Goal: Task Accomplishment & Management: Manage account settings

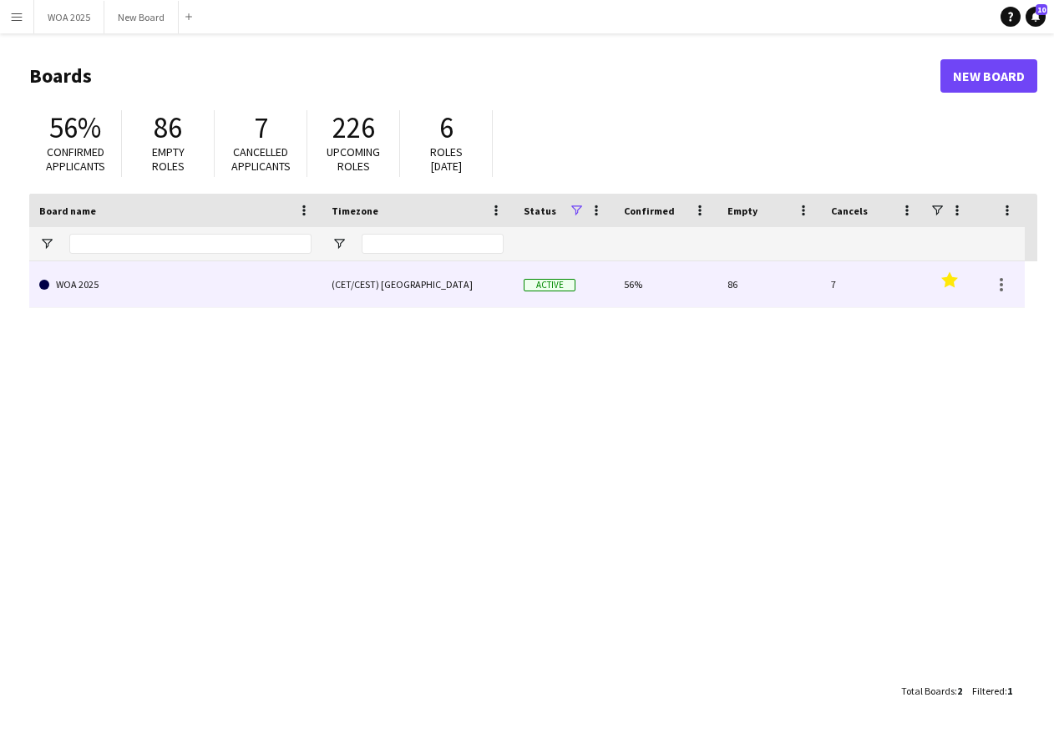
click at [301, 296] on link "WOA 2025" at bounding box center [175, 284] width 272 height 47
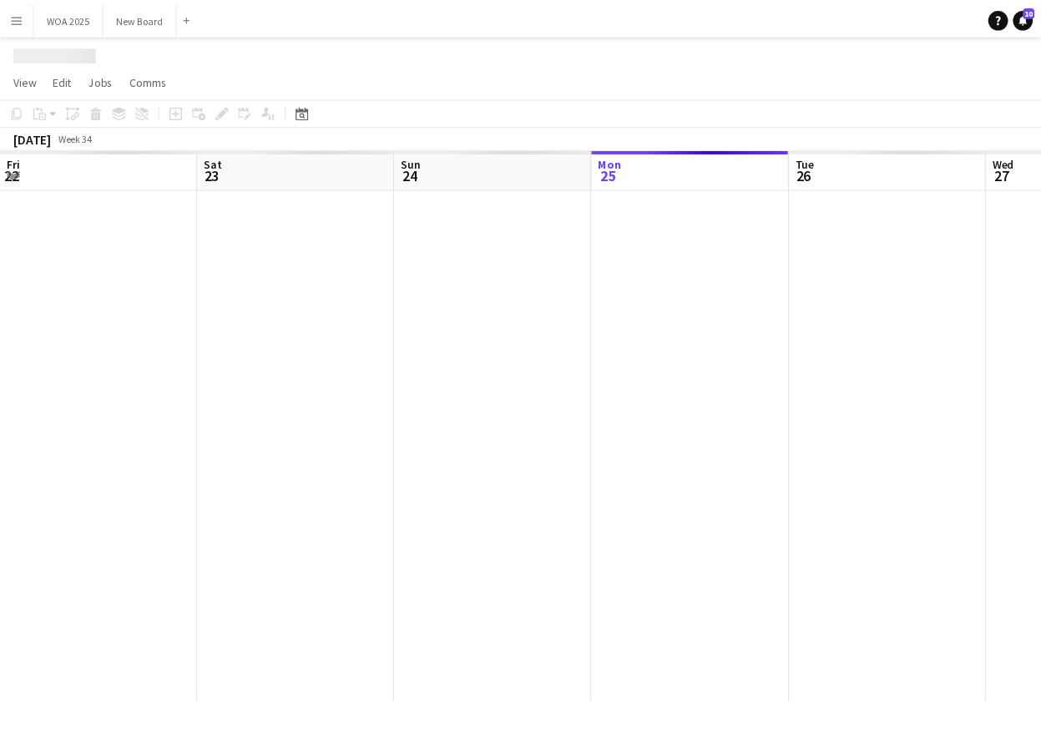
scroll to position [0, 399]
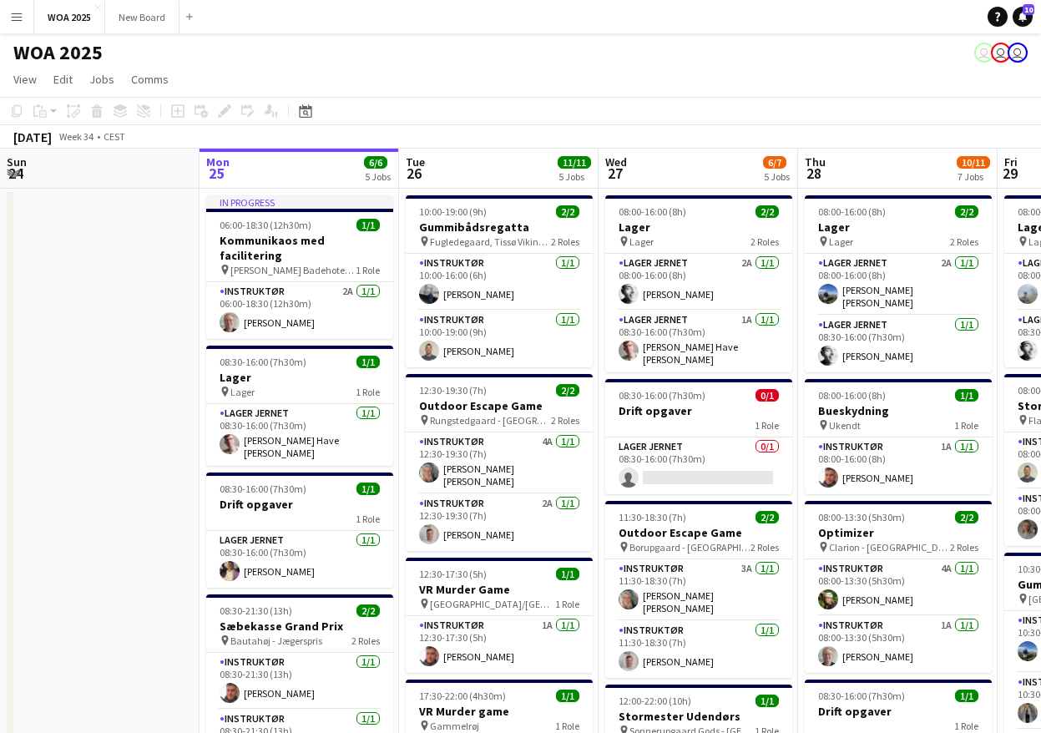
drag, startPoint x: 896, startPoint y: 114, endPoint x: 640, endPoint y: 131, distance: 256.1
click at [640, 131] on div "Copy Paste Paste Ctrl+V Paste with crew Ctrl+Shift+V Paste linked Job [GEOGRAPH…" at bounding box center [520, 123] width 1041 height 52
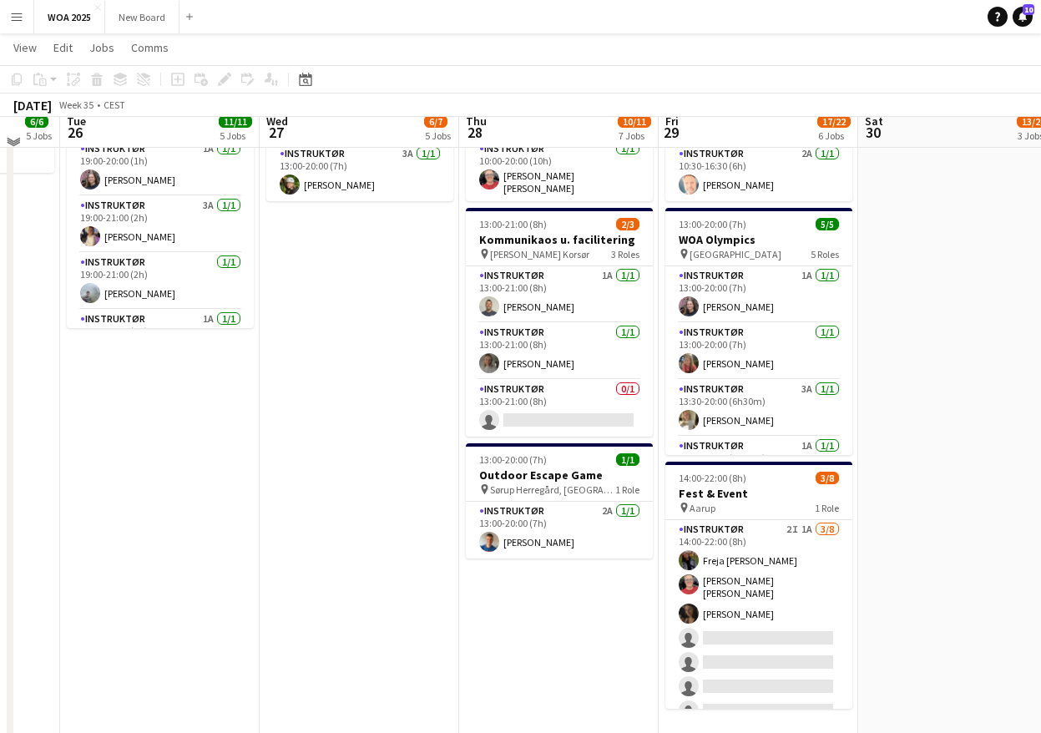
scroll to position [732, 0]
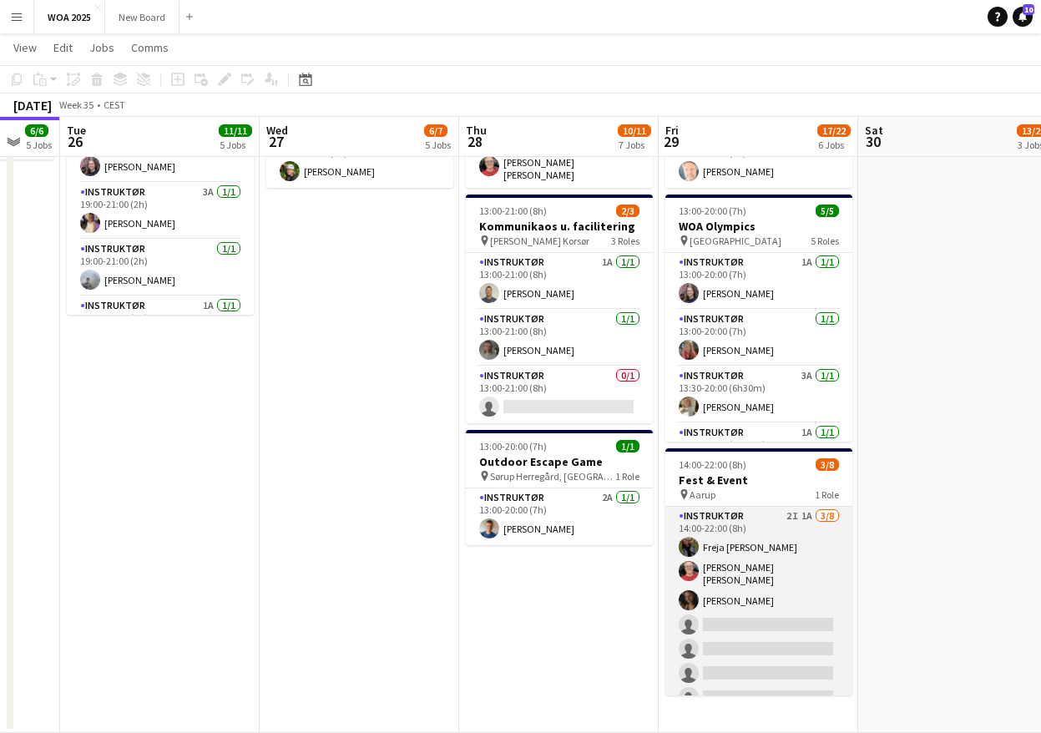
click at [733, 619] on app-card-role "Instruktør 2I 1A [DATE] 14:00-22:00 (8h) Freja [PERSON_NAME] [PERSON_NAME] [PER…" at bounding box center [758, 622] width 187 height 231
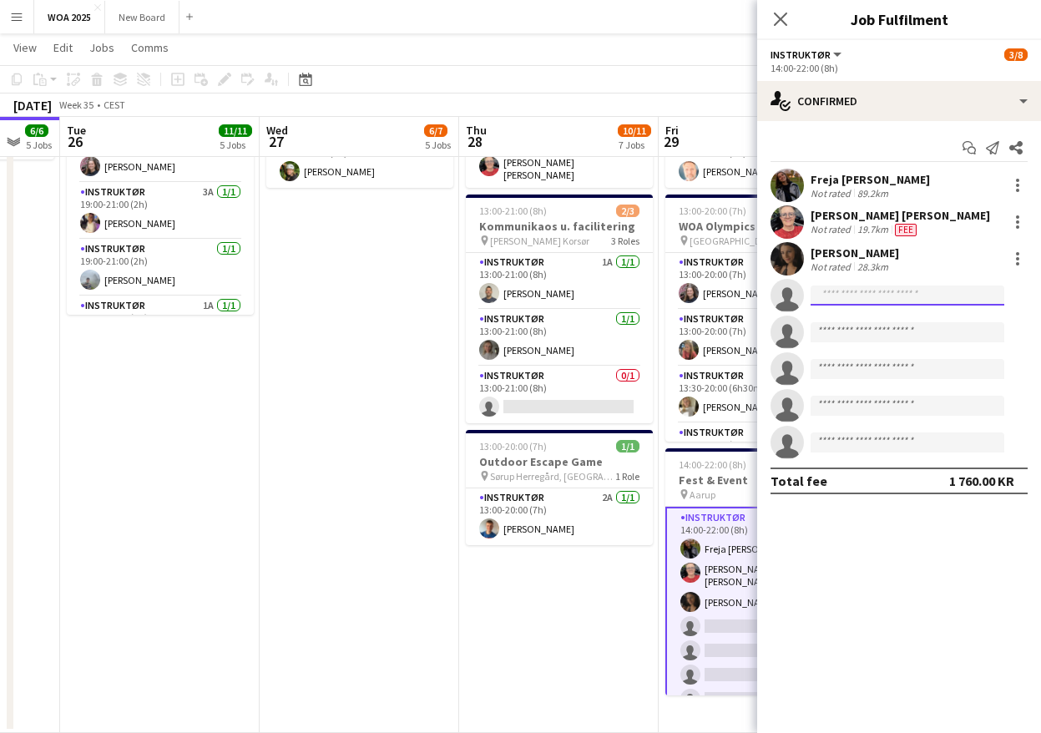
click at [860, 295] on input at bounding box center [908, 296] width 194 height 20
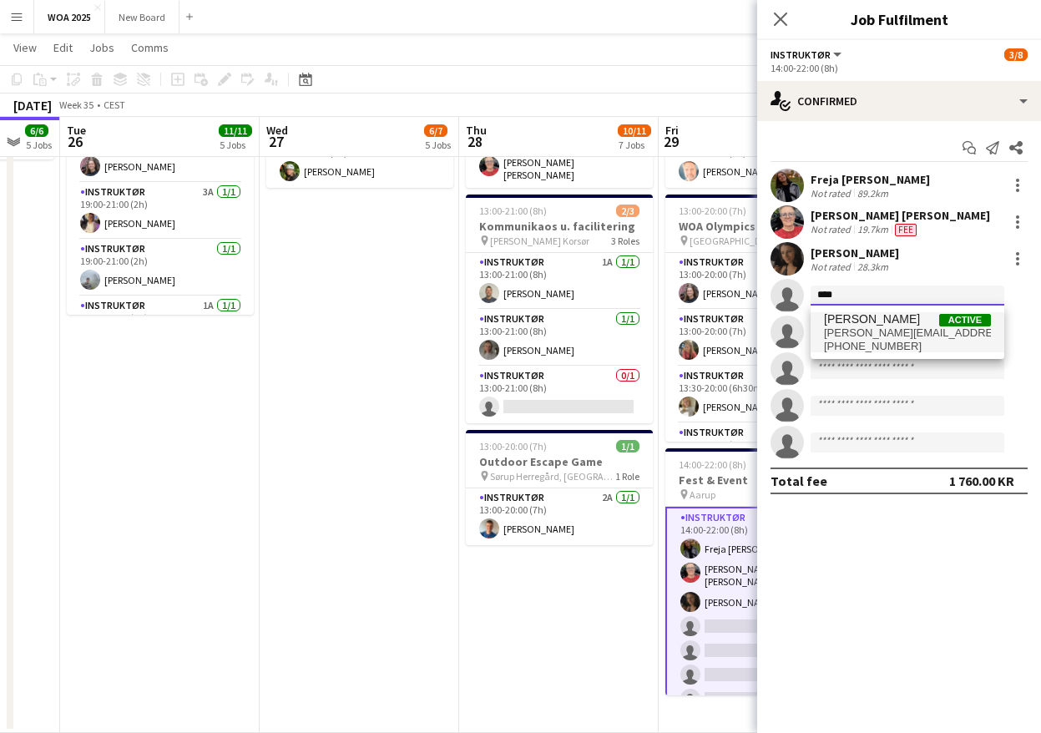
type input "****"
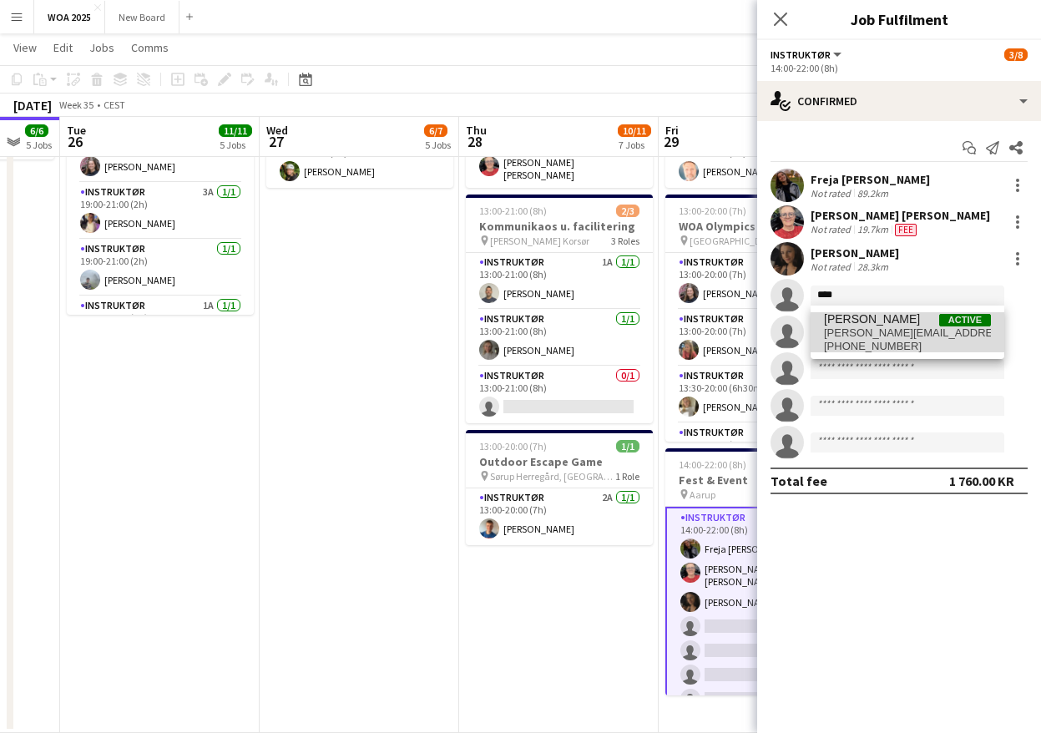
click at [855, 334] on span "[PERSON_NAME][EMAIL_ADDRESS][DOMAIN_NAME]" at bounding box center [907, 332] width 167 height 13
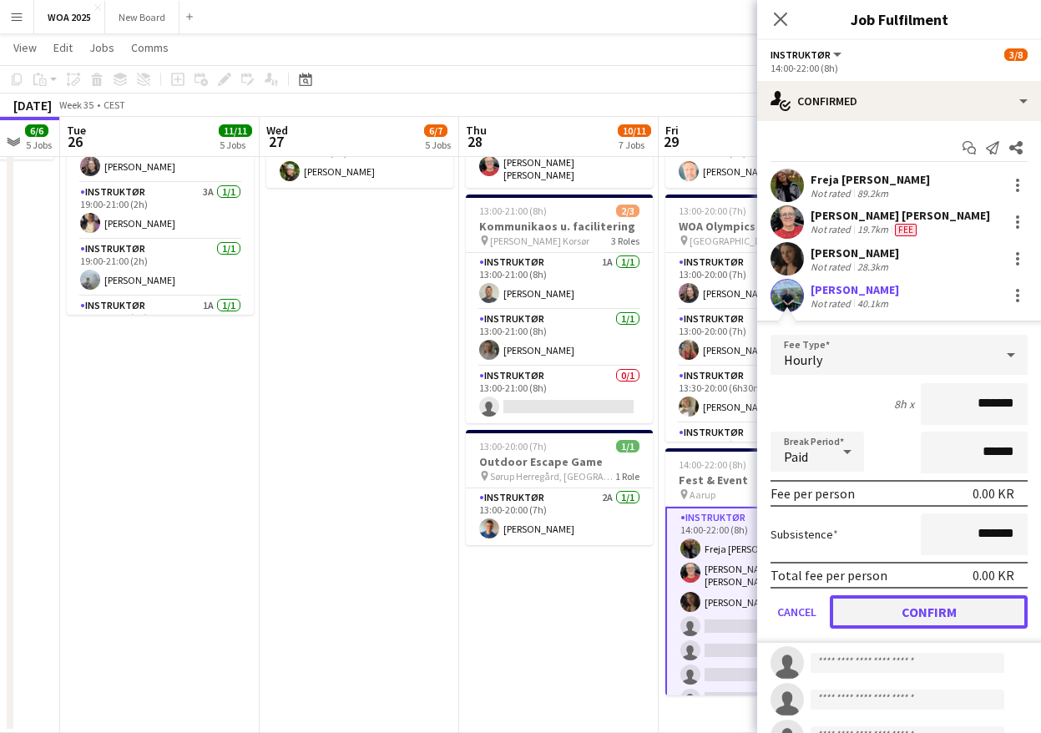
click at [918, 616] on button "Confirm" at bounding box center [929, 611] width 198 height 33
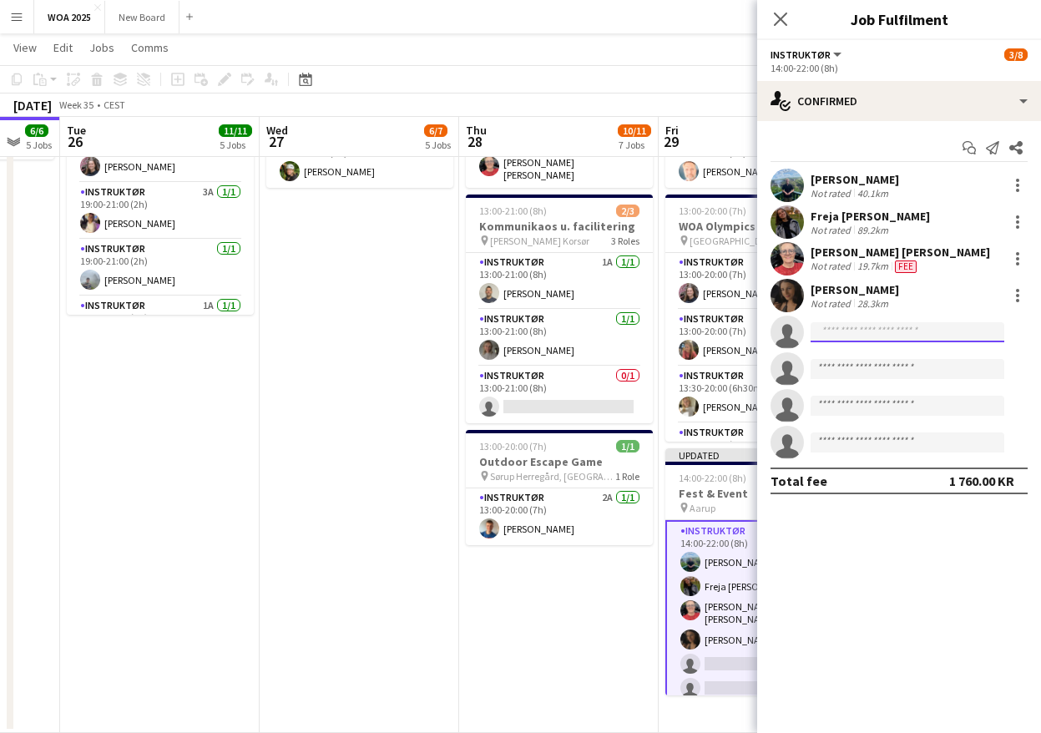
click at [872, 329] on input at bounding box center [908, 332] width 194 height 20
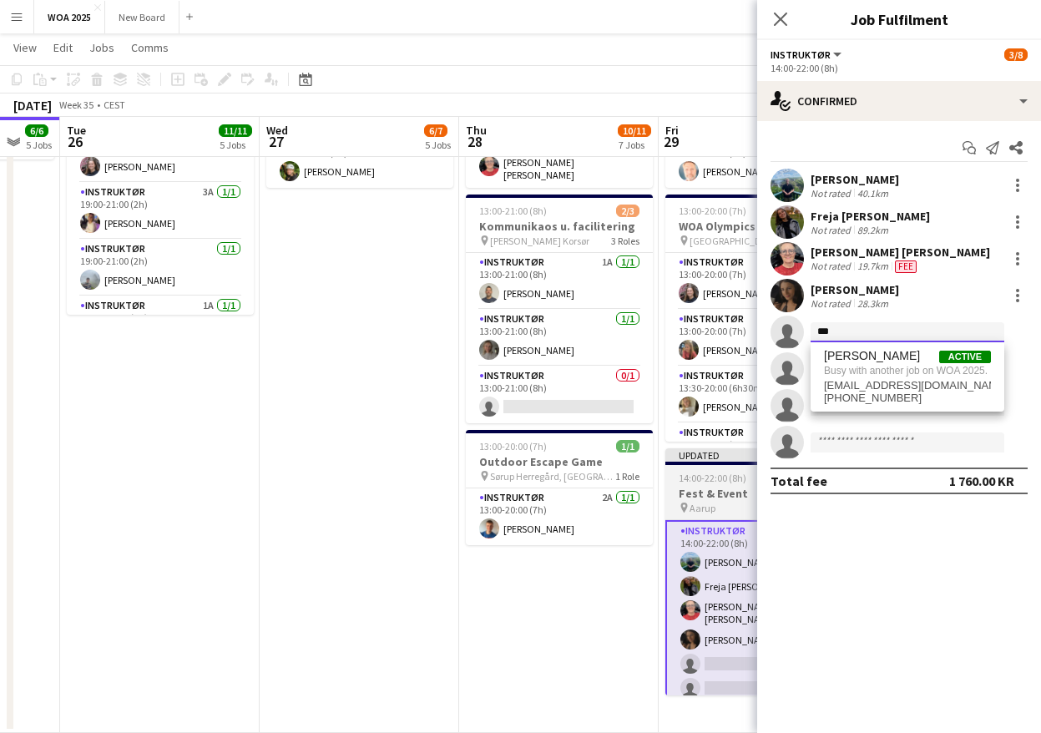
type input "***"
click at [723, 497] on h3 "Fest & Event" at bounding box center [758, 493] width 187 height 15
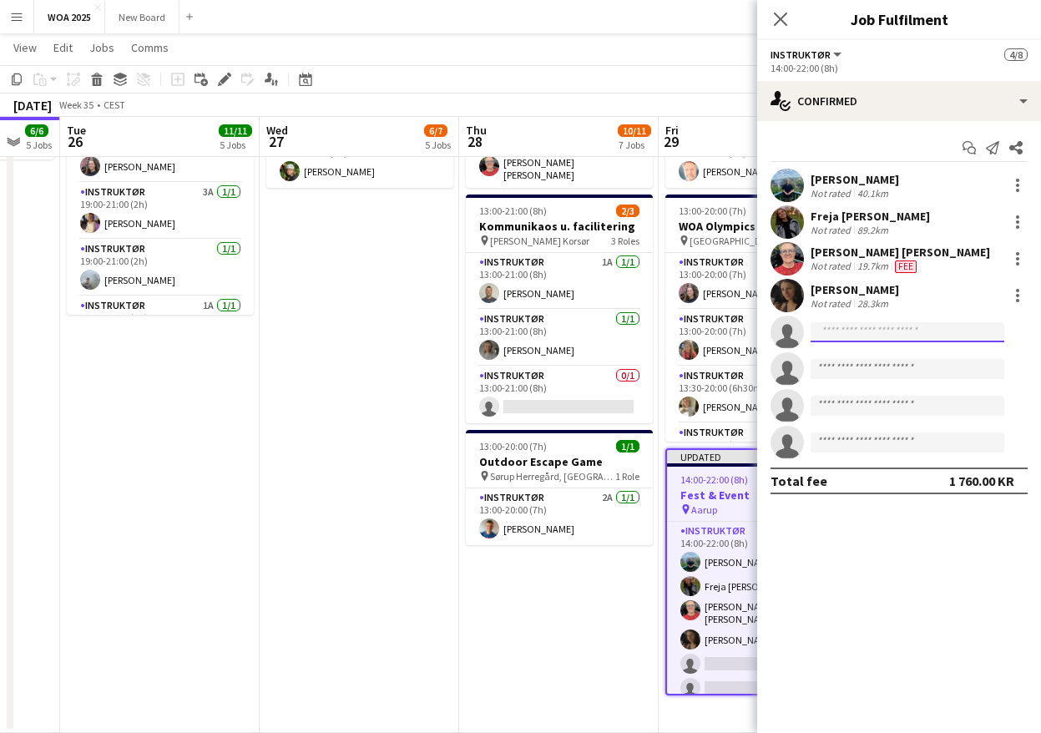
click at [915, 330] on input at bounding box center [908, 332] width 194 height 20
click at [717, 494] on h3 "Fest & Event" at bounding box center [759, 495] width 184 height 15
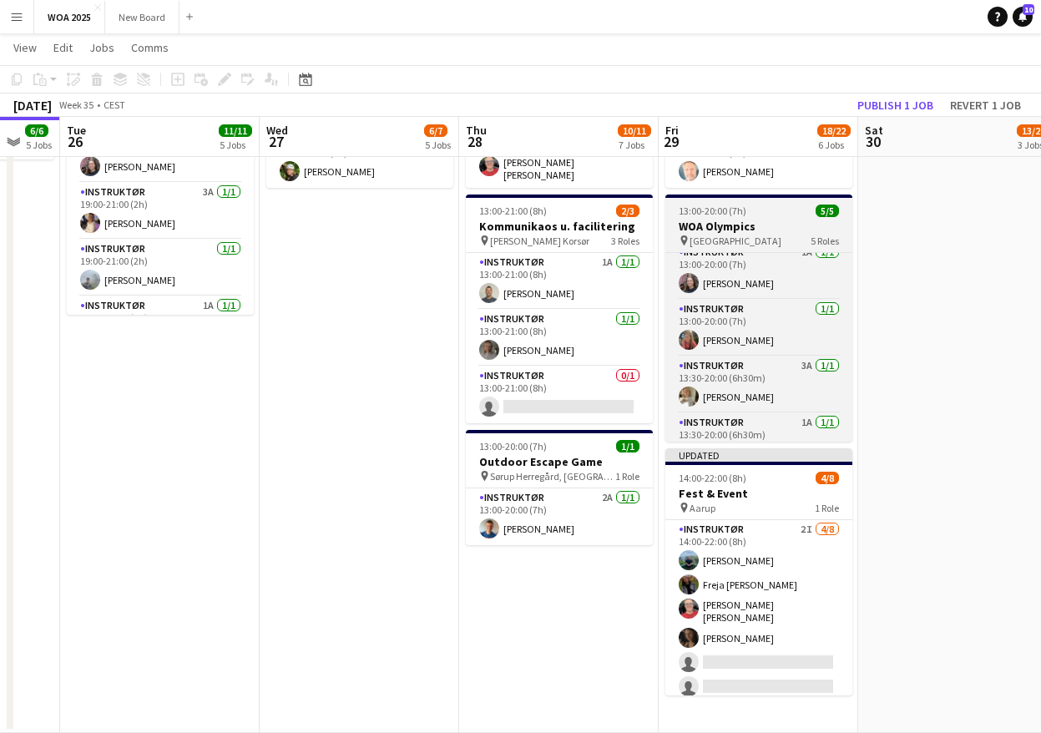
scroll to position [0, 0]
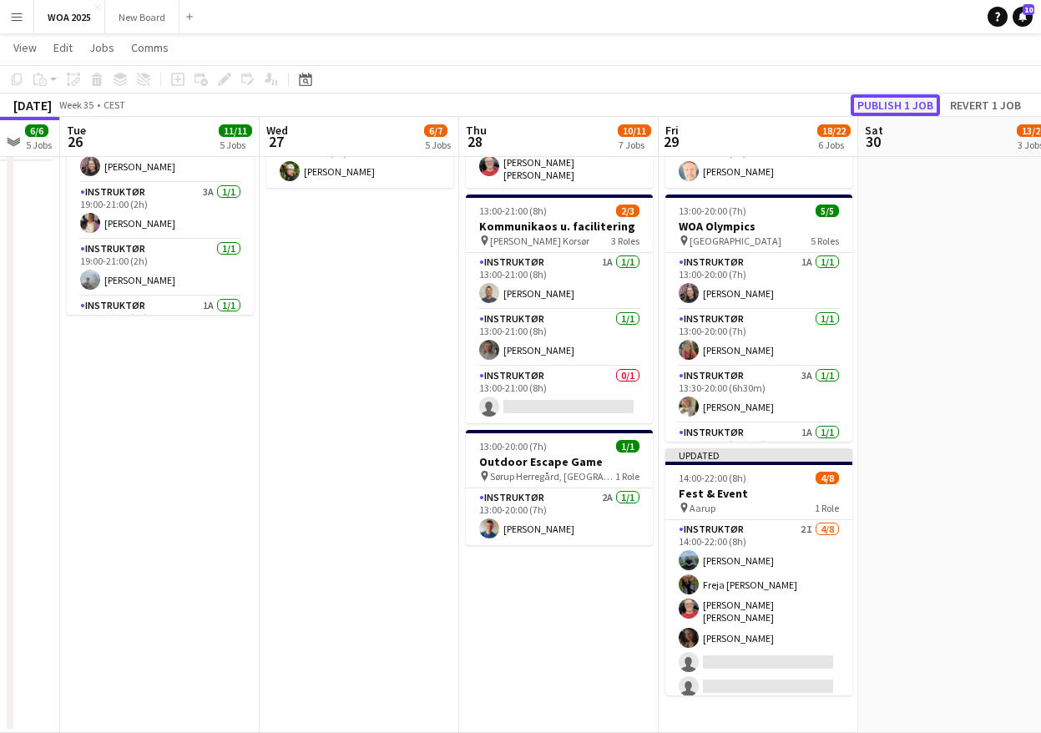
click at [893, 105] on button "Publish 1 job" at bounding box center [895, 105] width 89 height 22
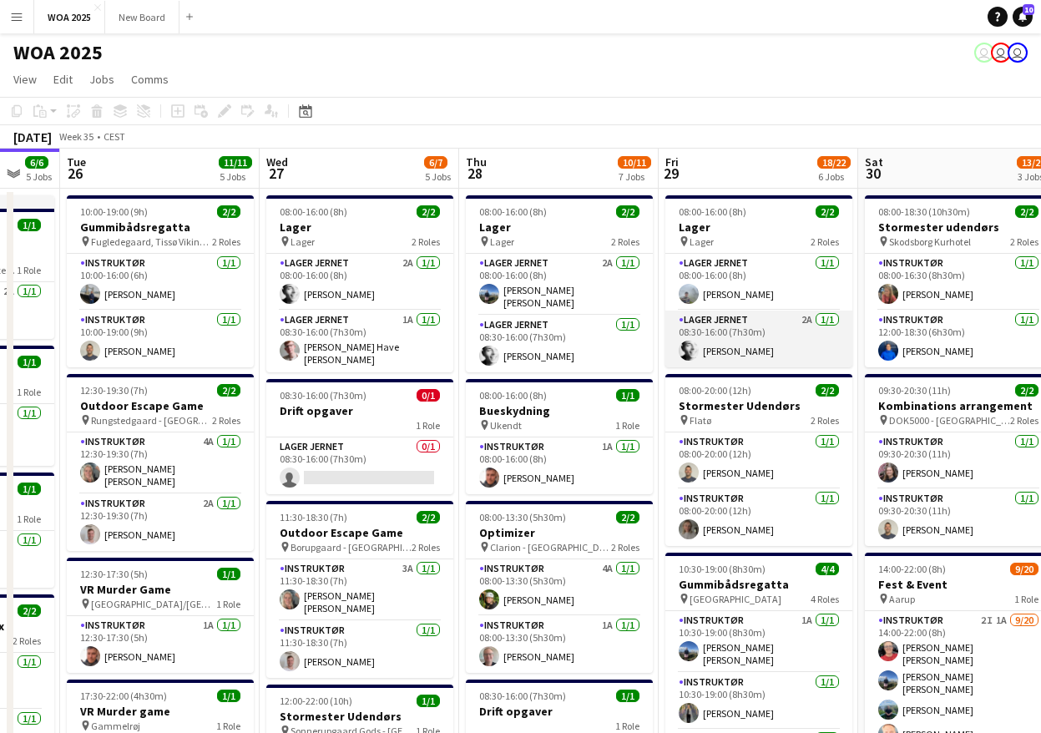
click at [771, 339] on app-card-role "Lager Jernet 2A [DATE] 08:30-16:00 (7h30m) [PERSON_NAME]" at bounding box center [758, 339] width 187 height 57
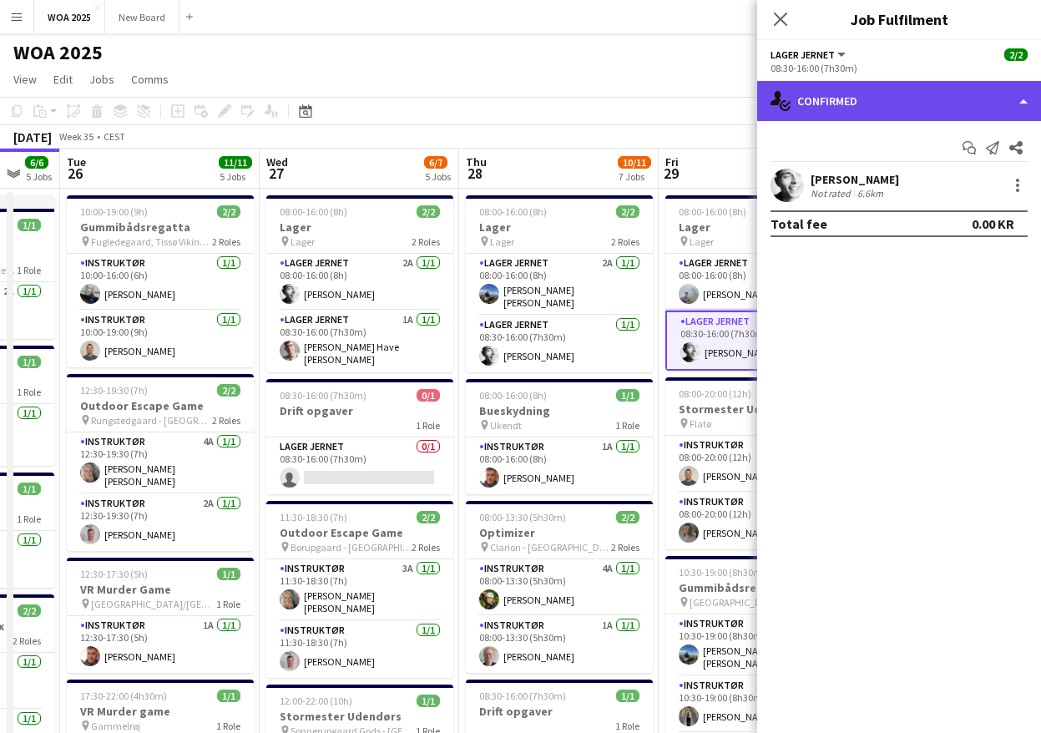
click at [1023, 99] on div "single-neutral-actions-check-2 Confirmed" at bounding box center [899, 101] width 284 height 40
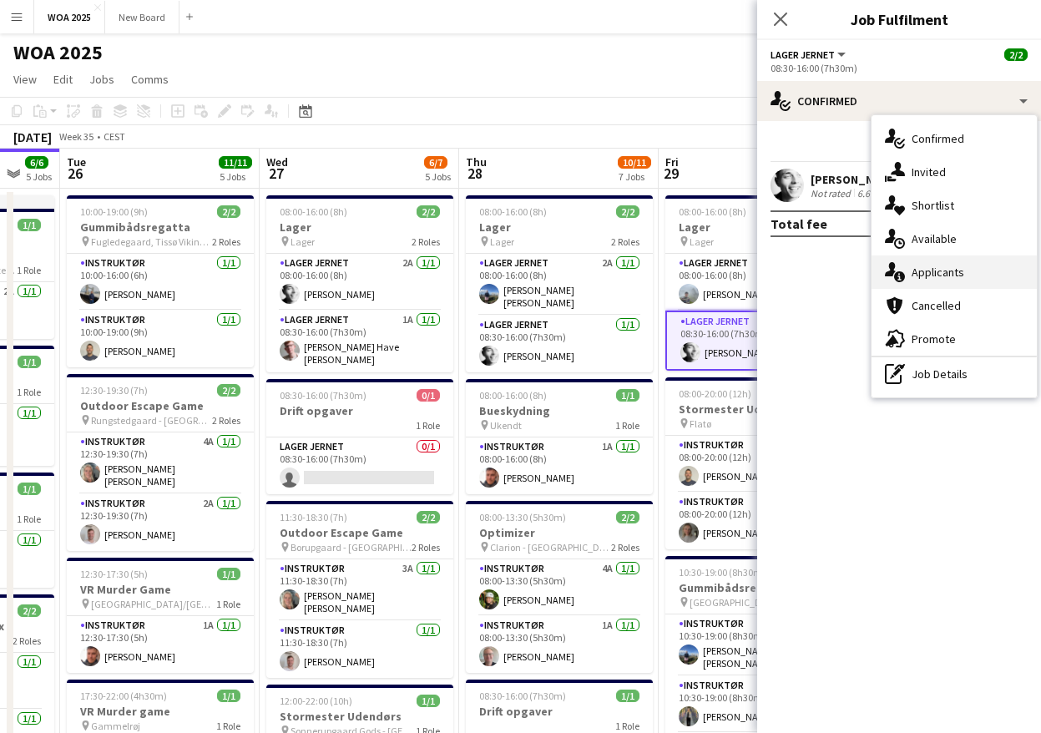
click at [997, 275] on div "single-neutral-actions-information Applicants" at bounding box center [954, 271] width 165 height 33
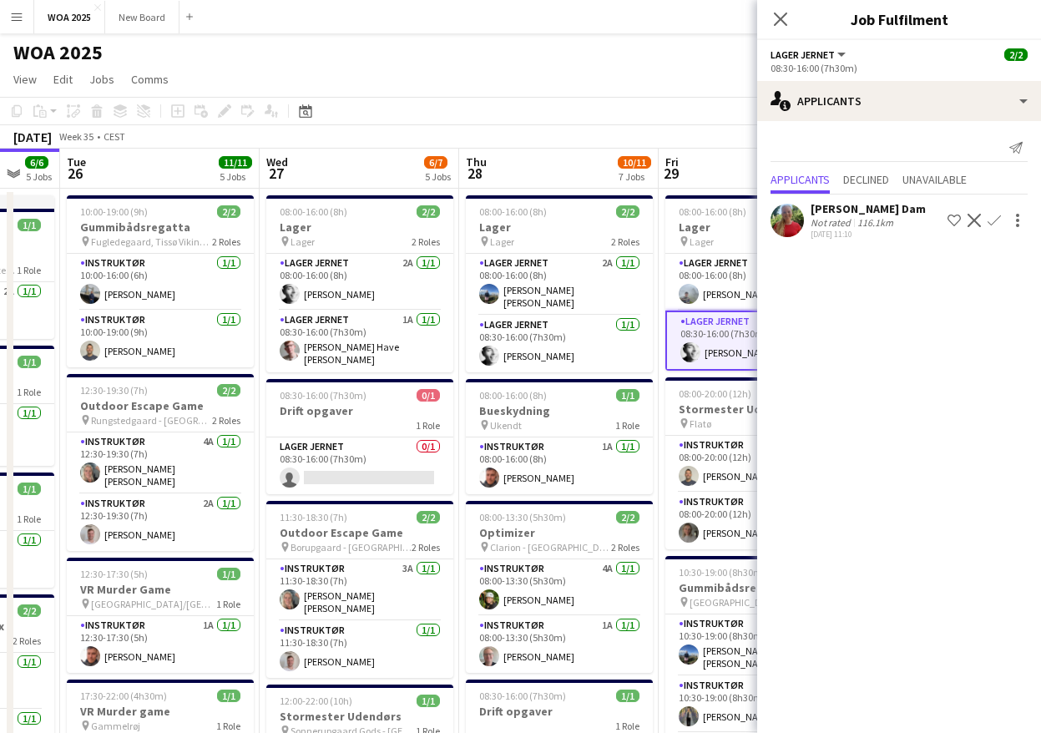
click at [736, 341] on app-card-role "Lager Jernet 2A [DATE] 08:30-16:00 (7h30m) [PERSON_NAME]" at bounding box center [758, 341] width 187 height 60
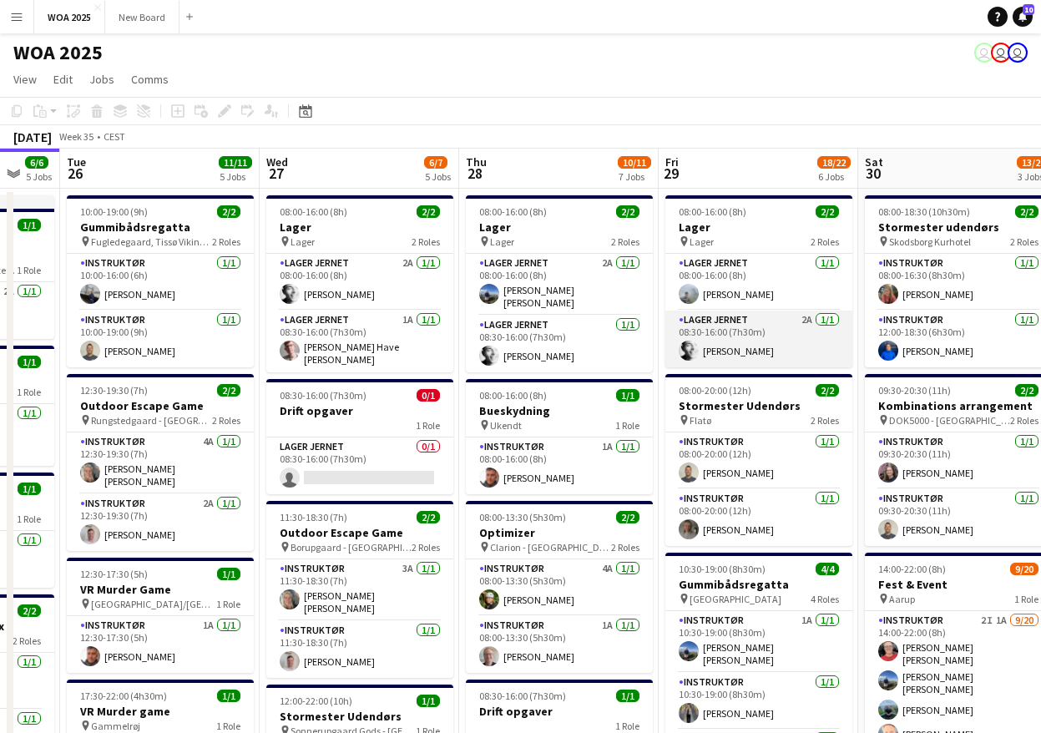
click at [781, 332] on app-card-role "Lager Jernet 2A [DATE] 08:30-16:00 (7h30m) [PERSON_NAME]" at bounding box center [758, 339] width 187 height 57
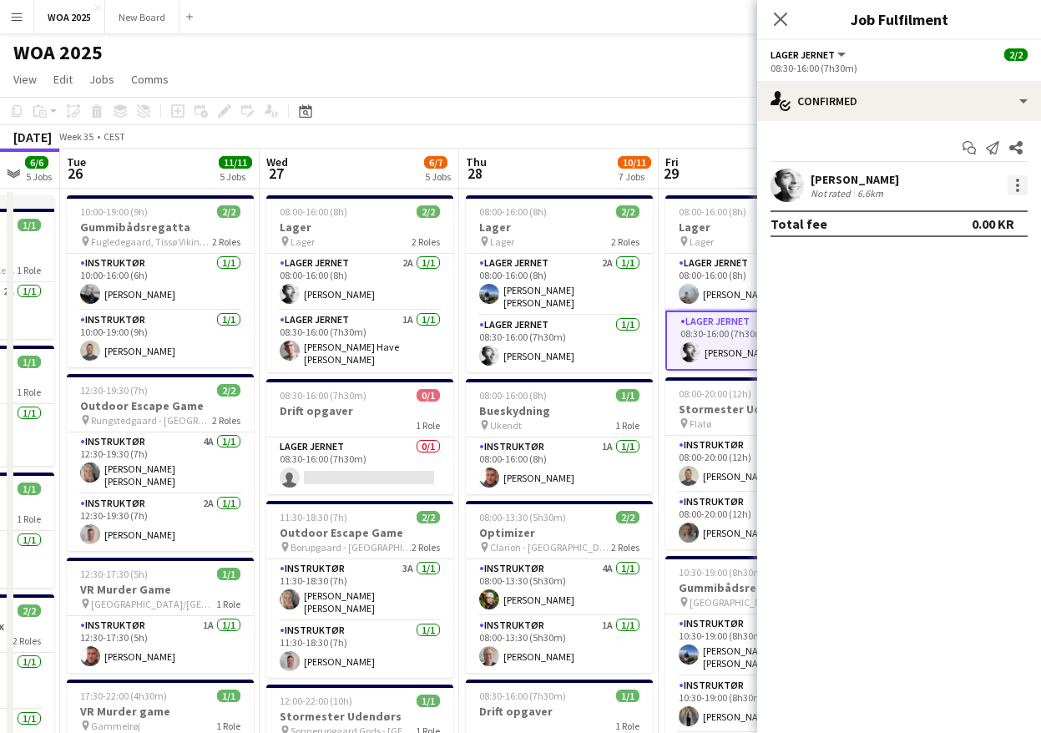
click at [1014, 178] on div at bounding box center [1018, 185] width 20 height 20
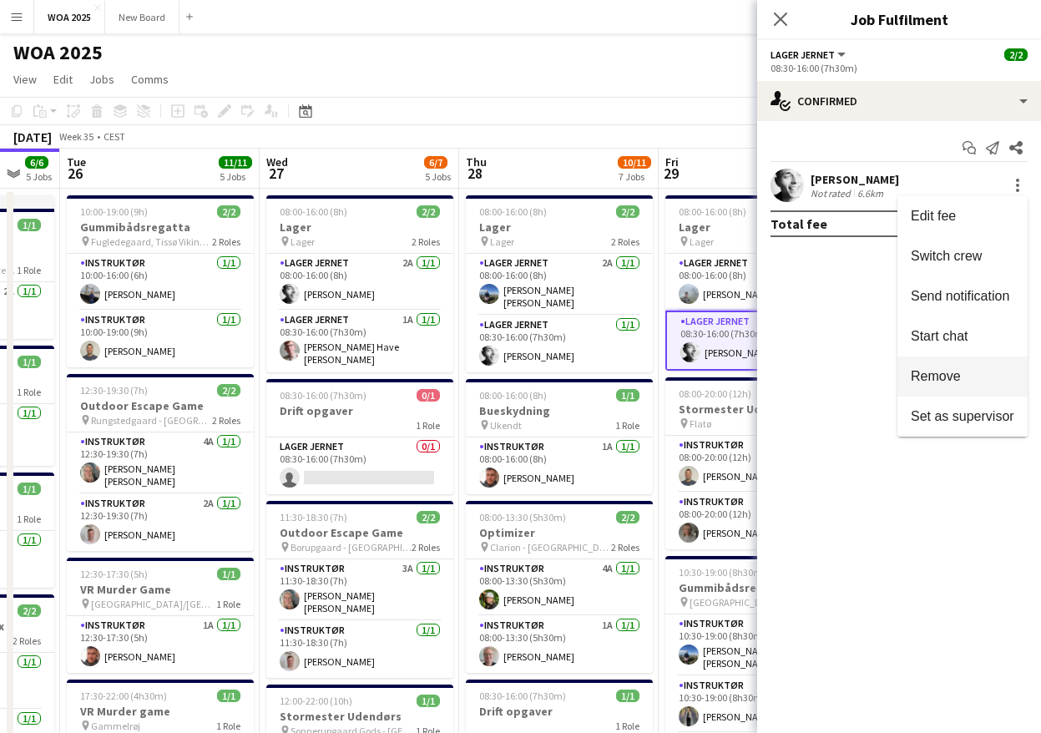
click at [969, 374] on span "Remove" at bounding box center [963, 376] width 104 height 15
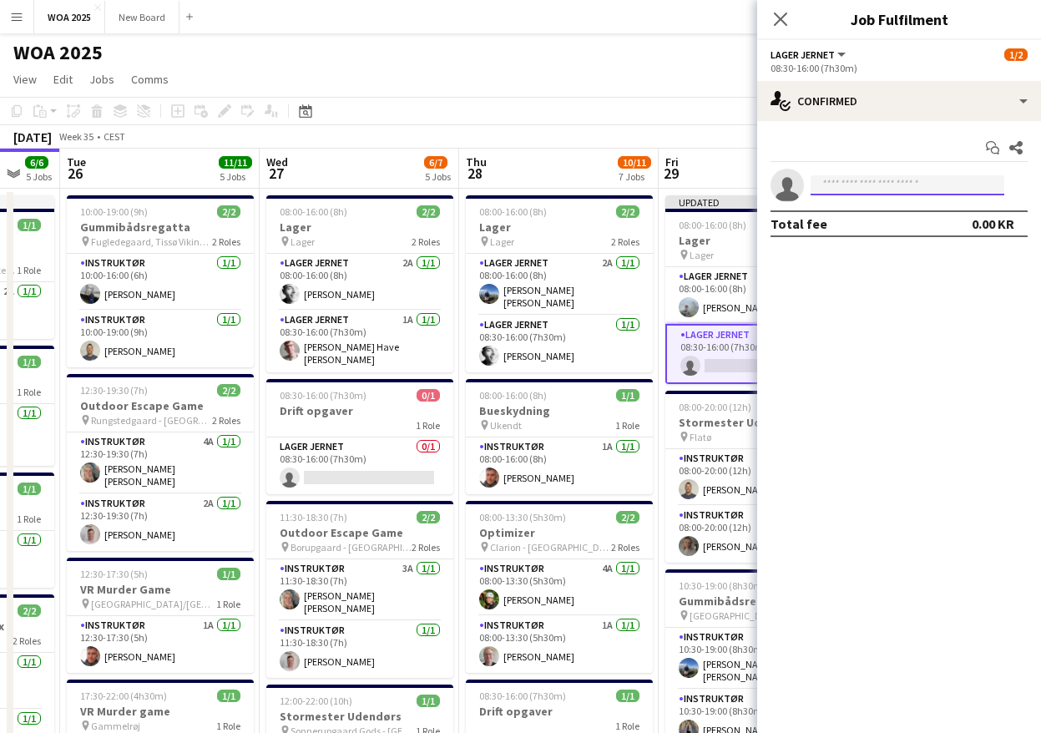
click at [864, 182] on input at bounding box center [908, 185] width 194 height 20
type input "****"
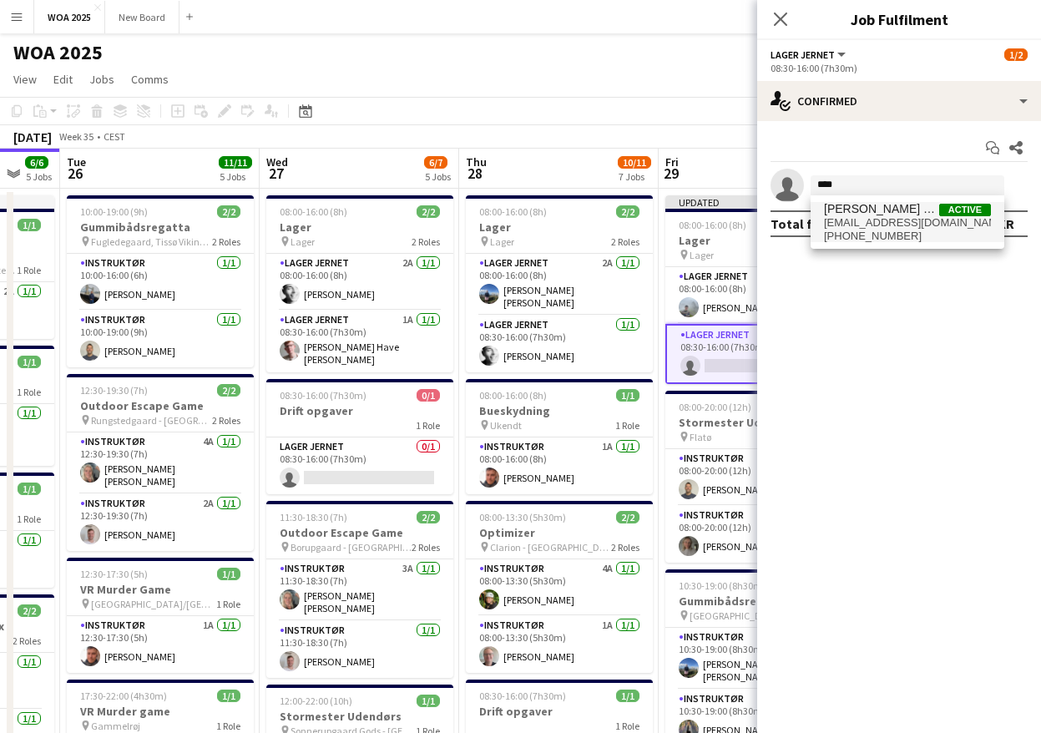
click at [868, 217] on span "[EMAIL_ADDRESS][DOMAIN_NAME]" at bounding box center [907, 222] width 167 height 13
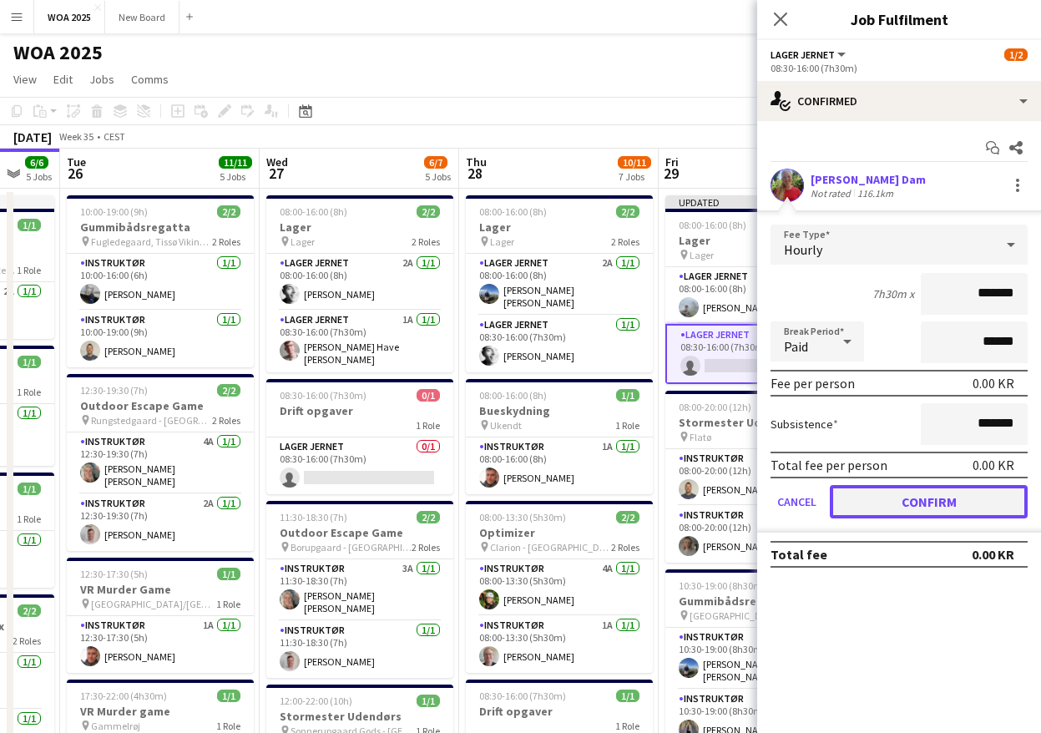
click at [948, 496] on button "Confirm" at bounding box center [929, 501] width 198 height 33
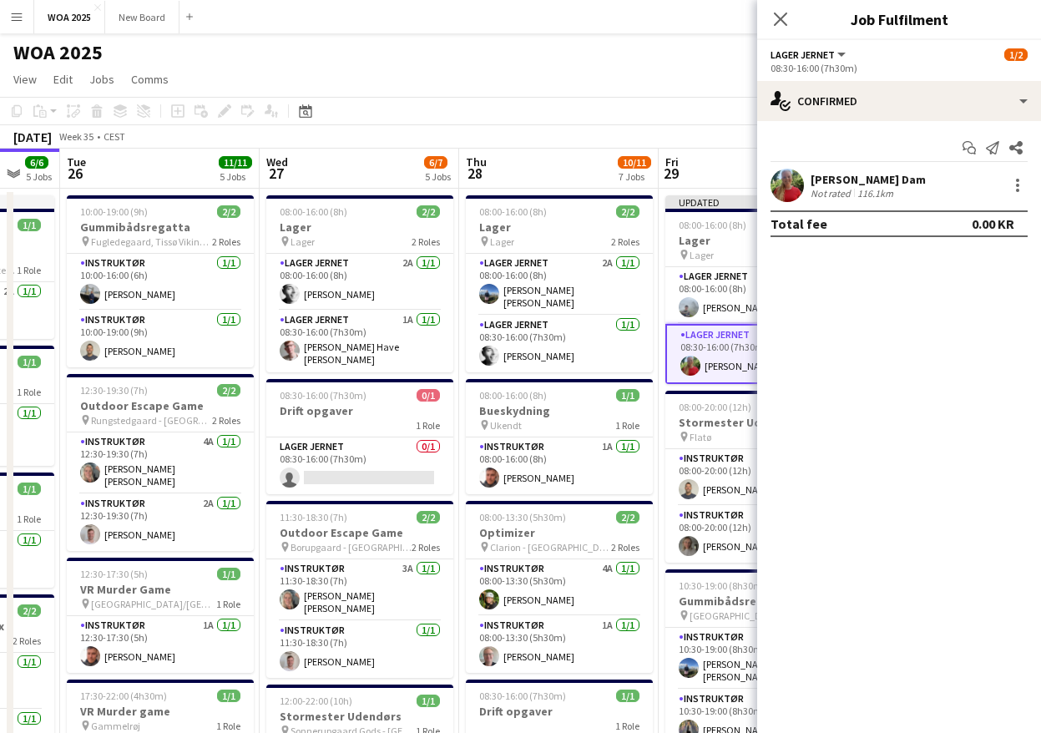
click at [705, 65] on app-page-menu "View Day view expanded Day view collapsed Month view Date picker Jump to [DATE]…" at bounding box center [520, 81] width 1041 height 32
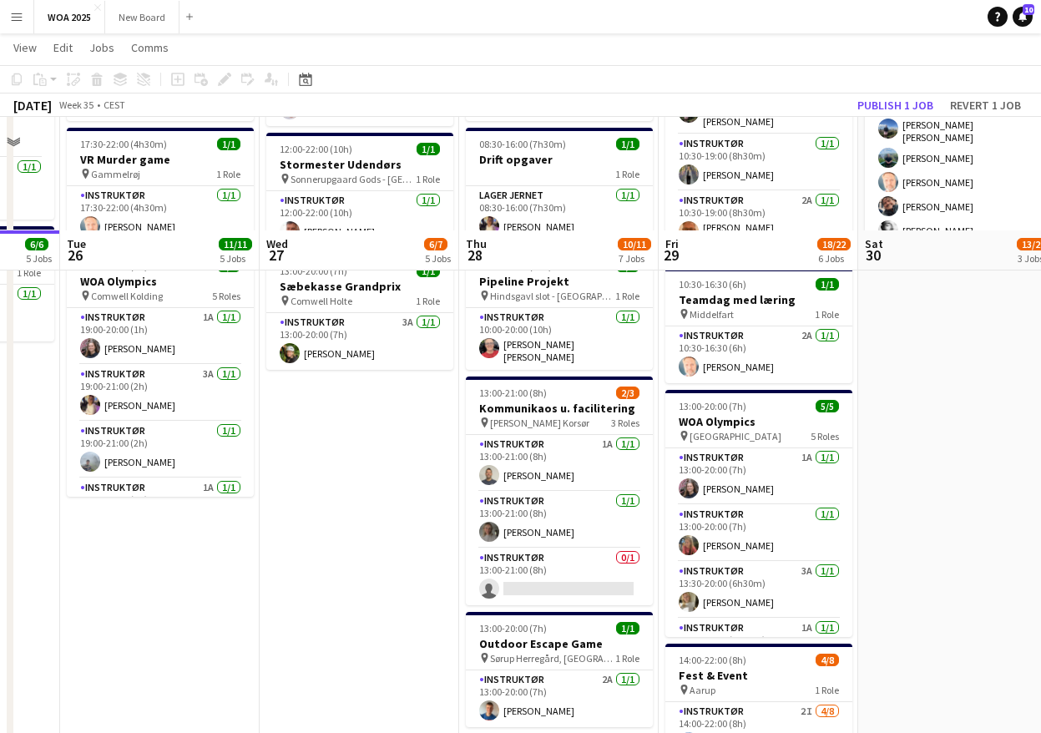
scroll to position [732, 0]
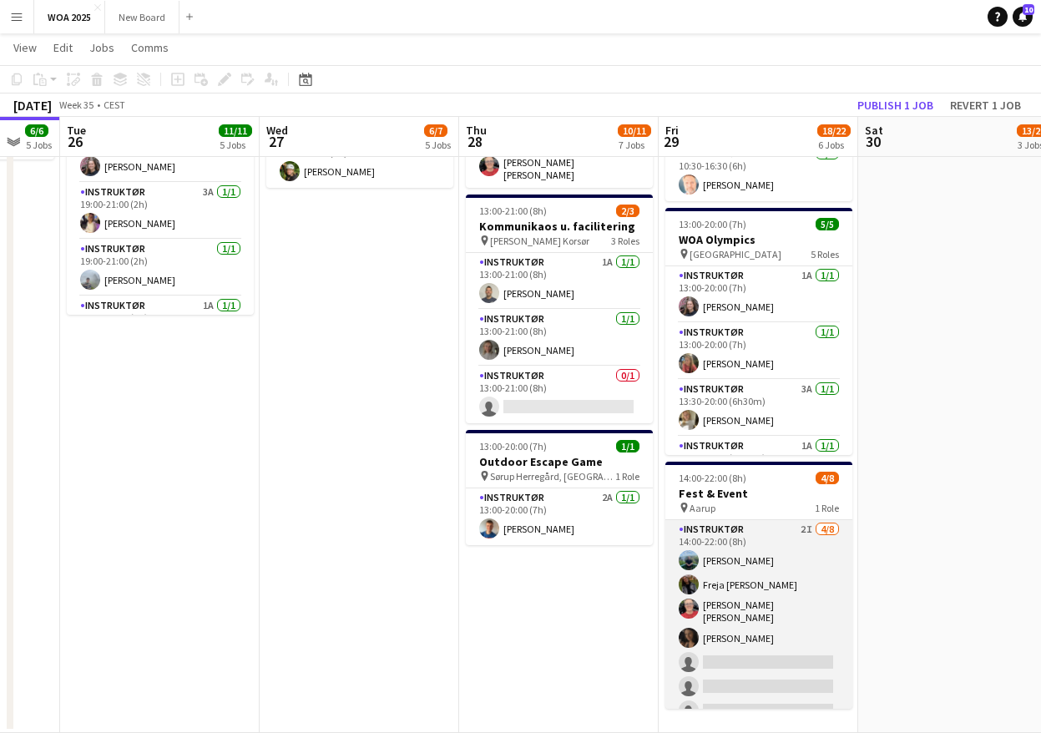
click at [747, 658] on app-card-role "Instruktør 2I [DATE] 14:00-22:00 (8h) [PERSON_NAME] Freja [PERSON_NAME] [PERSON…" at bounding box center [758, 635] width 187 height 231
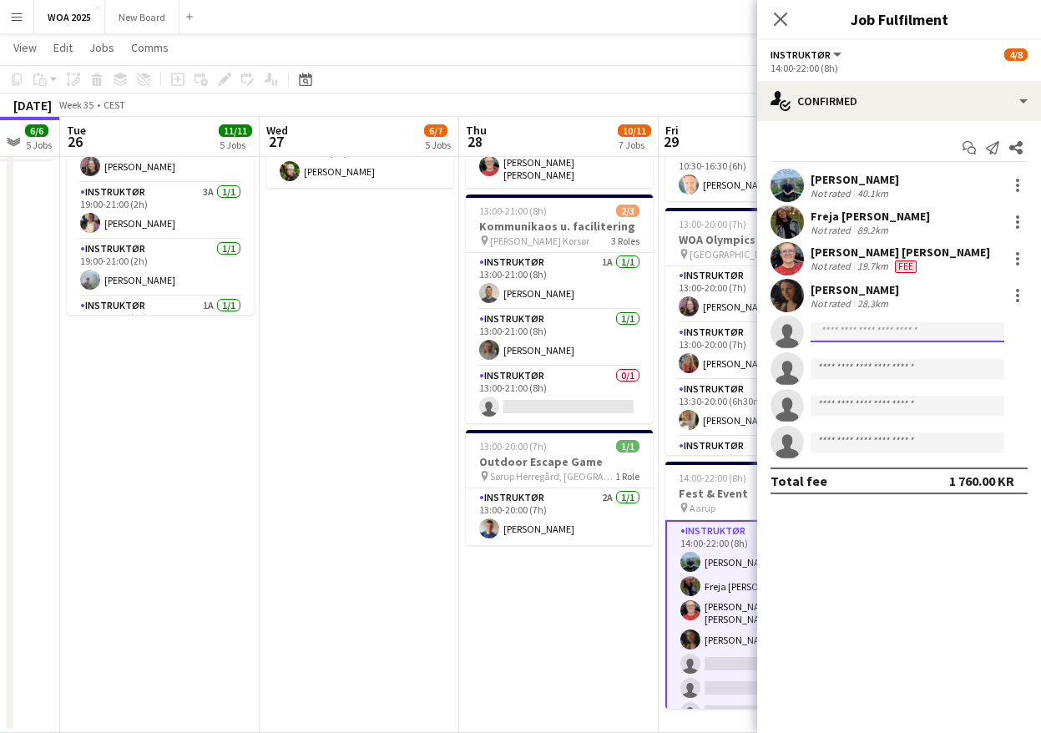
click at [887, 331] on input at bounding box center [908, 332] width 194 height 20
type input "****"
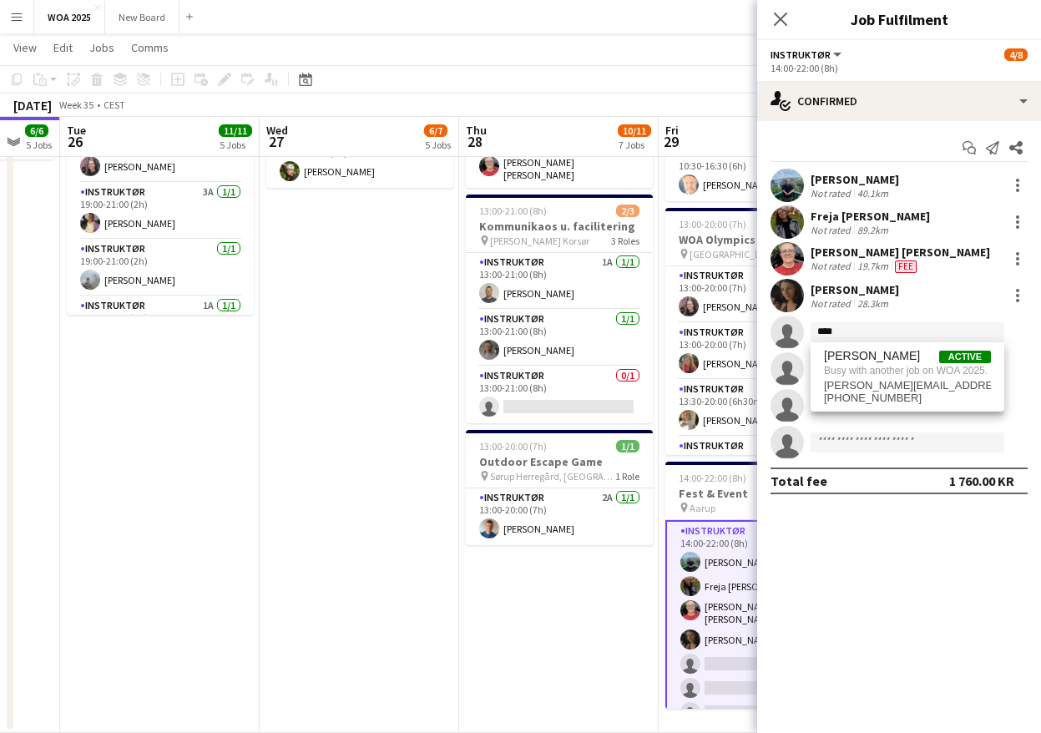
click at [695, 75] on app-toolbar "Copy Paste Paste Ctrl+V Paste with crew Ctrl+Shift+V Paste linked Job [GEOGRAPH…" at bounding box center [520, 79] width 1041 height 28
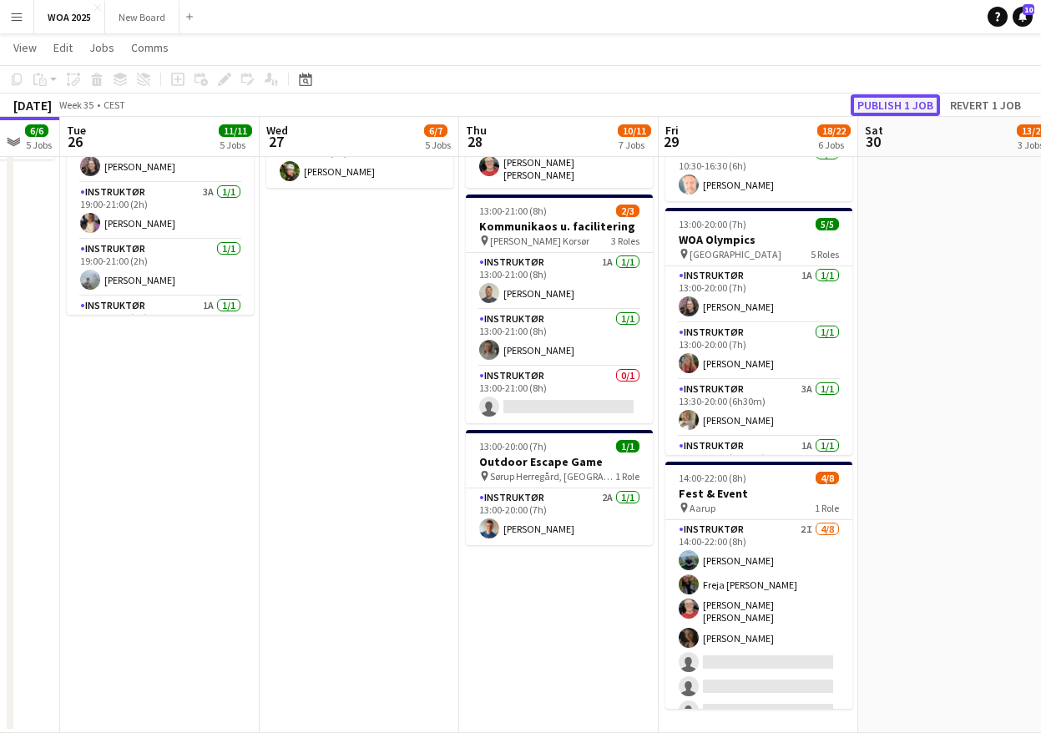
click at [893, 104] on button "Publish 1 job" at bounding box center [895, 105] width 89 height 22
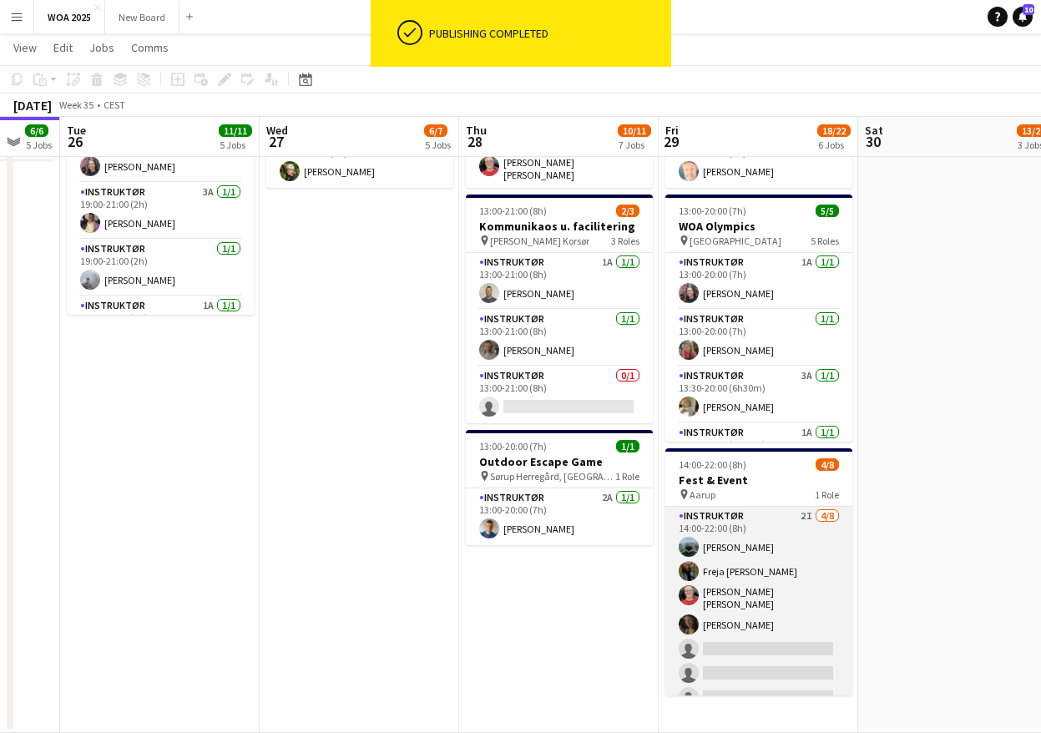
click at [794, 639] on app-card-role "Instruktør 2I [DATE] 14:00-22:00 (8h) [PERSON_NAME] Freja [PERSON_NAME] [PERSON…" at bounding box center [758, 622] width 187 height 231
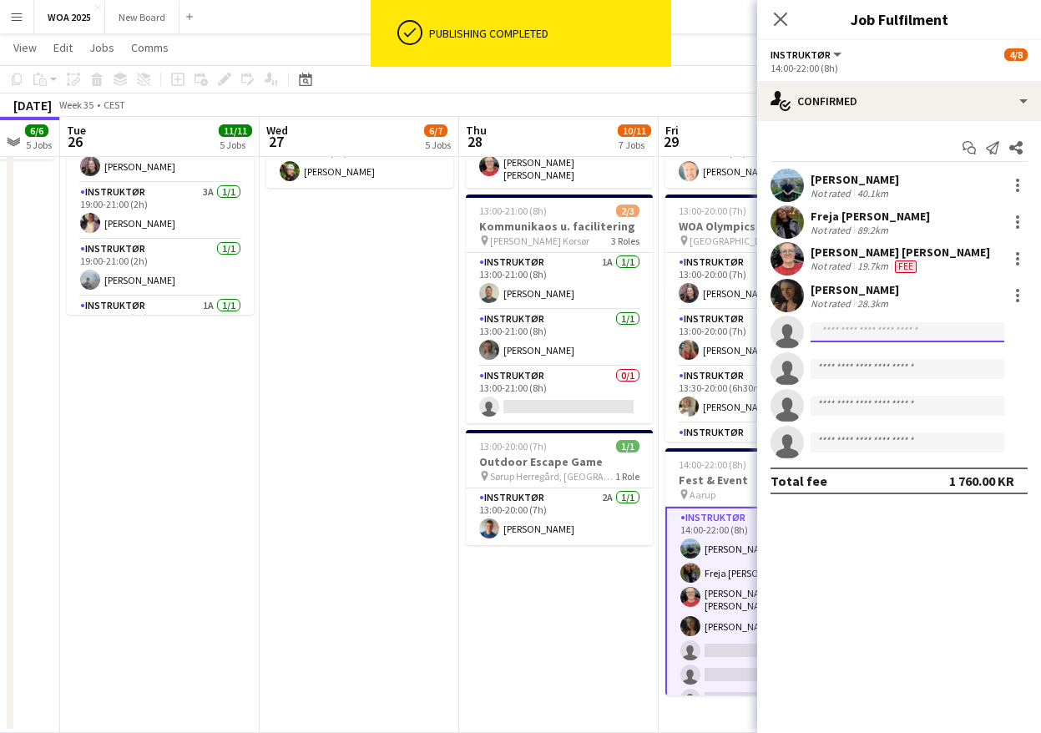
click at [899, 334] on input at bounding box center [908, 332] width 194 height 20
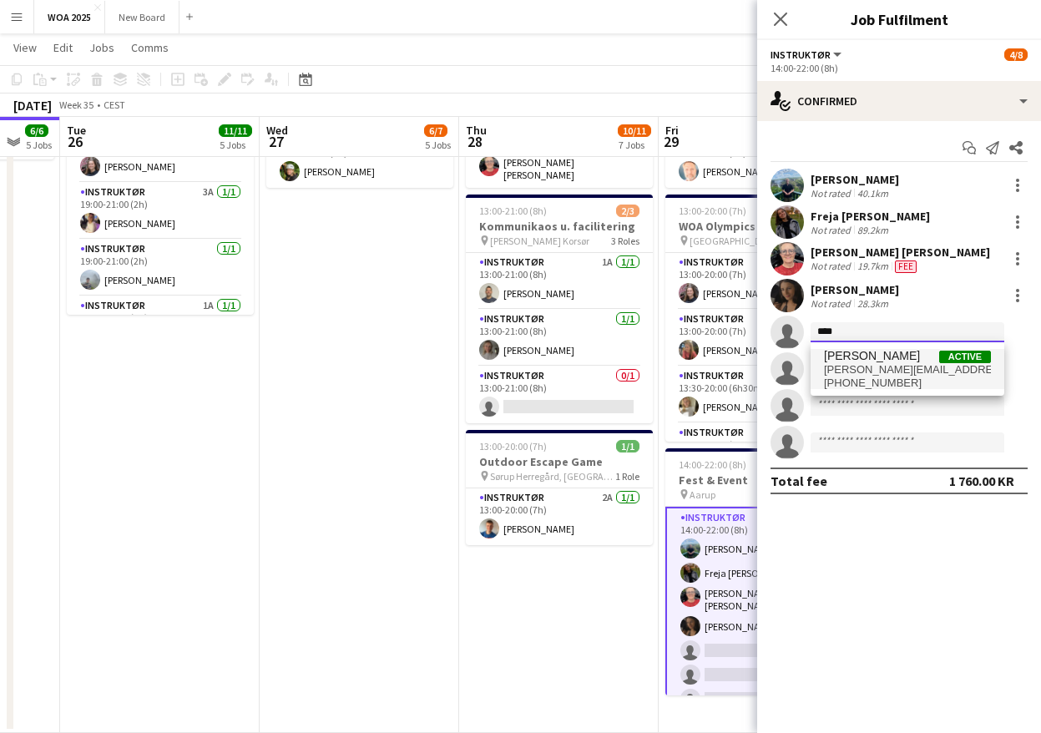
type input "****"
click at [894, 361] on span "[PERSON_NAME]" at bounding box center [872, 356] width 96 height 14
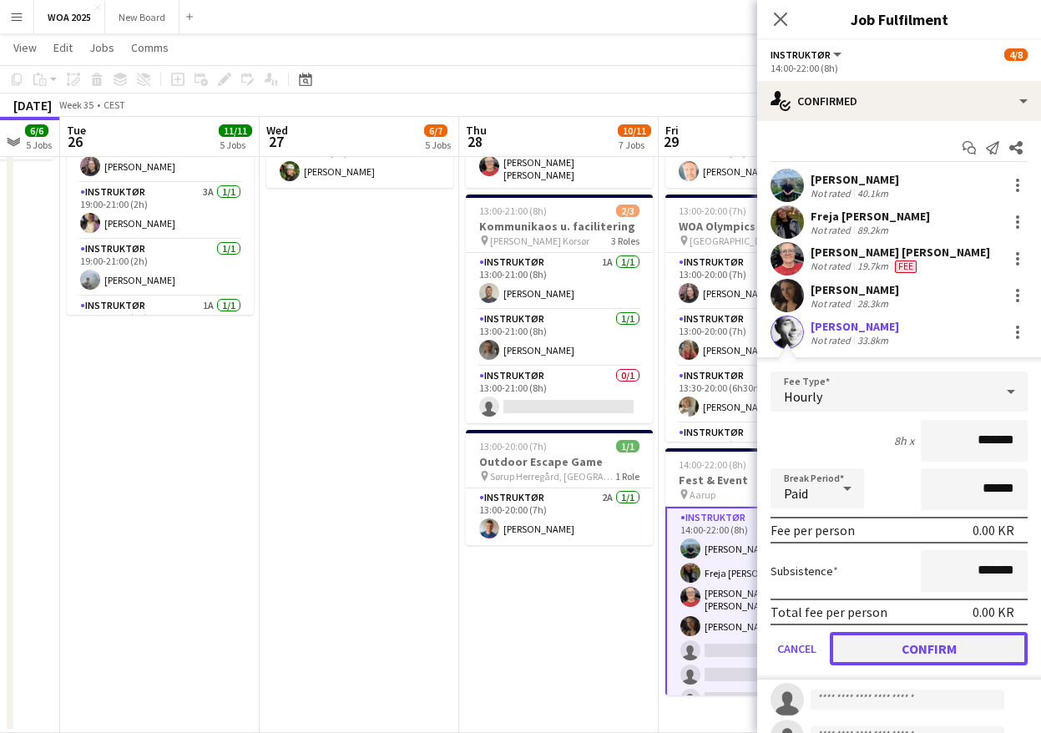
click at [907, 650] on button "Confirm" at bounding box center [929, 648] width 198 height 33
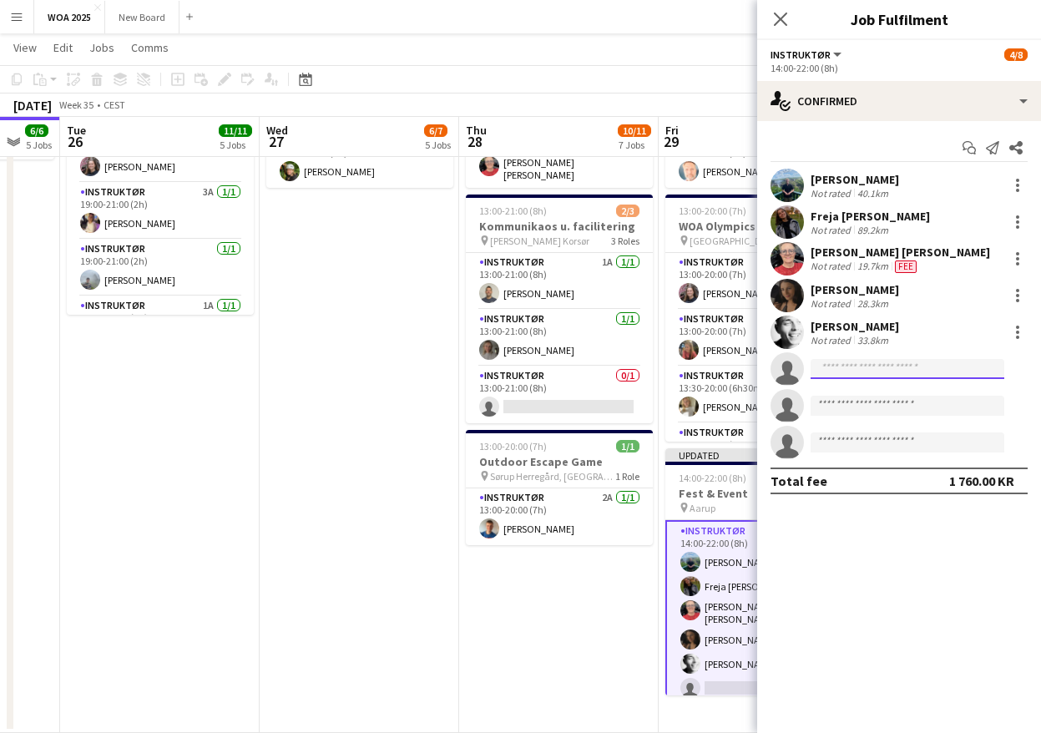
click at [888, 371] on input at bounding box center [908, 369] width 194 height 20
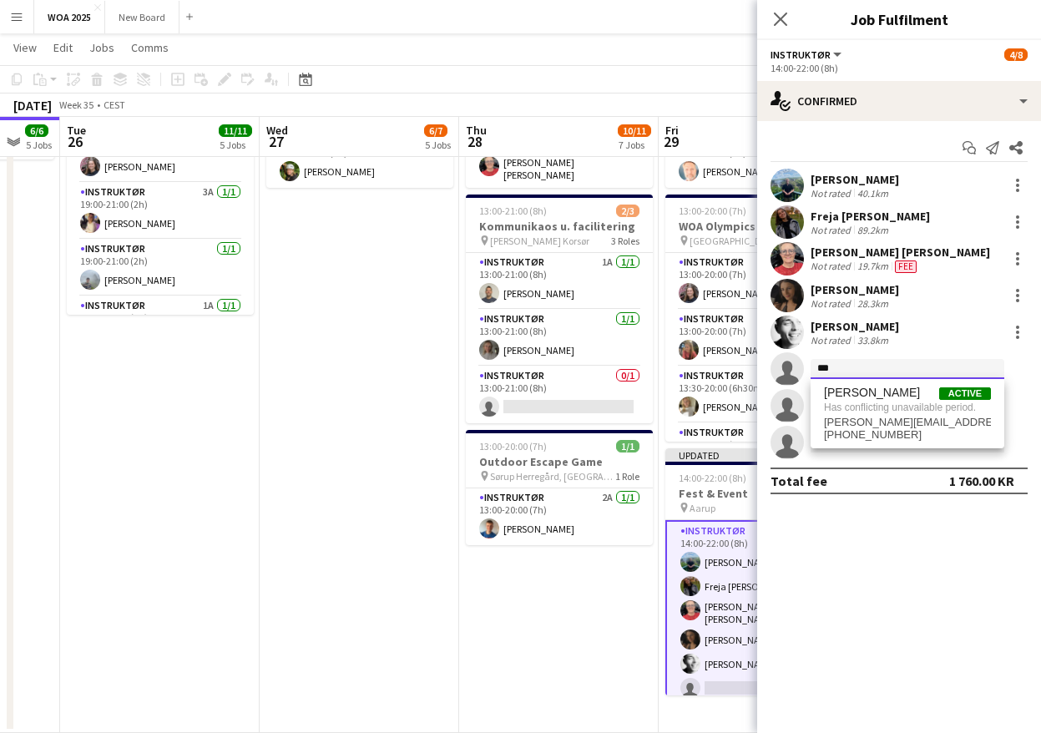
type input "***"
click at [849, 636] on mat-expansion-panel "check Confirmed Start chat Send notification Share [PERSON_NAME] Not rated 40.1…" at bounding box center [899, 427] width 284 height 612
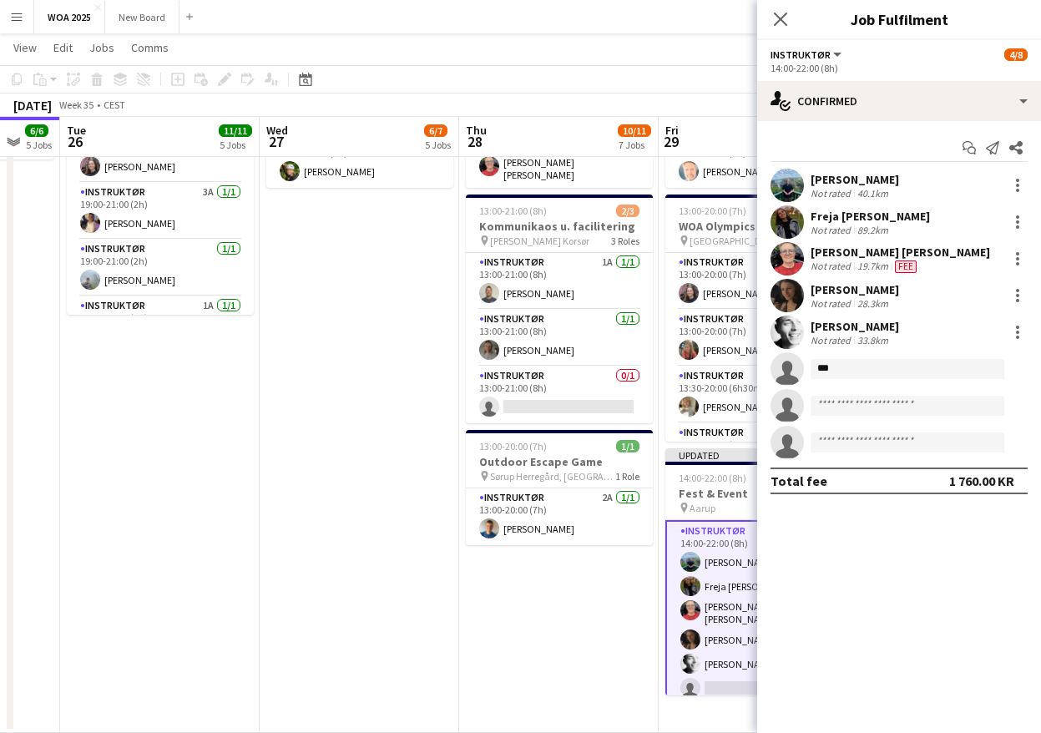
click at [609, 620] on app-date-cell "08:00-16:00 (8h) 2/2 Lager pin Lager 2 Roles Lager Jernet 2A [DATE] 08:00-16:00…" at bounding box center [559, 94] width 200 height 1278
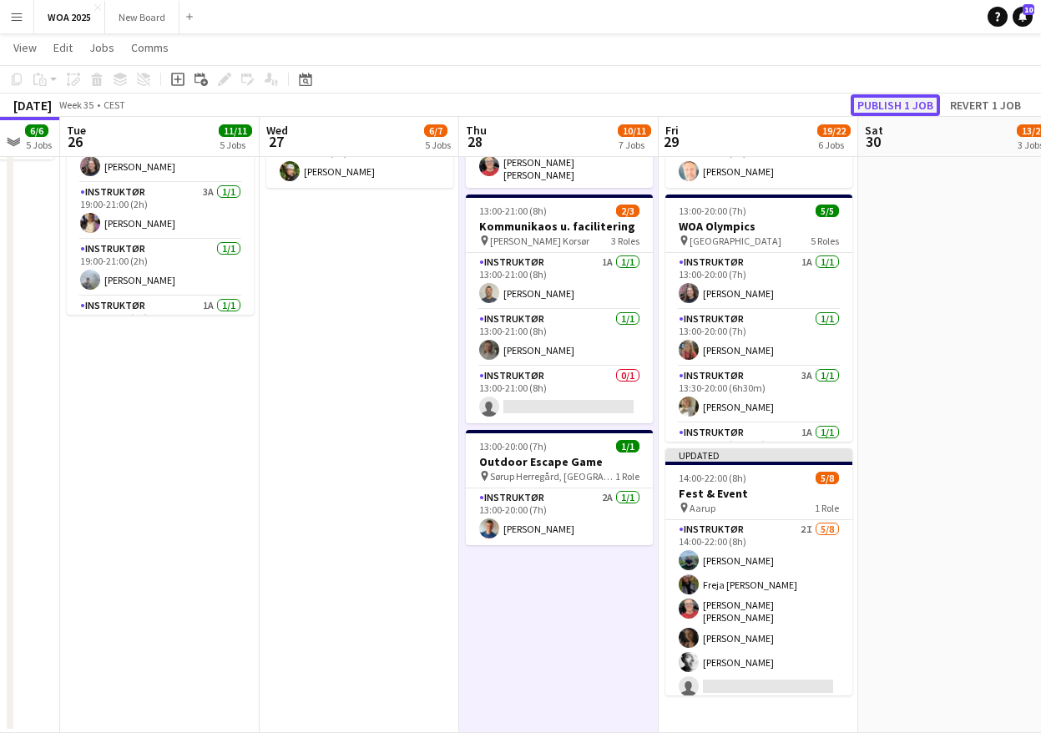
click at [910, 103] on button "Publish 1 job" at bounding box center [895, 105] width 89 height 22
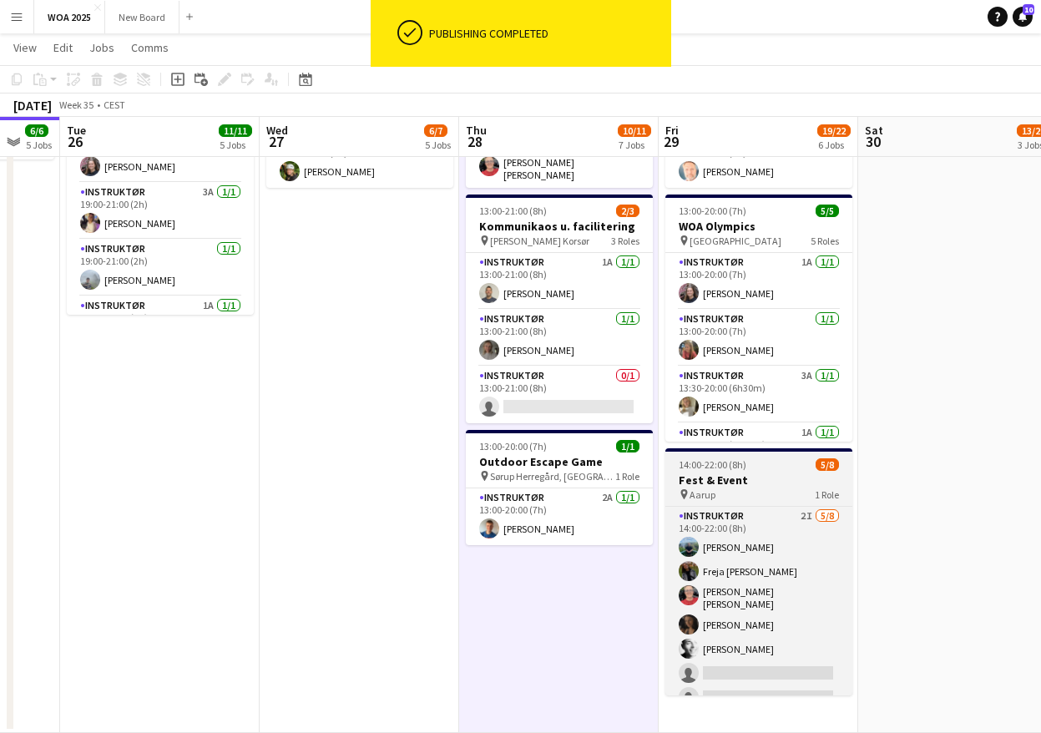
scroll to position [38, 0]
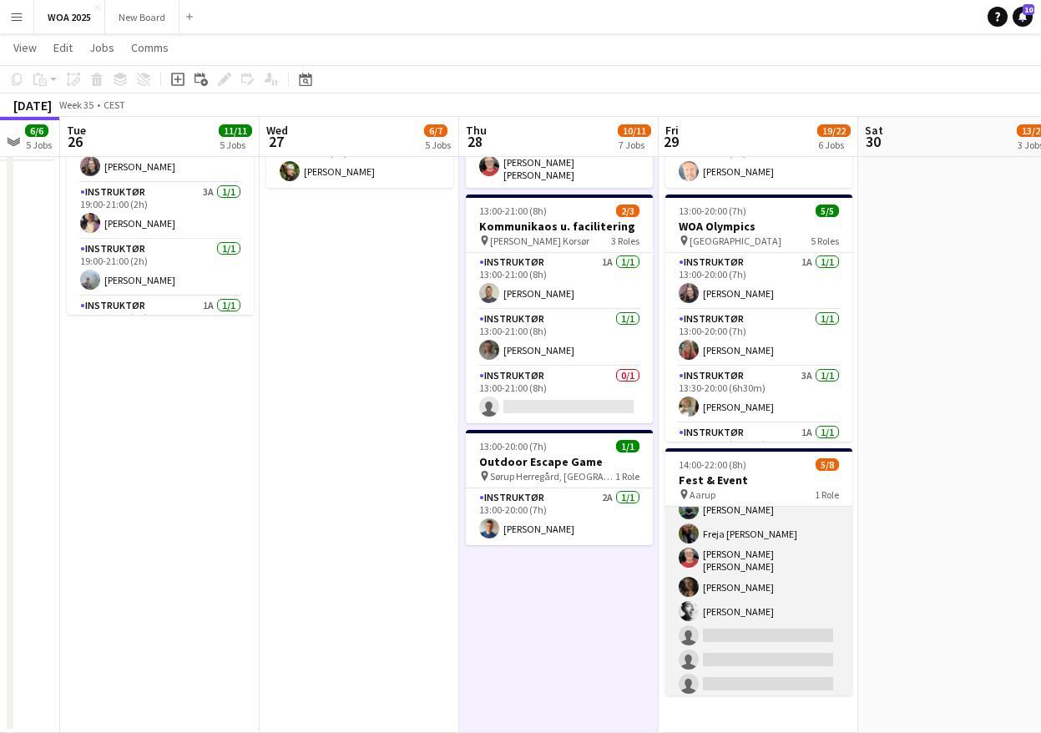
click at [791, 625] on app-card-role "Instruktør 2I [DATE] 14:00-22:00 (8h) [PERSON_NAME] Freja [PERSON_NAME] [PERSON…" at bounding box center [758, 584] width 187 height 231
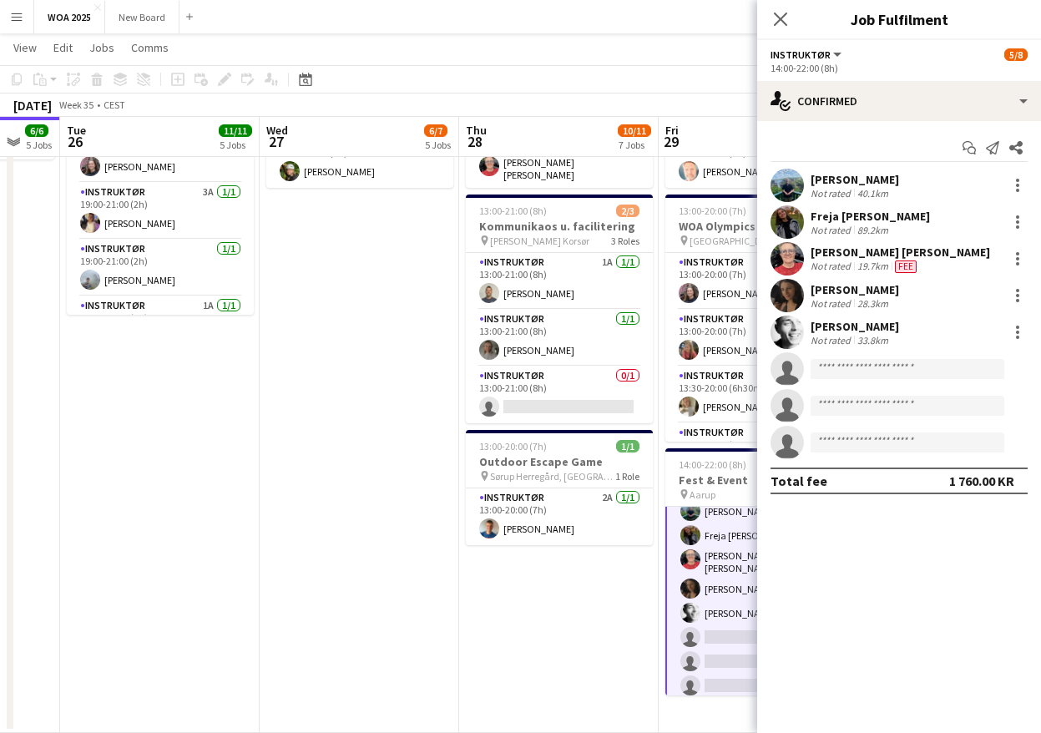
scroll to position [39, 0]
click at [857, 372] on input at bounding box center [908, 369] width 194 height 20
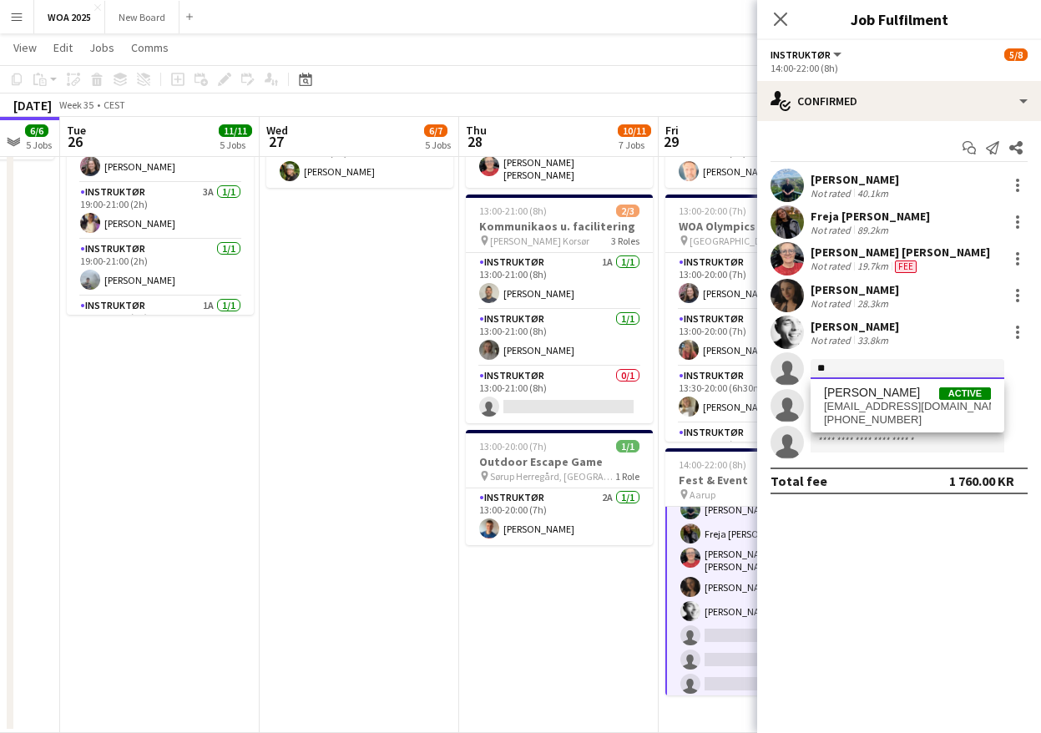
type input "*"
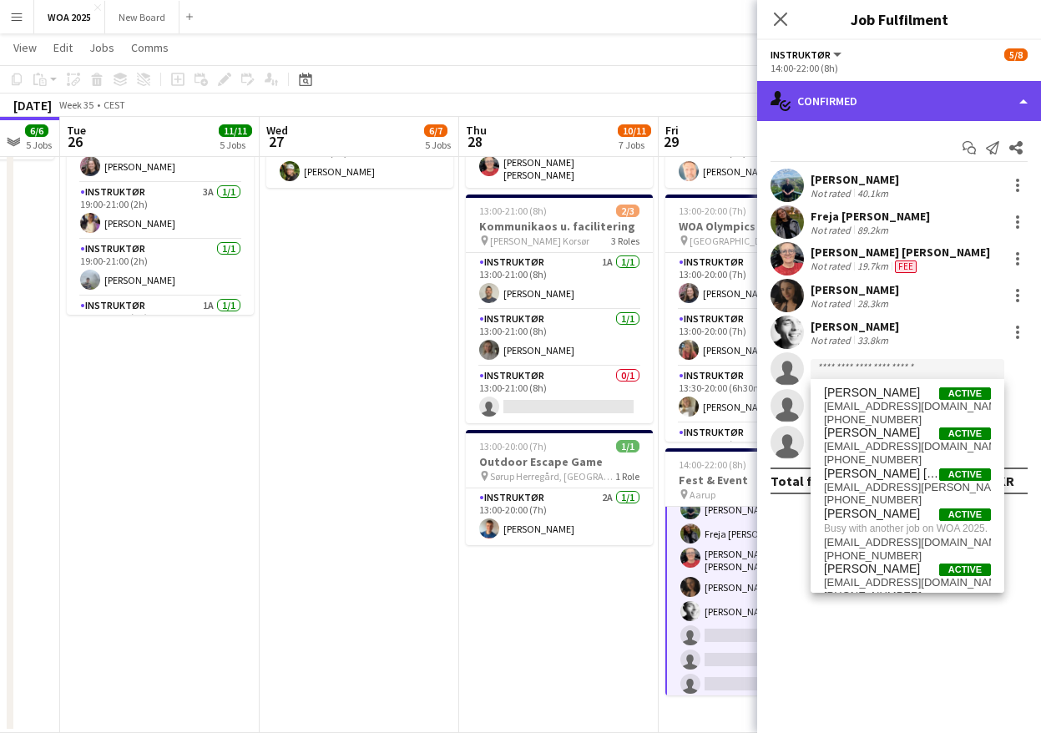
click at [956, 99] on div "single-neutral-actions-check-2 Confirmed" at bounding box center [899, 101] width 284 height 40
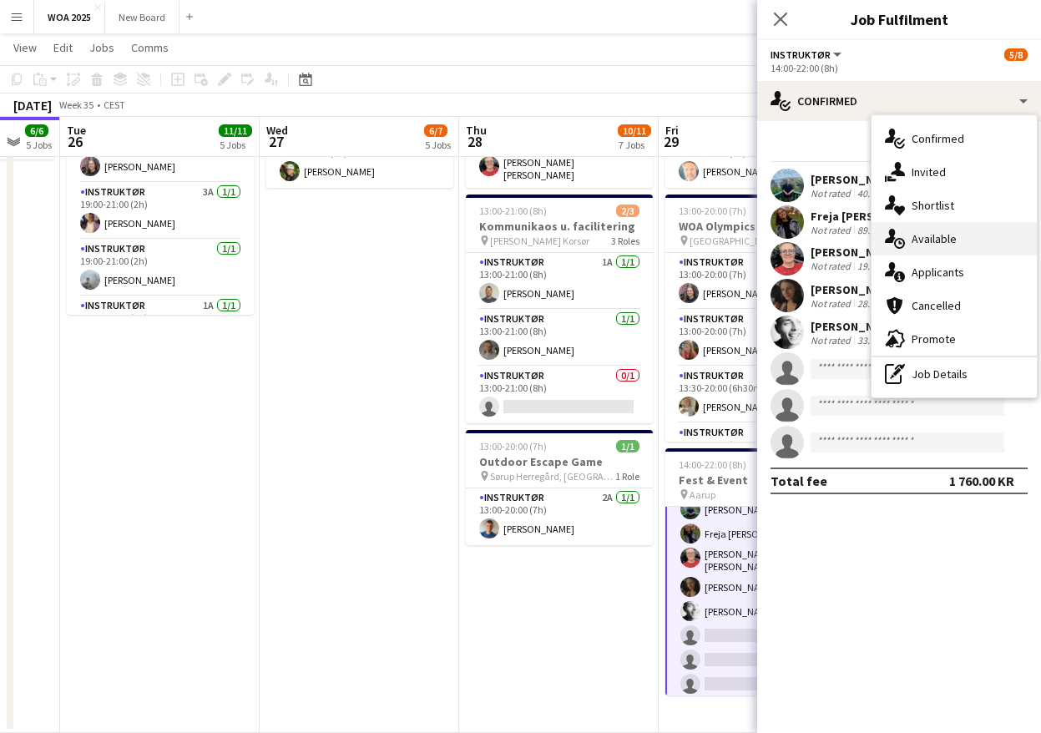
click at [999, 241] on div "single-neutral-actions-upload Available" at bounding box center [954, 238] width 165 height 33
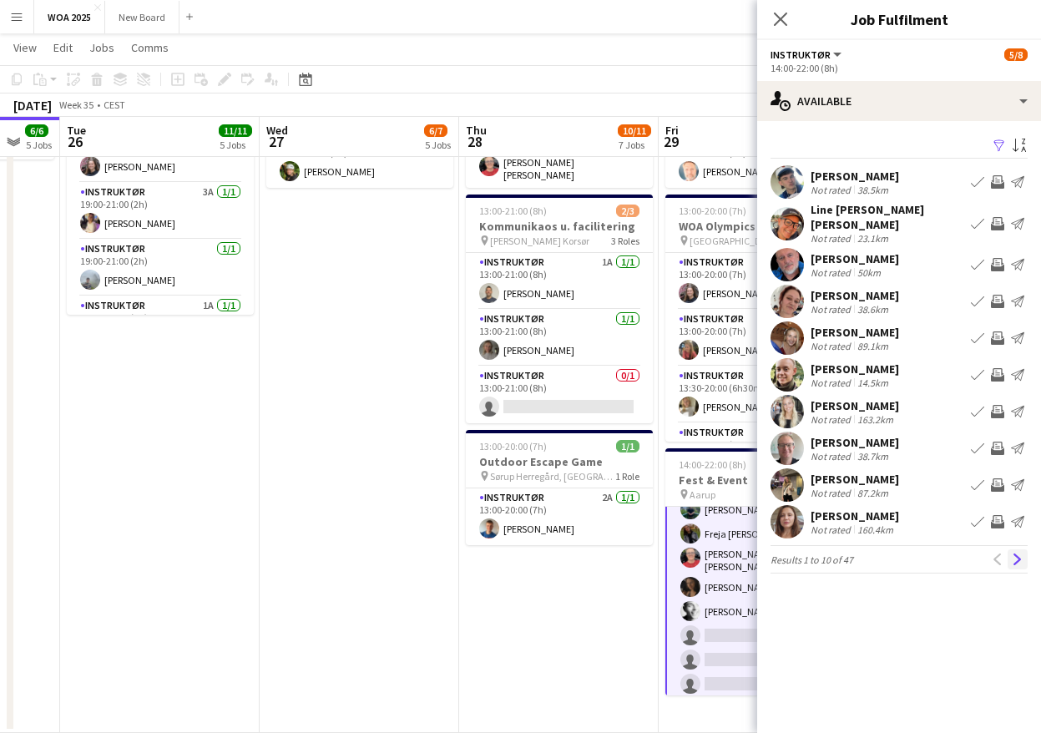
click at [1019, 554] on app-icon "Next" at bounding box center [1018, 560] width 12 height 12
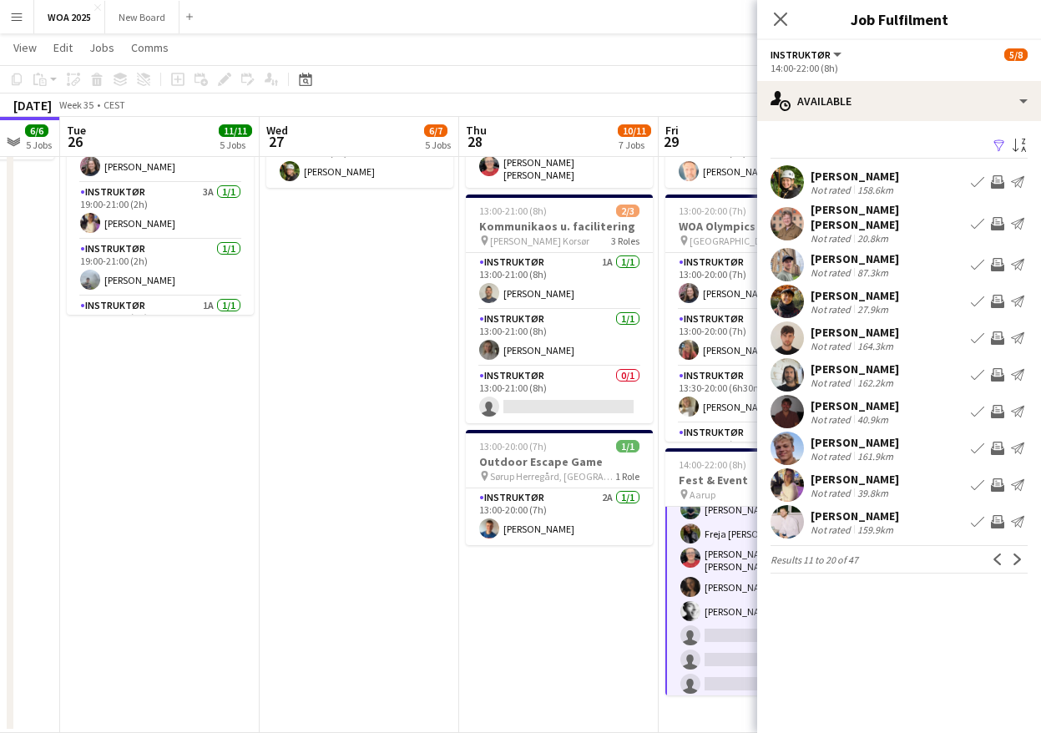
click at [926, 224] on div "[PERSON_NAME] [PERSON_NAME] Not rated 20.8km Book crew Invite crew Send notific…" at bounding box center [899, 223] width 284 height 43
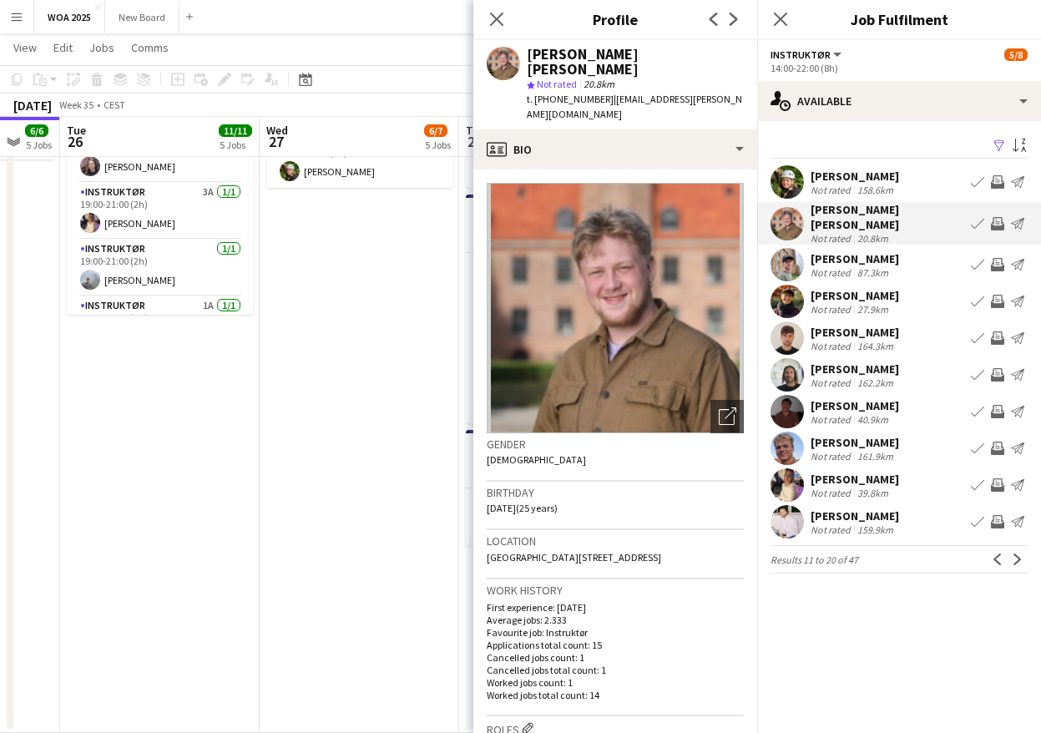
click at [1019, 217] on app-icon "Send notification" at bounding box center [1017, 223] width 13 height 13
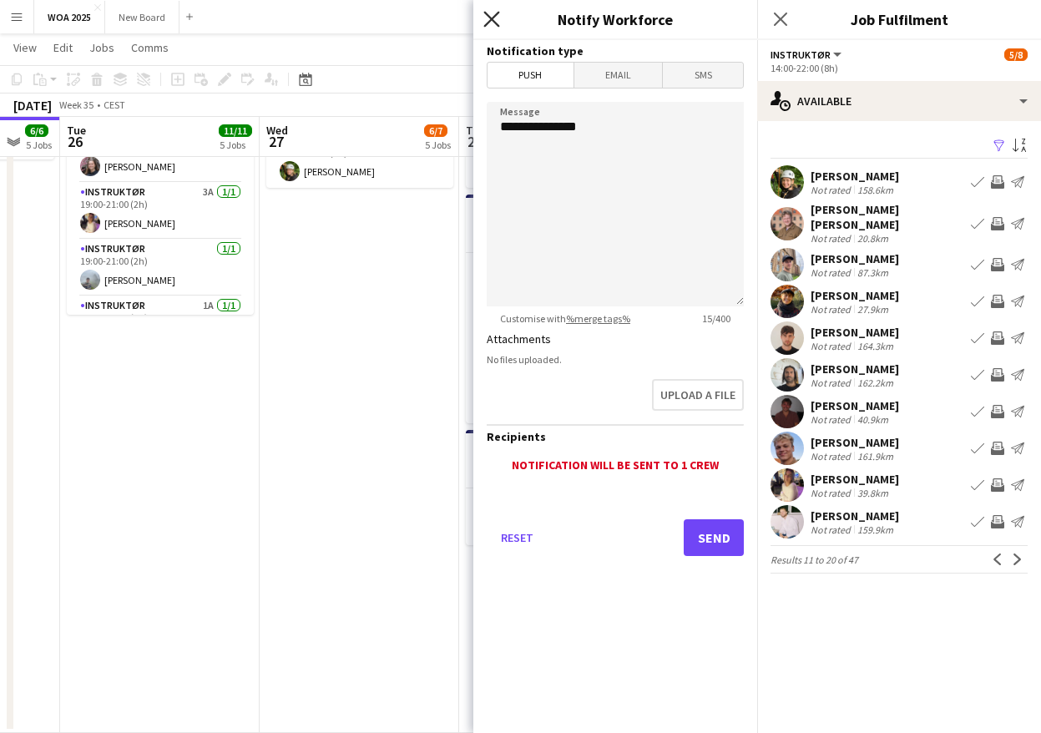
click at [493, 21] on icon at bounding box center [491, 19] width 16 height 16
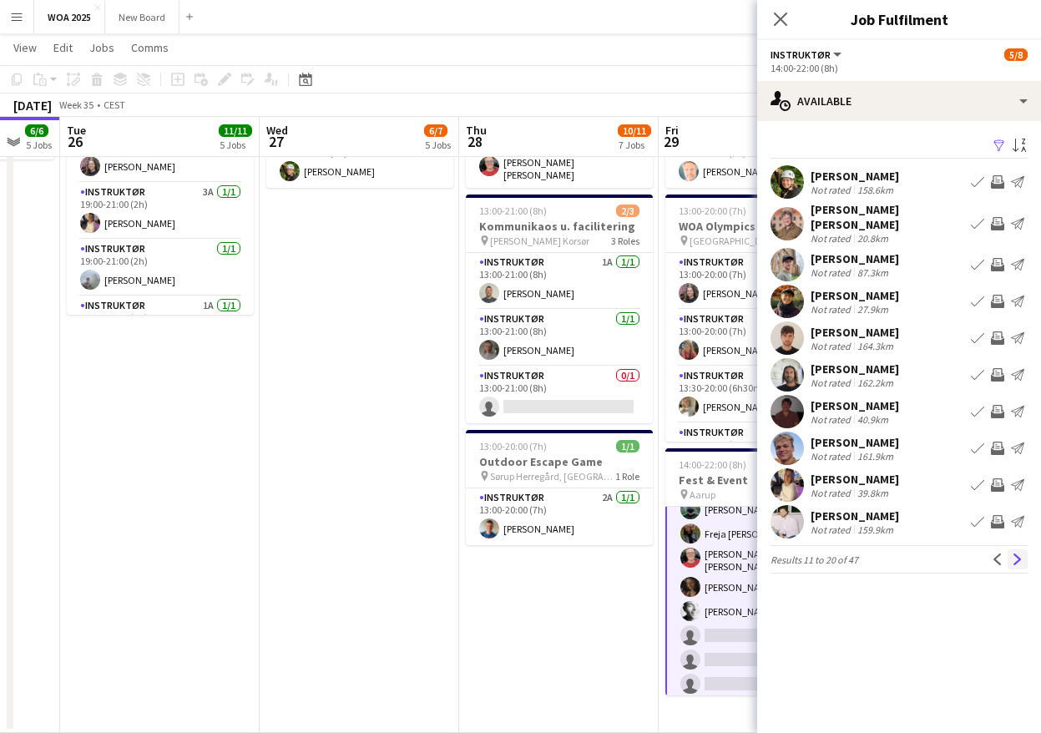
click at [1014, 554] on app-icon "Next" at bounding box center [1018, 560] width 12 height 12
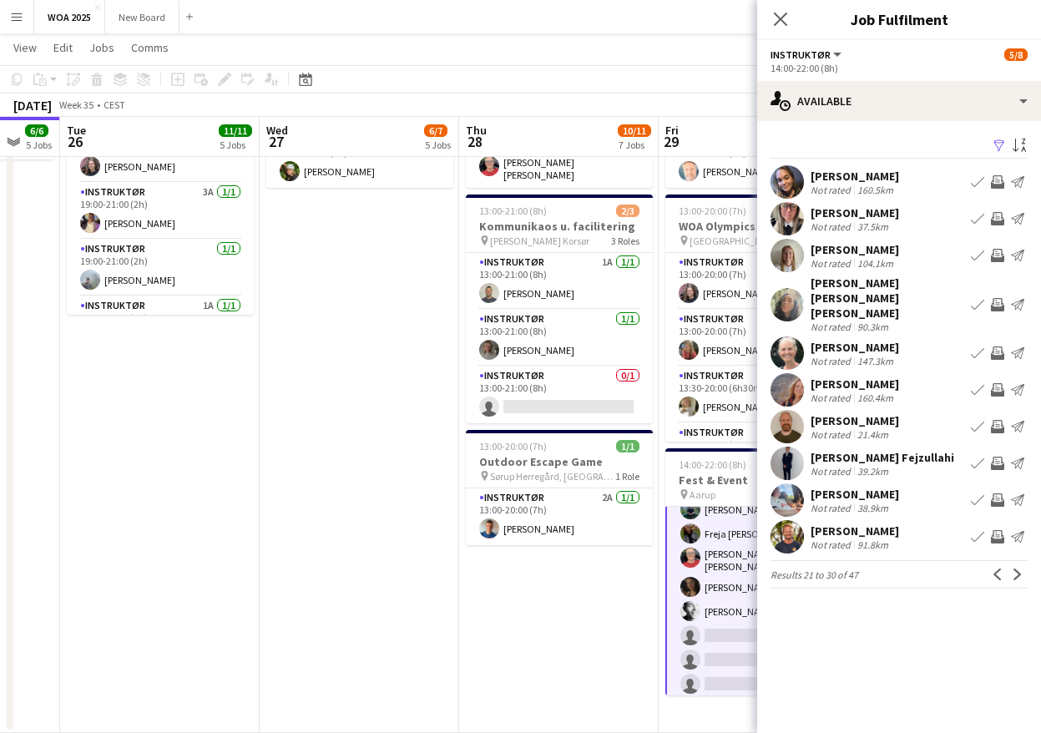
click at [1014, 569] on app-icon "Next" at bounding box center [1018, 575] width 12 height 12
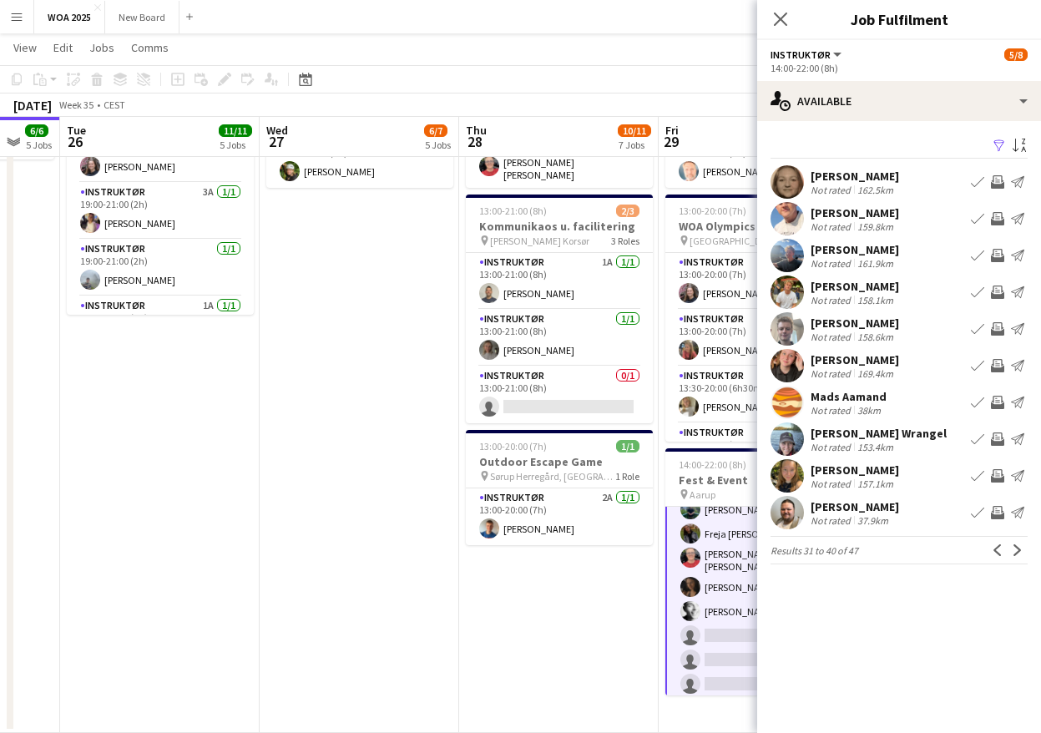
click at [1014, 548] on app-icon "Next" at bounding box center [1018, 550] width 12 height 12
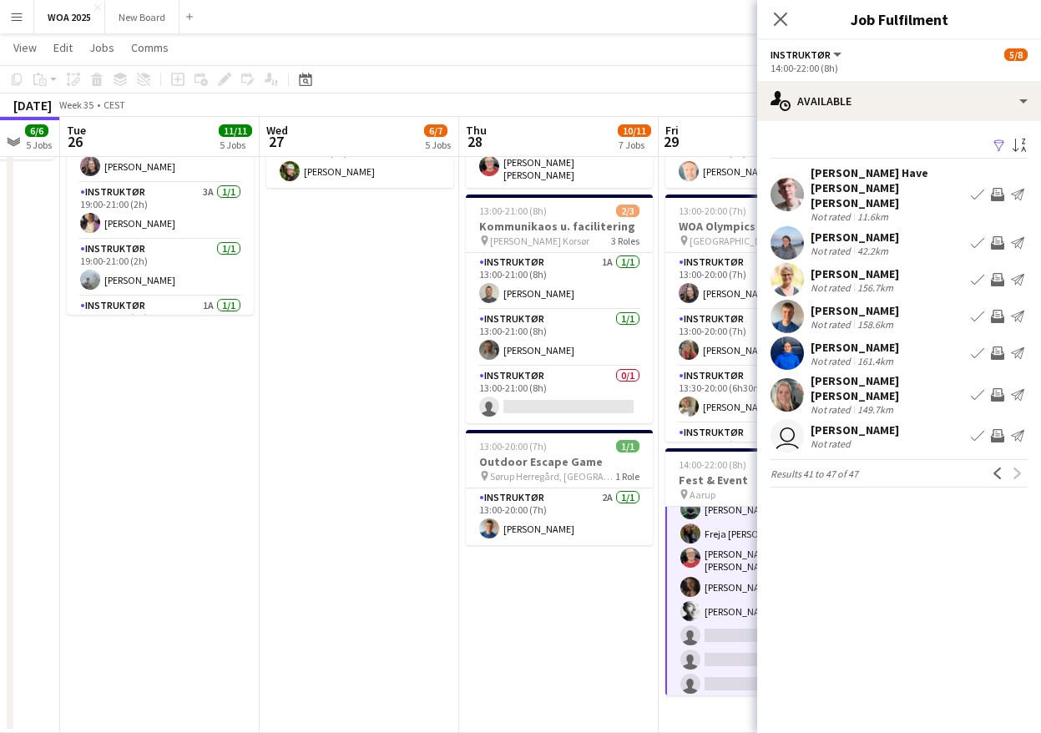
click at [586, 625] on app-date-cell "08:00-16:00 (8h) 2/2 Lager pin Lager 2 Roles Lager Jernet 2A [DATE] 08:00-16:00…" at bounding box center [559, 94] width 200 height 1278
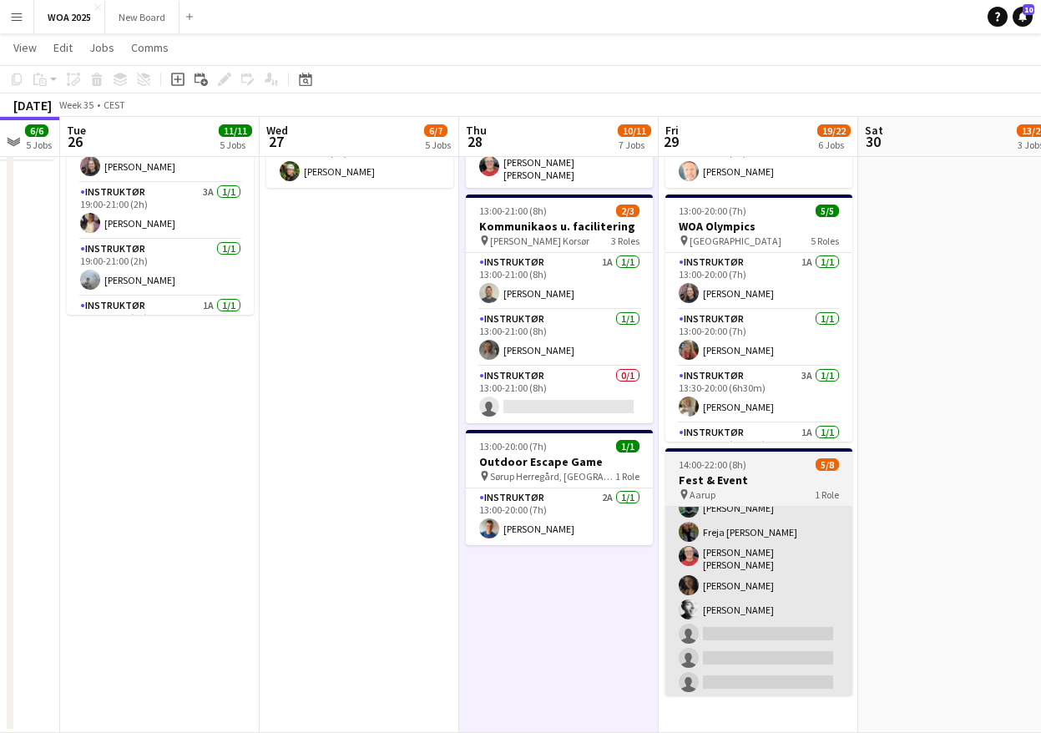
scroll to position [38, 0]
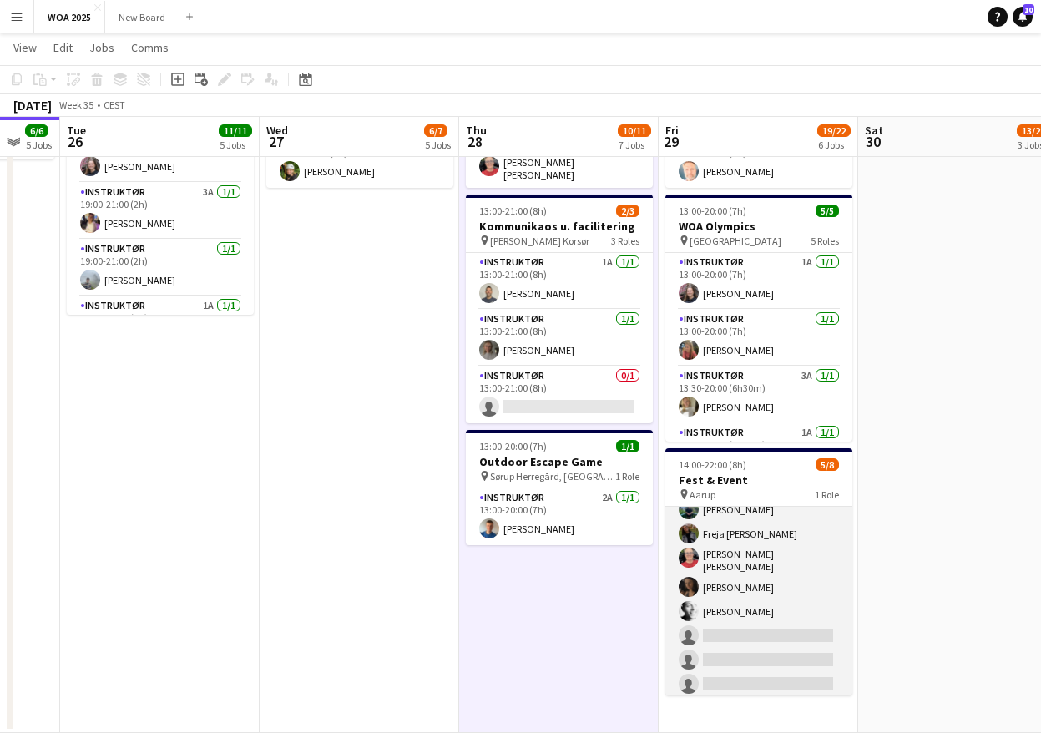
click at [771, 614] on app-card-role "Instruktør 2I [DATE] 14:00-22:00 (8h) [PERSON_NAME] Freja [PERSON_NAME] [PERSON…" at bounding box center [758, 584] width 187 height 231
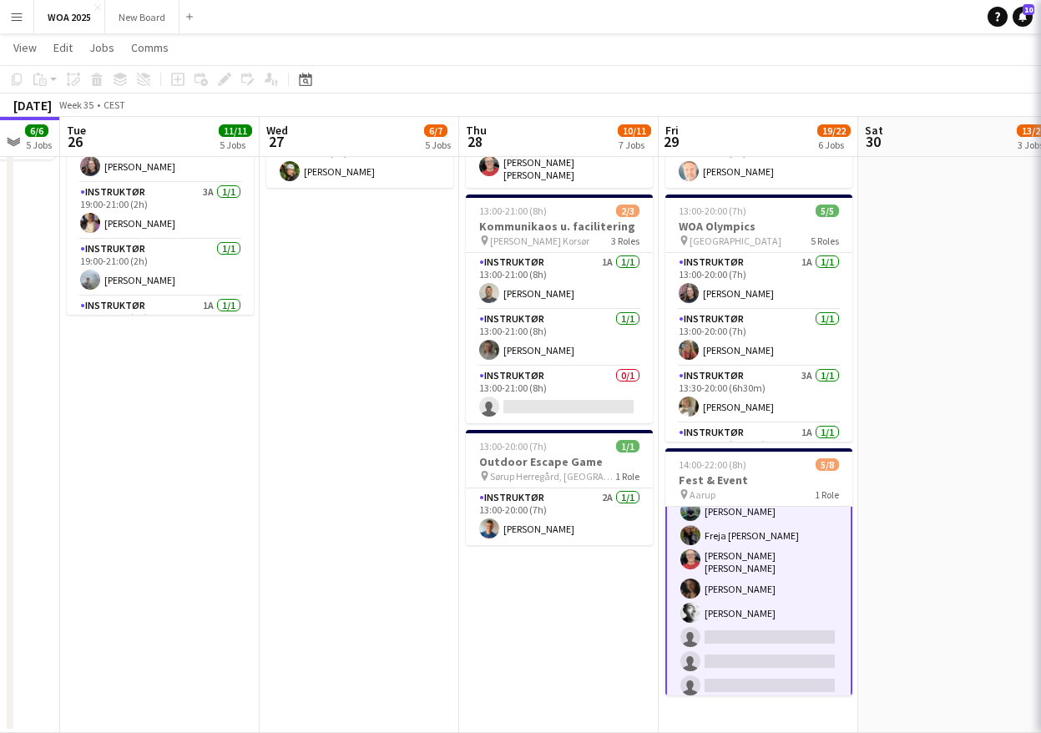
scroll to position [39, 0]
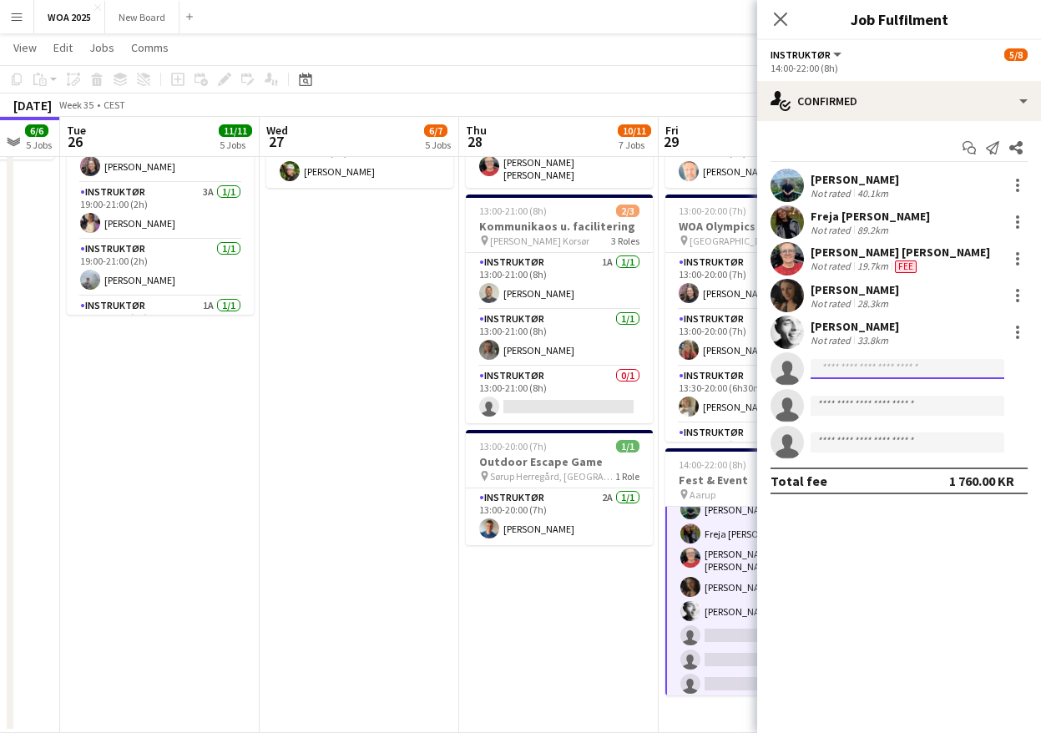
click at [873, 373] on input at bounding box center [908, 369] width 194 height 20
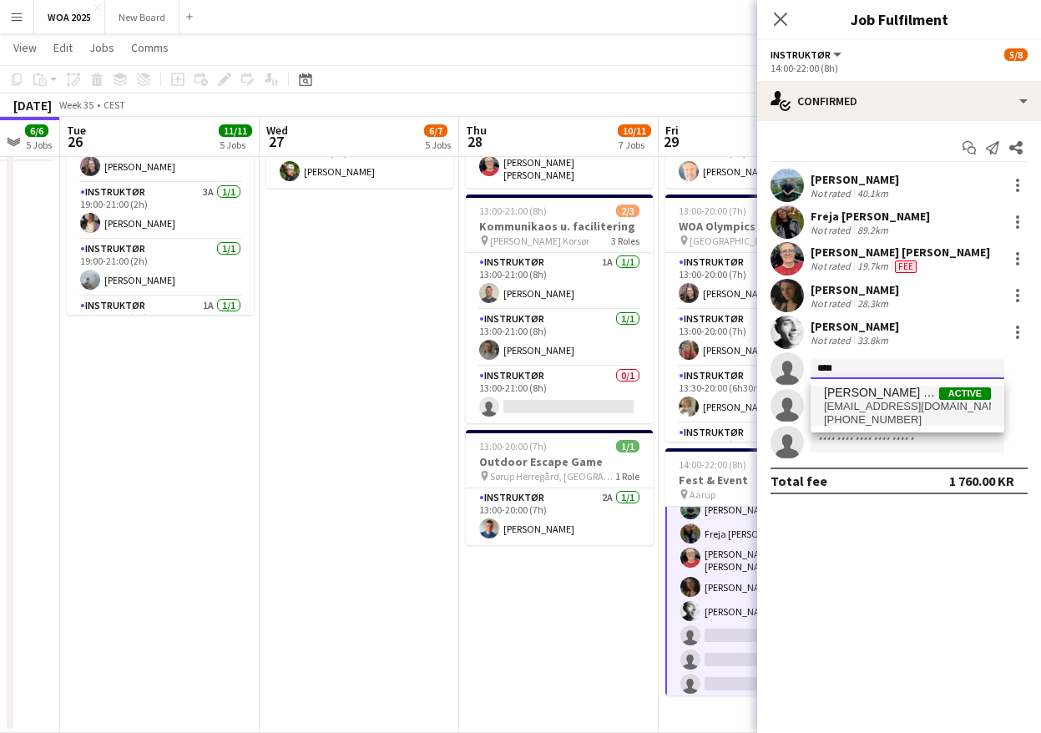
type input "****"
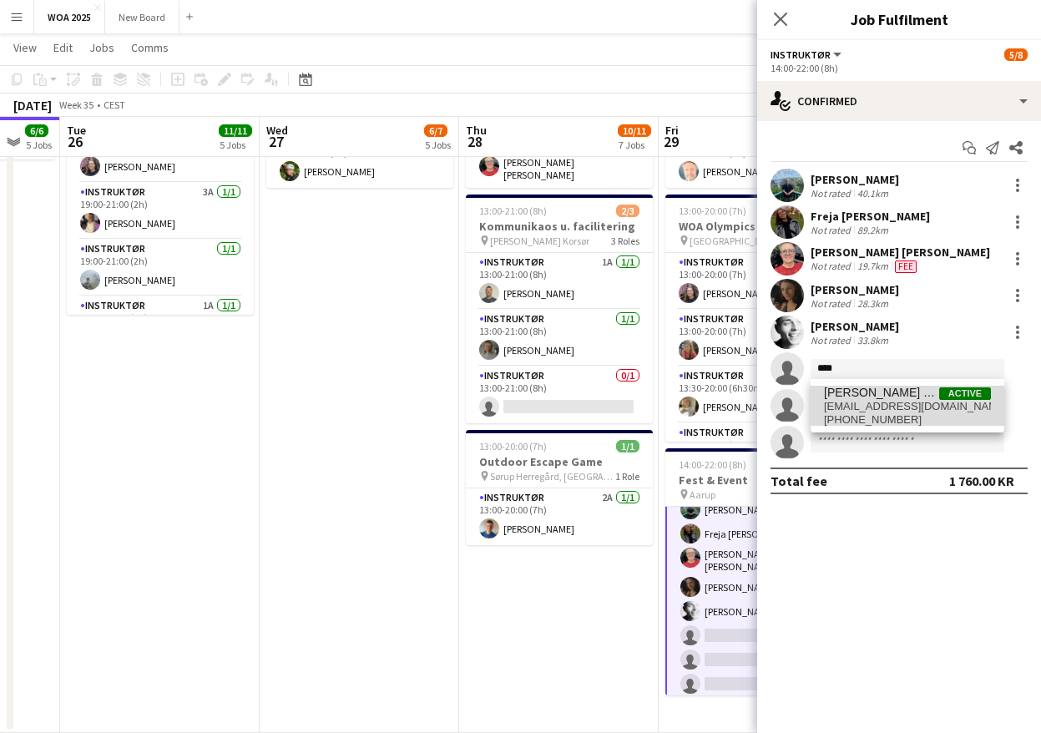
click at [873, 402] on span "[EMAIL_ADDRESS][DOMAIN_NAME]" at bounding box center [907, 406] width 167 height 13
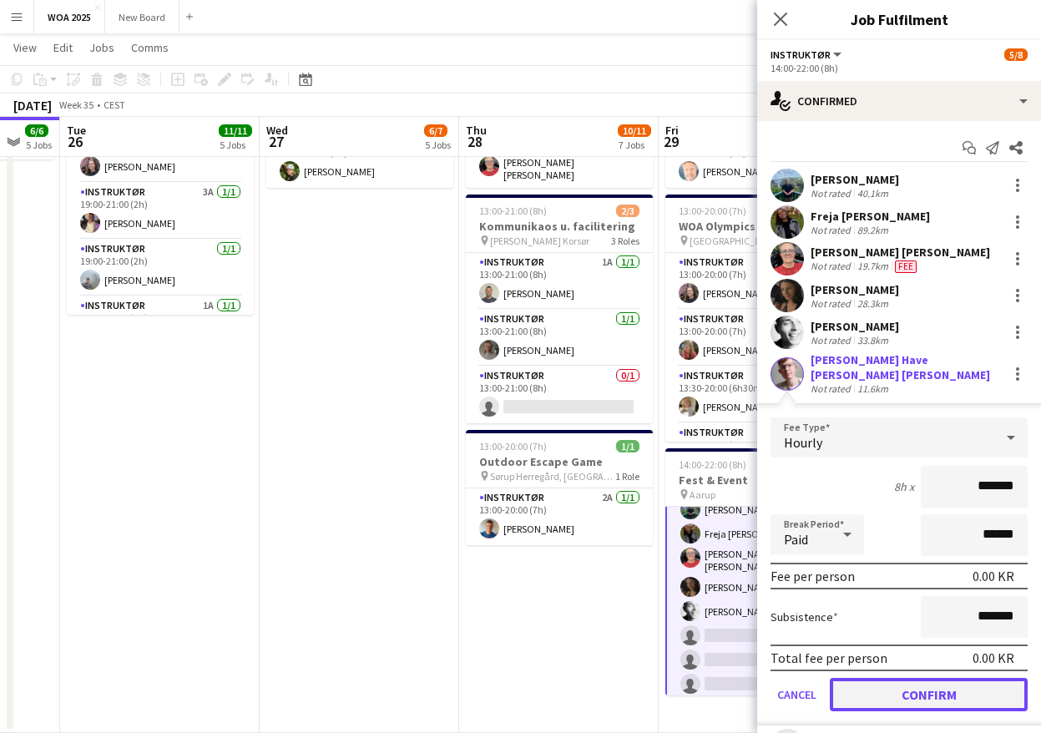
click at [922, 692] on button "Confirm" at bounding box center [929, 694] width 198 height 33
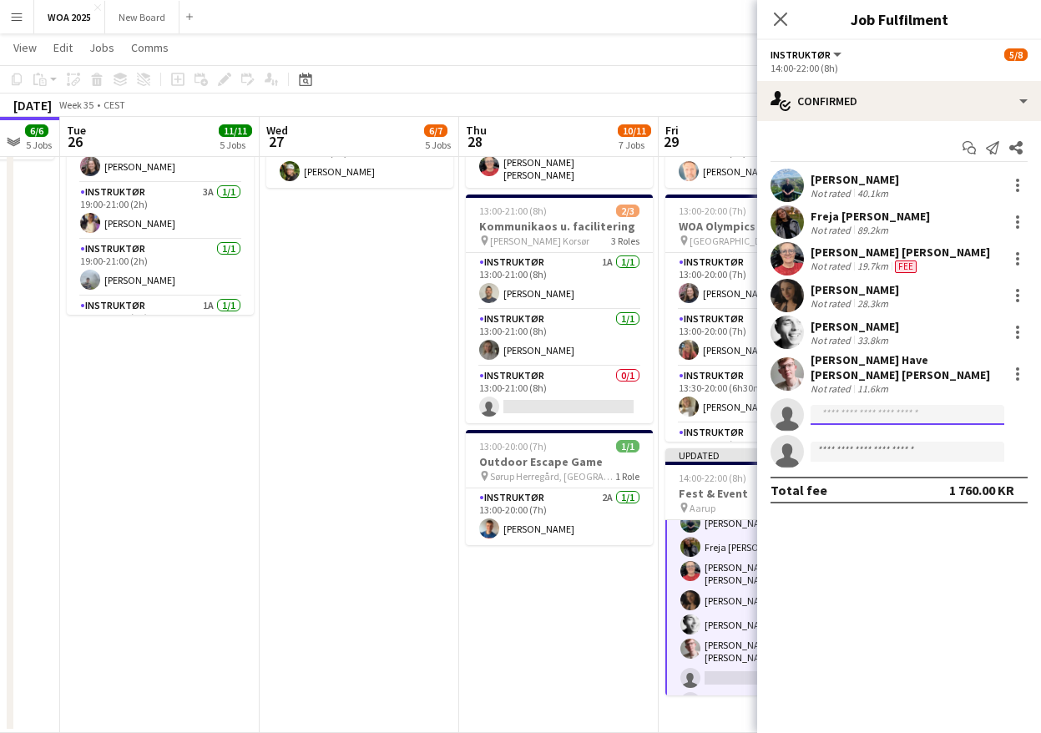
click at [890, 407] on input at bounding box center [908, 415] width 194 height 20
click at [782, 20] on icon at bounding box center [780, 19] width 16 height 16
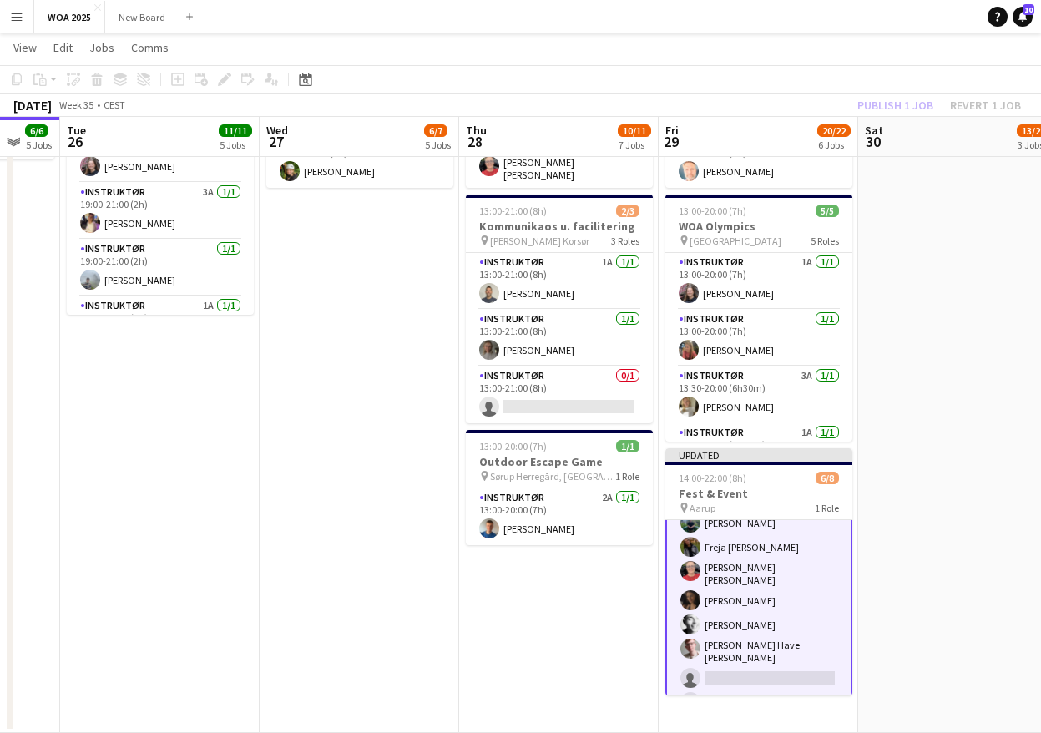
click at [921, 105] on div "Publish 1 job Revert 1 job" at bounding box center [939, 105] width 204 height 22
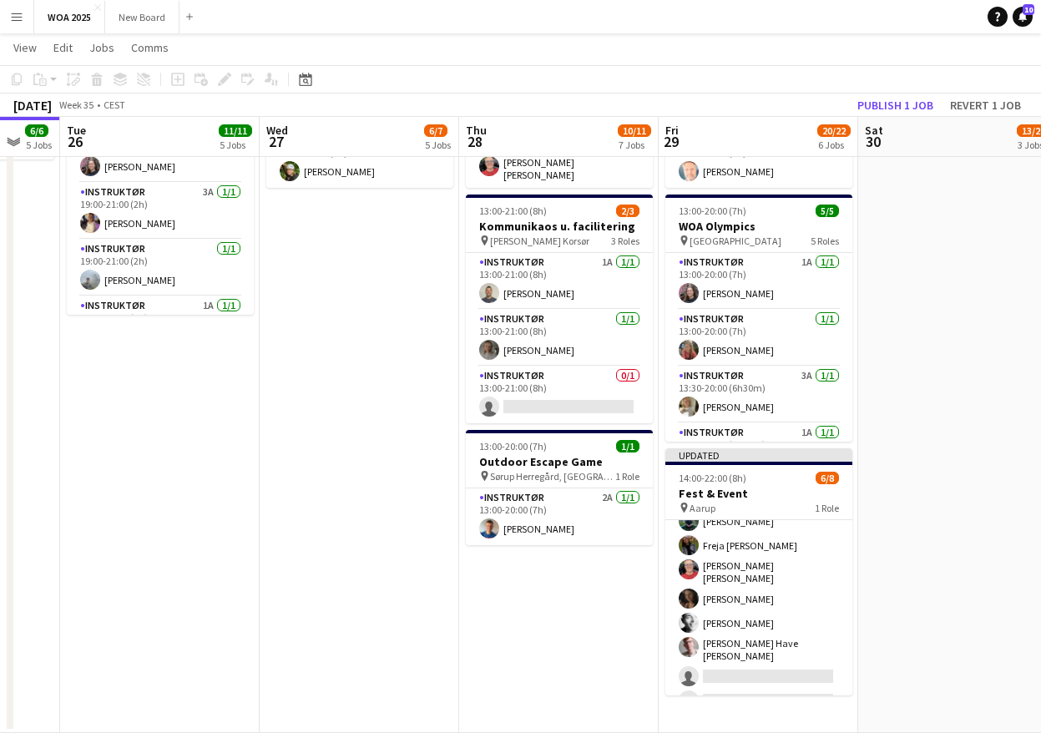
scroll to position [38, 0]
click at [921, 105] on button "Publish 1 job" at bounding box center [895, 105] width 89 height 22
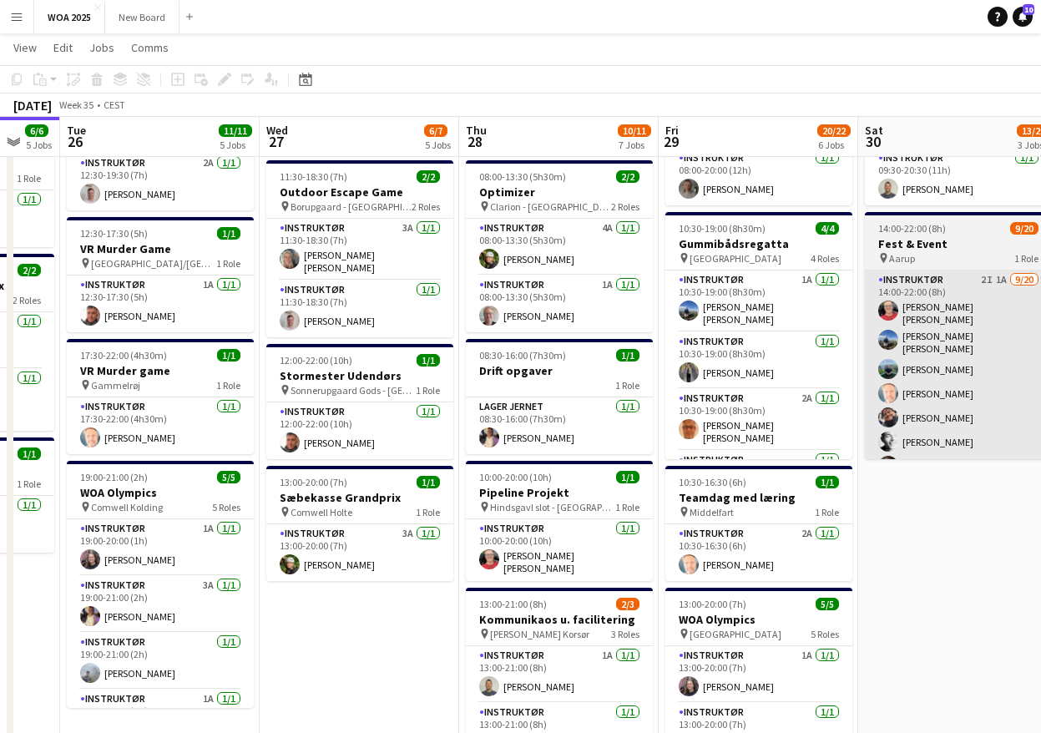
scroll to position [334, 0]
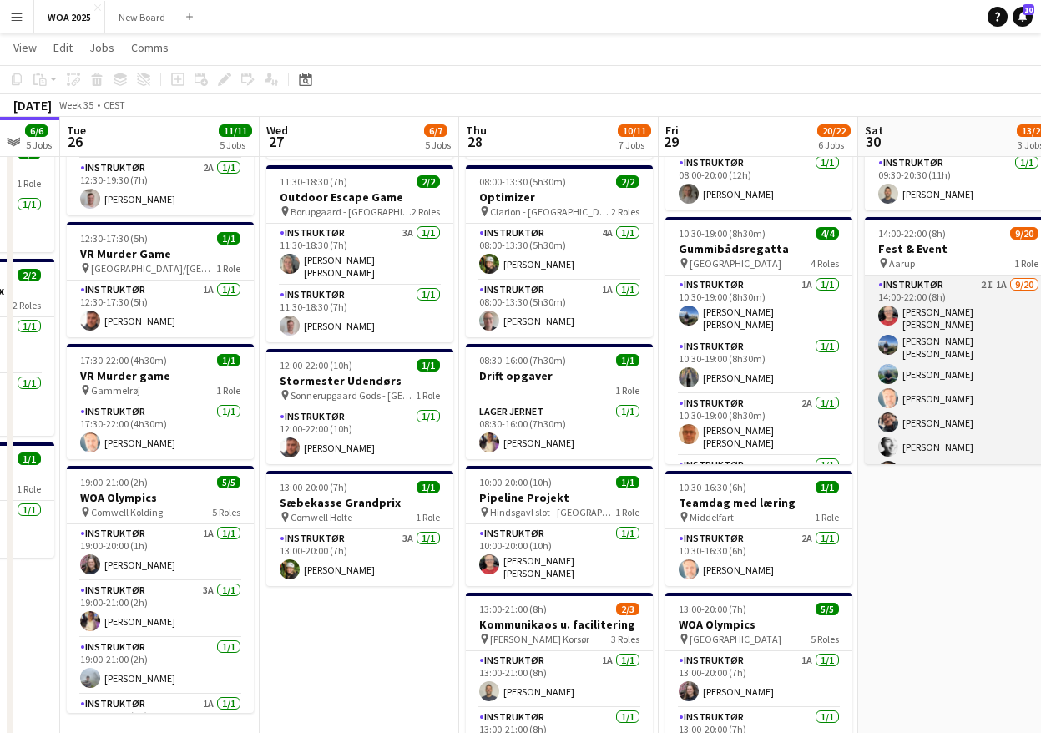
click at [999, 369] on app-card-role "Instruktør 2I 1A [DATE] 14:00-22:00 (8h) [PERSON_NAME] [PERSON_NAME] Bonefeld […" at bounding box center [958, 539] width 187 height 527
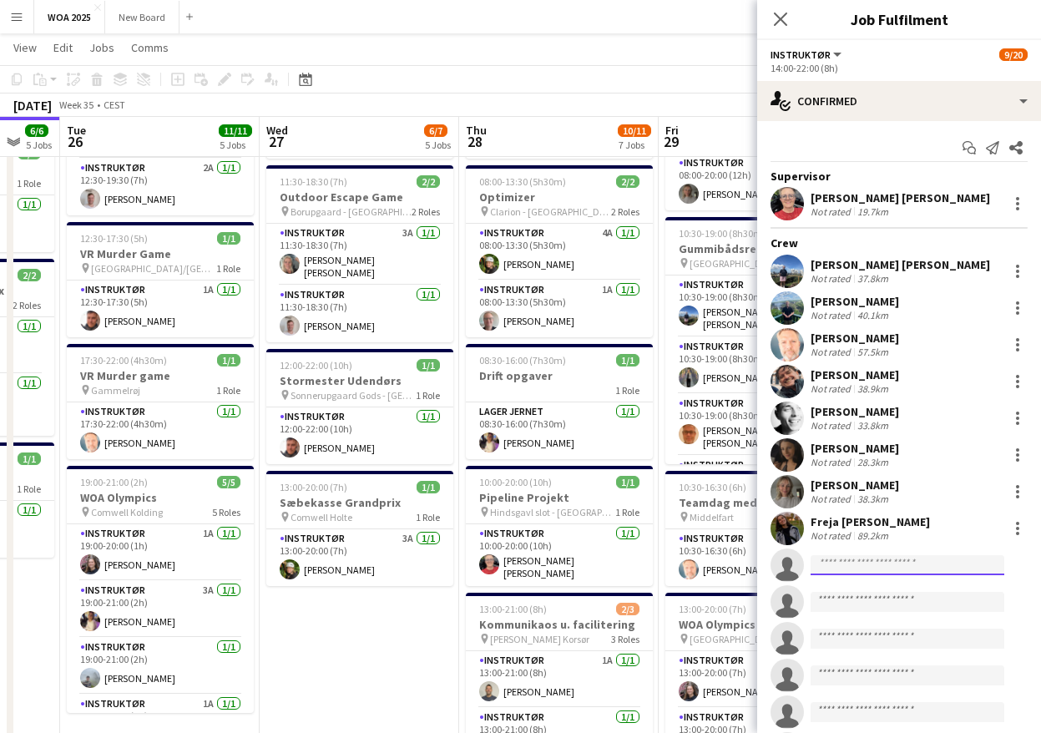
click at [920, 564] on input at bounding box center [908, 565] width 194 height 20
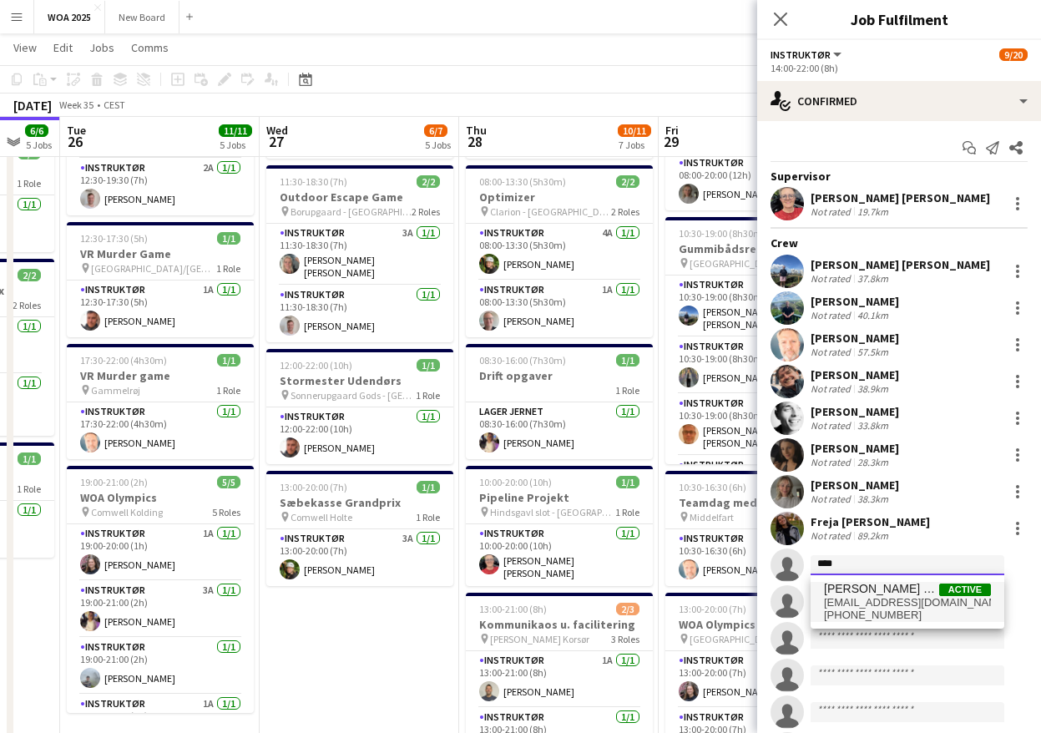
type input "****"
click at [889, 603] on span "[EMAIL_ADDRESS][DOMAIN_NAME]" at bounding box center [907, 602] width 167 height 13
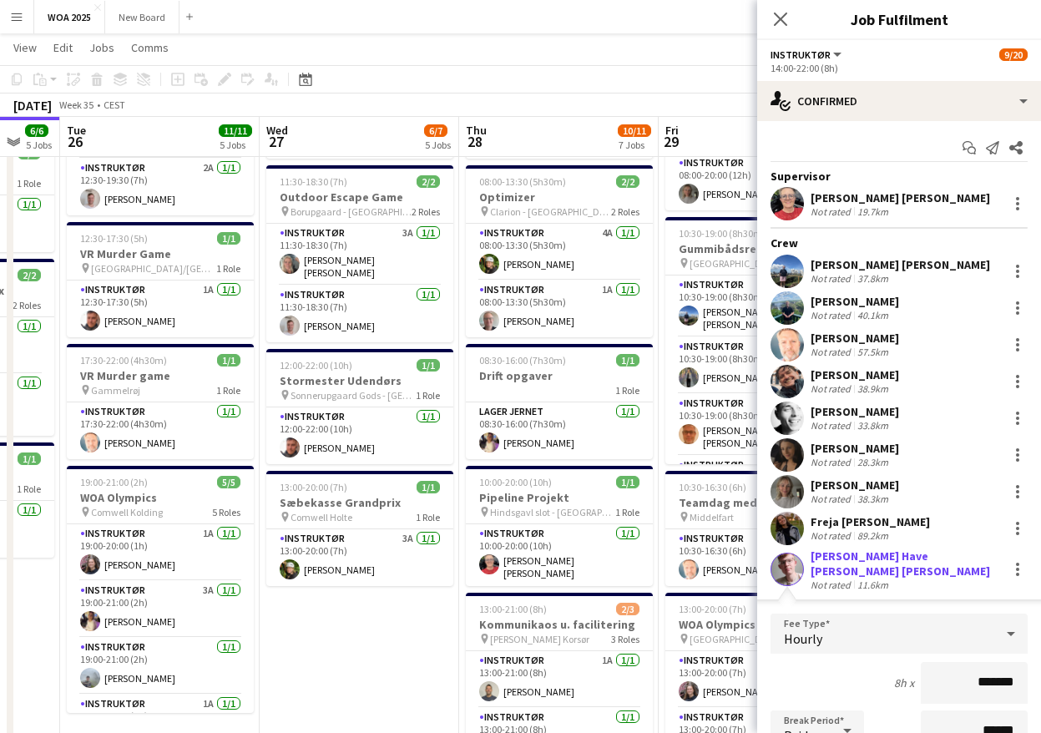
scroll to position [264, 0]
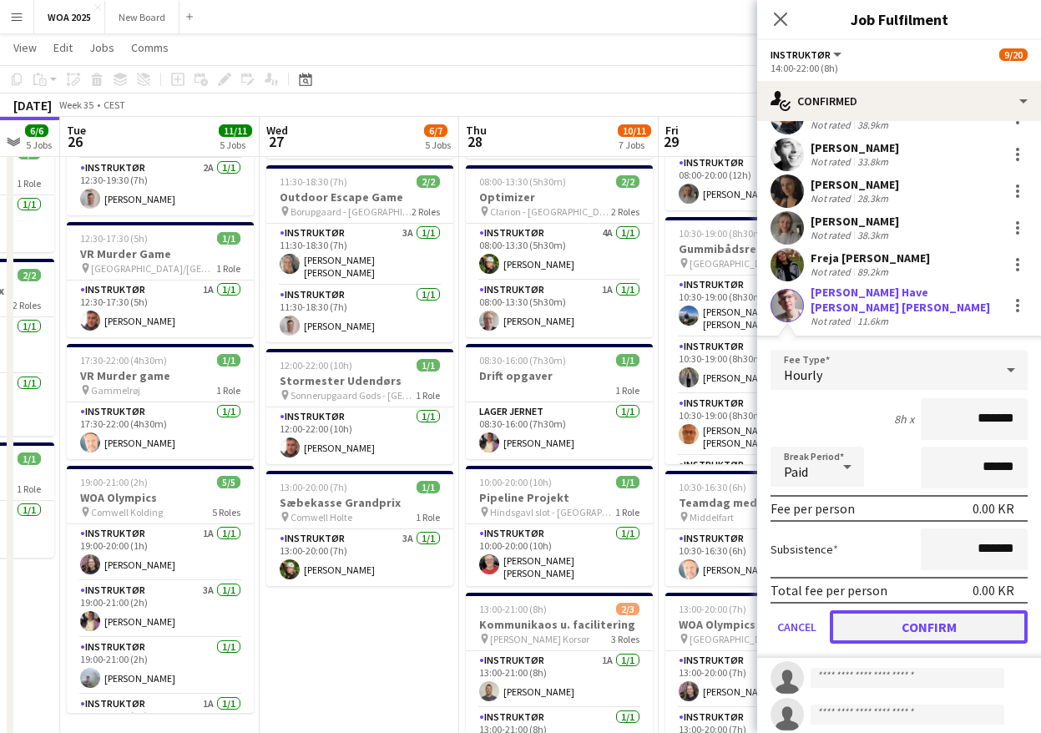
click at [942, 621] on button "Confirm" at bounding box center [929, 626] width 198 height 33
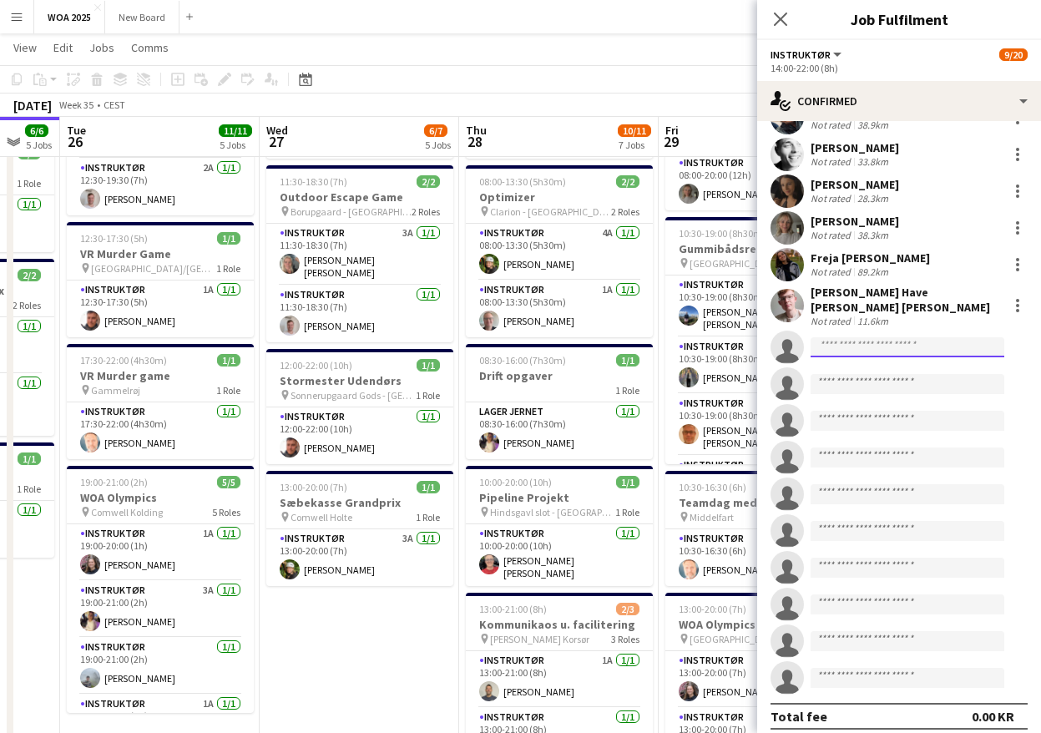
click at [893, 338] on input at bounding box center [908, 347] width 194 height 20
type input "***"
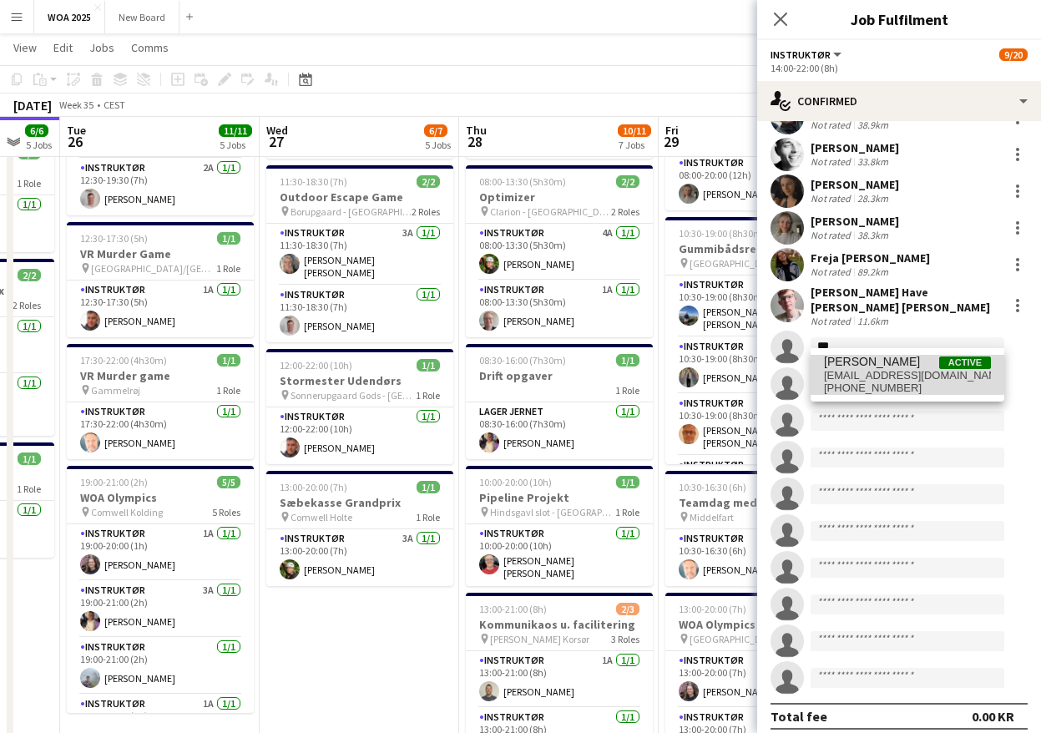
click at [884, 365] on span "[PERSON_NAME]" at bounding box center [872, 362] width 96 height 14
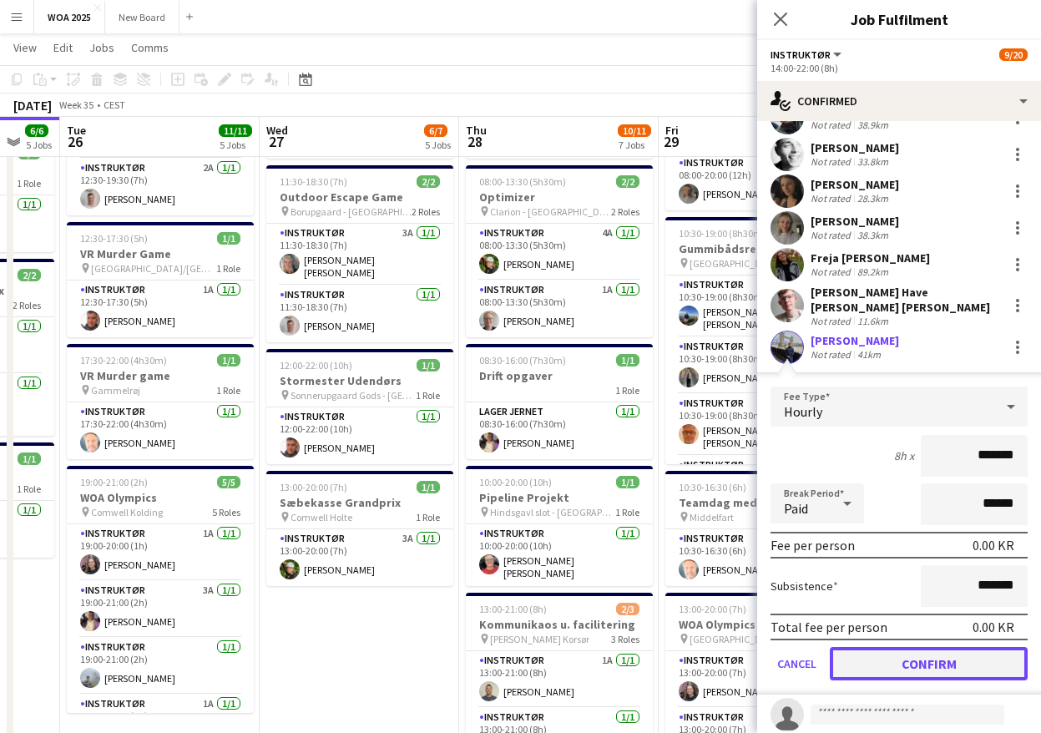
click at [932, 653] on button "Confirm" at bounding box center [929, 663] width 198 height 33
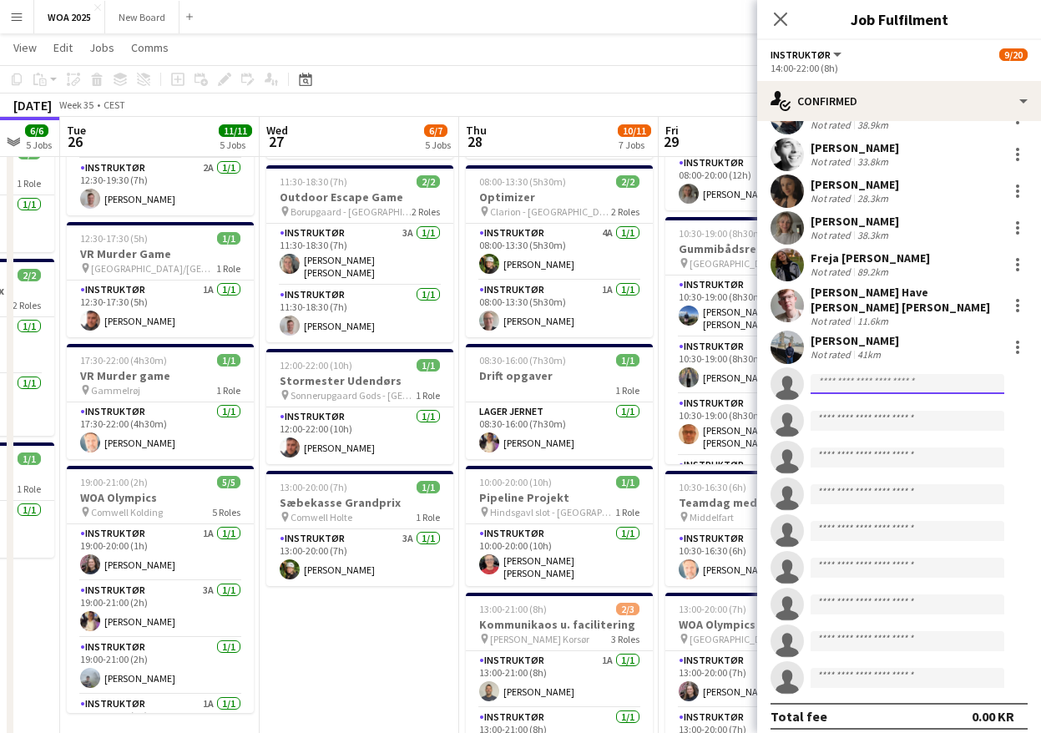
click at [874, 377] on input at bounding box center [908, 384] width 194 height 20
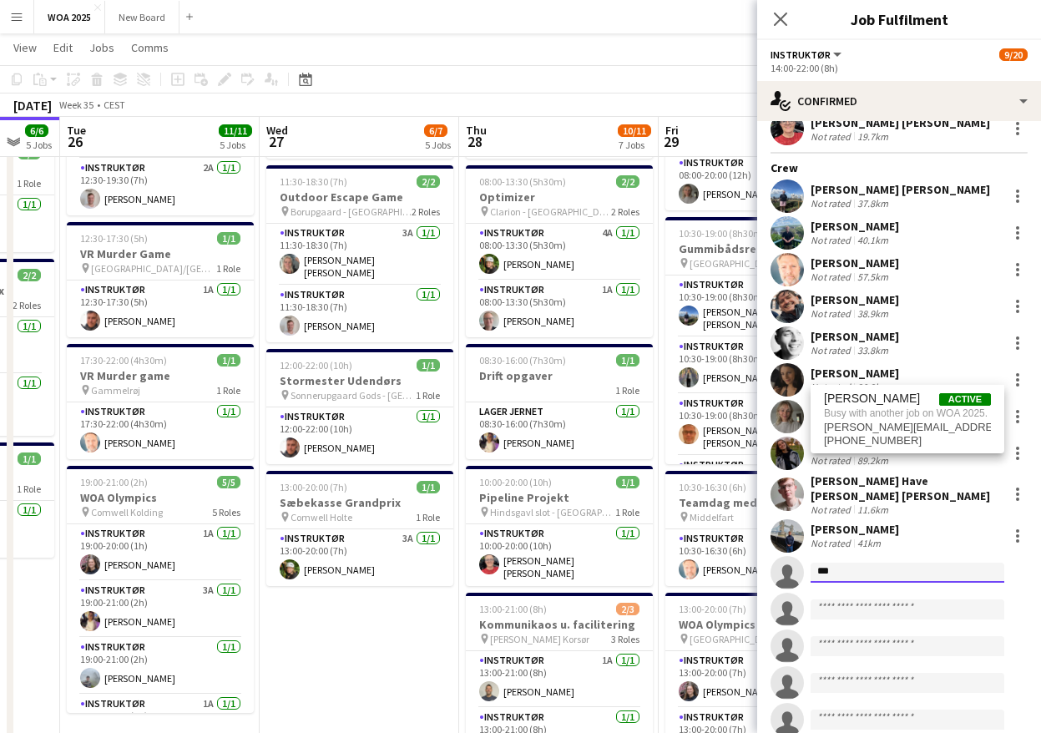
scroll to position [83, 0]
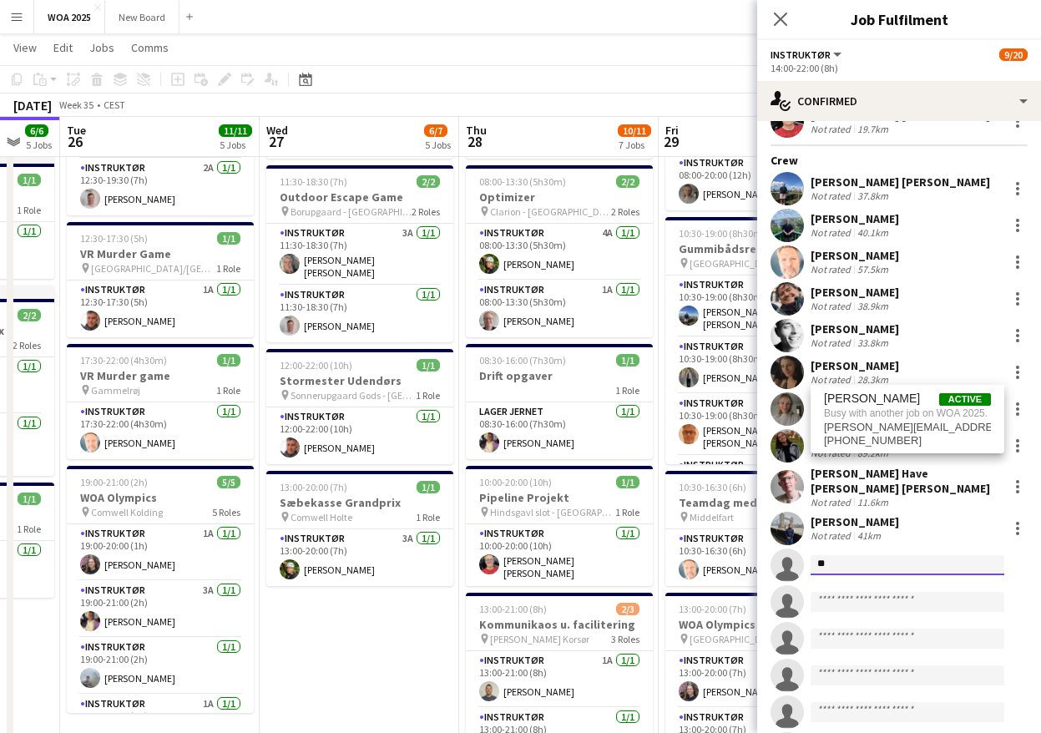
type input "*"
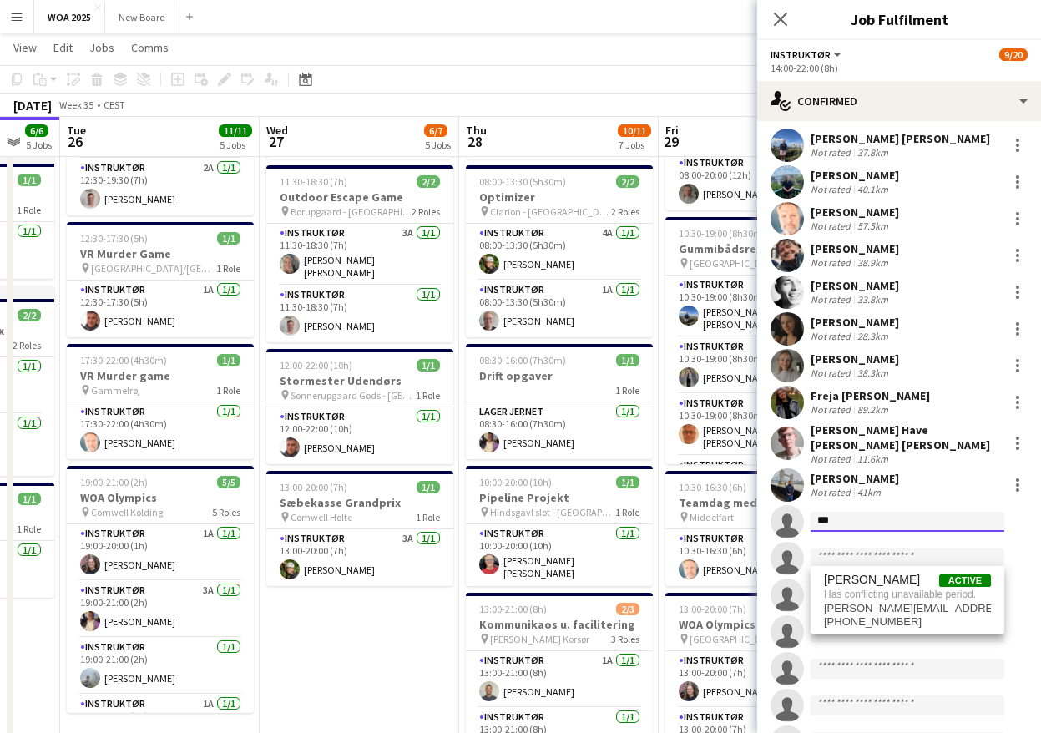
scroll to position [164, 0]
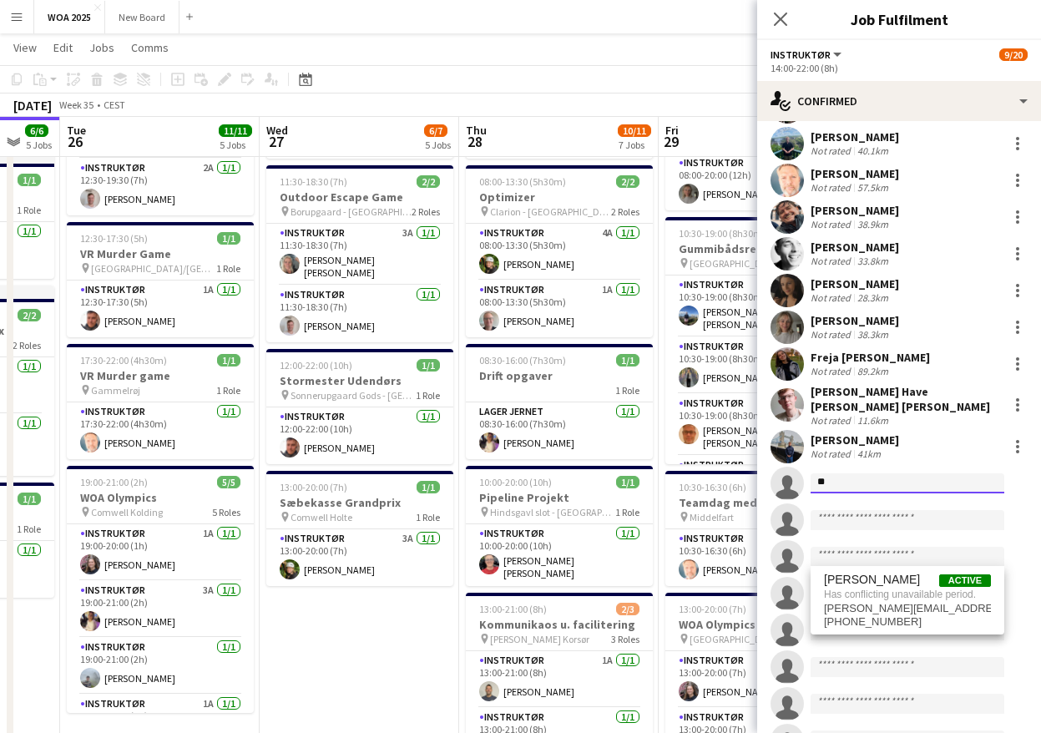
type input "*"
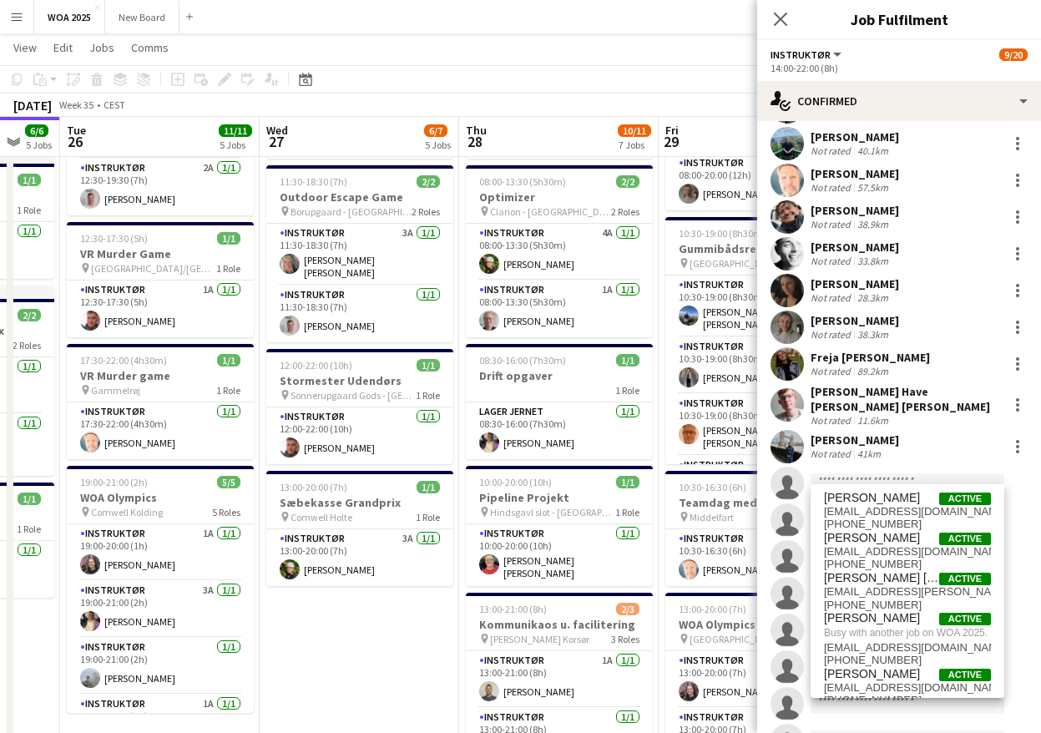
drag, startPoint x: 1042, startPoint y: 454, endPoint x: 784, endPoint y: 28, distance: 498.6
click at [784, 28] on app-icon "Close pop-in" at bounding box center [781, 19] width 20 height 20
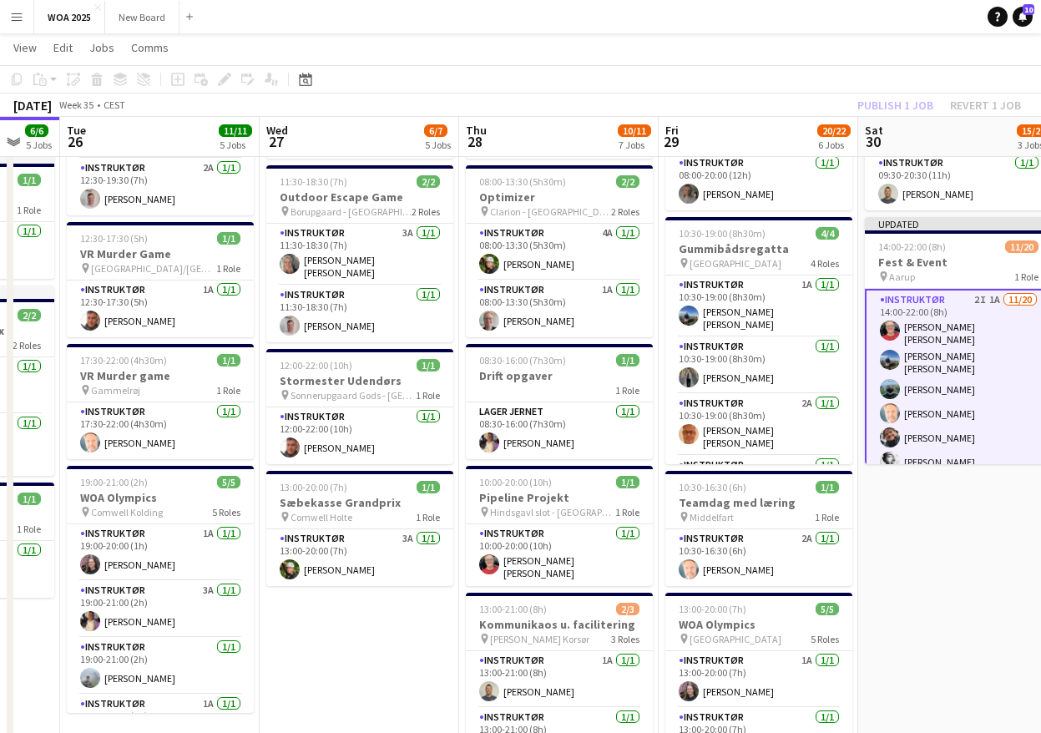
click at [898, 100] on div "Publish 1 job Revert 1 job" at bounding box center [939, 105] width 204 height 22
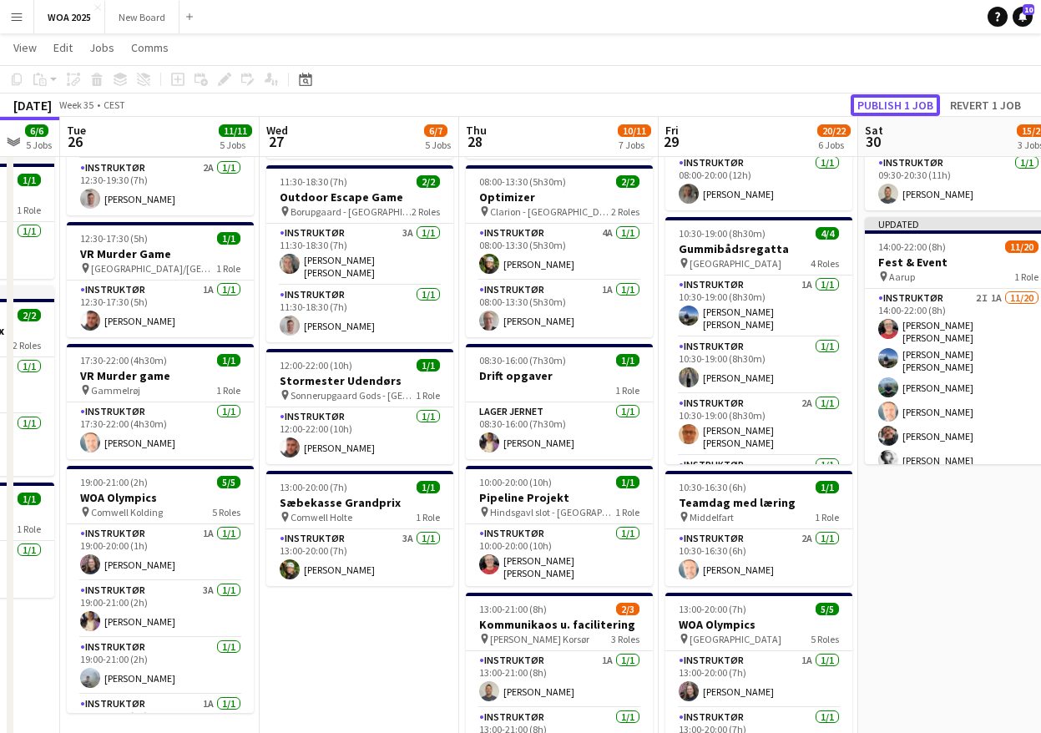
click at [898, 100] on button "Publish 1 job" at bounding box center [895, 105] width 89 height 22
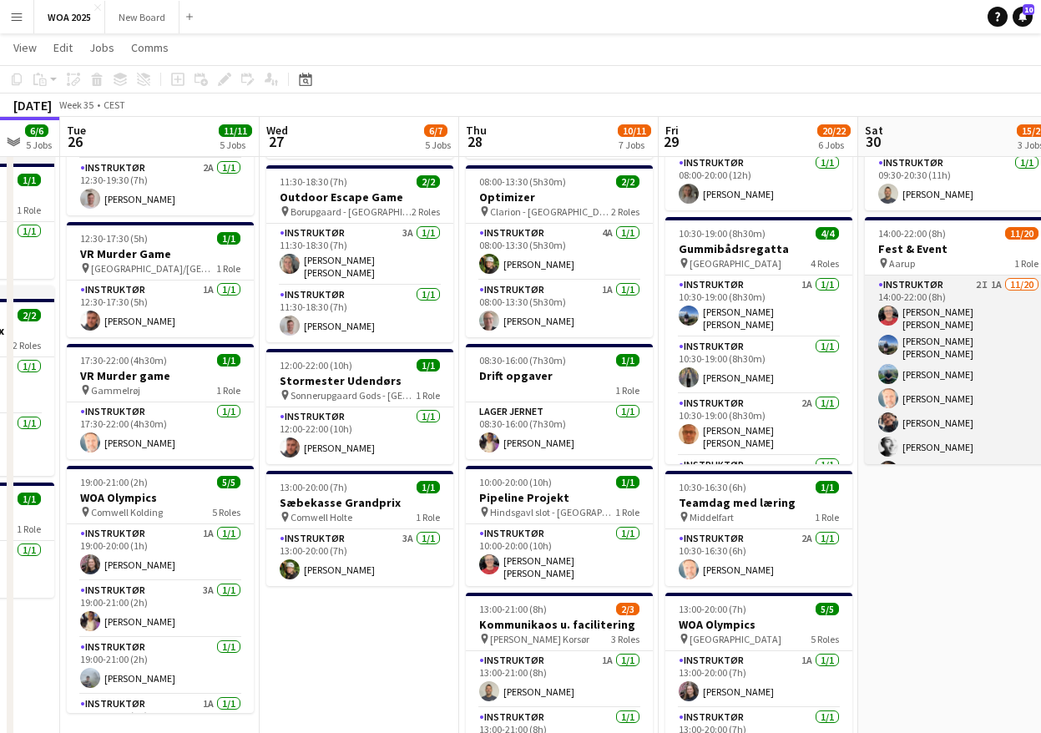
click at [985, 307] on app-card-role "Instruktør 2I 1A [DATE] 14:00-22:00 (8h) [PERSON_NAME] [PERSON_NAME] Bonefeld […" at bounding box center [958, 542] width 187 height 532
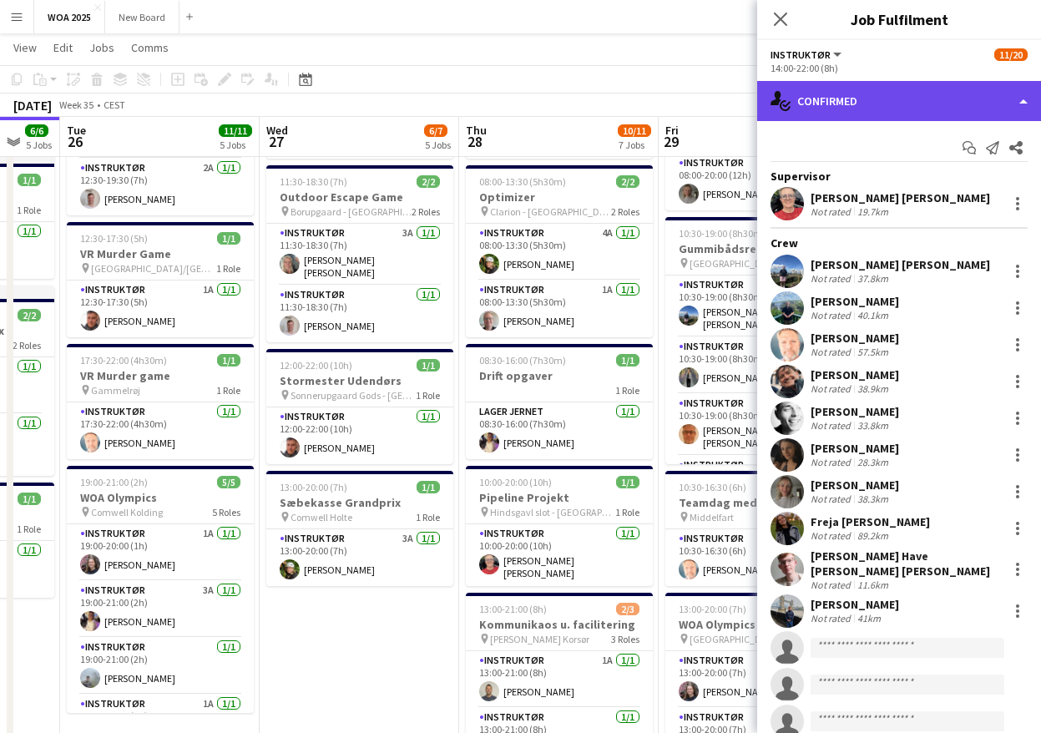
click at [989, 94] on div "single-neutral-actions-check-2 Confirmed" at bounding box center [899, 101] width 284 height 40
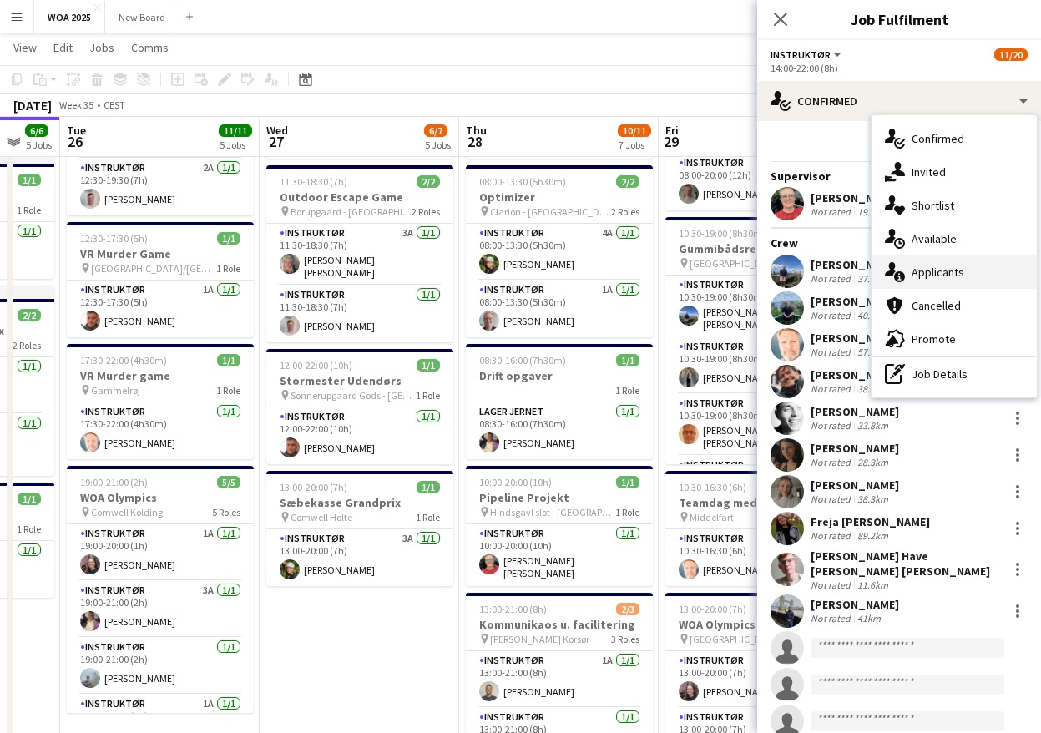
click at [978, 268] on div "single-neutral-actions-information Applicants" at bounding box center [954, 271] width 165 height 33
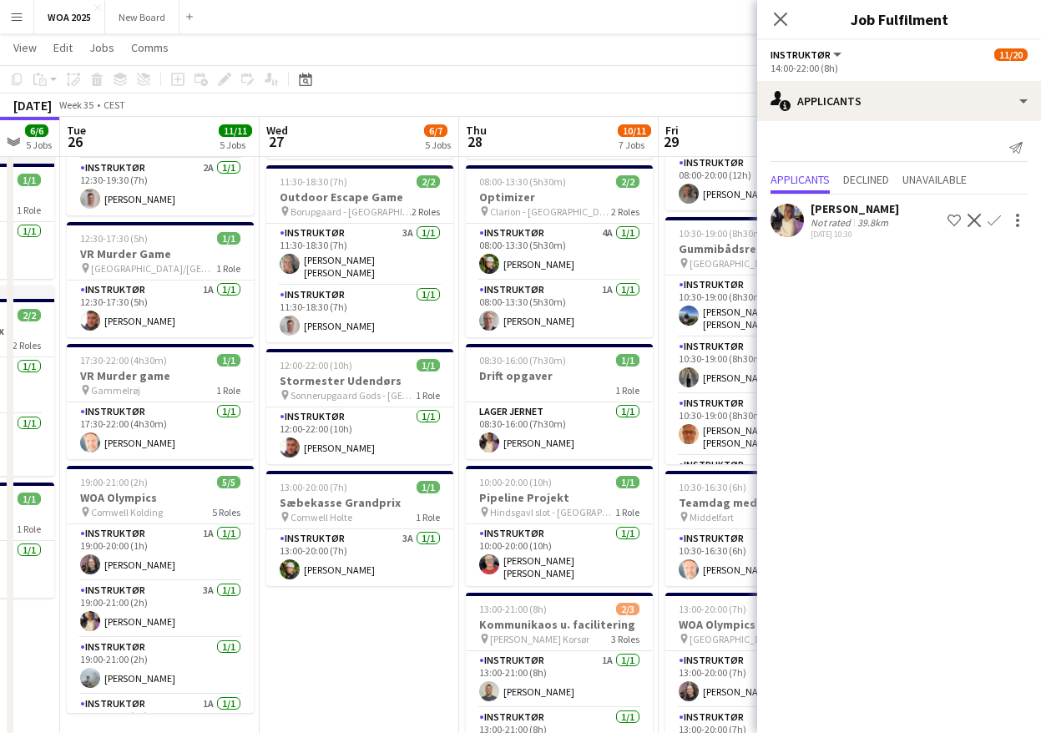
click at [991, 221] on app-icon "Confirm" at bounding box center [994, 220] width 13 height 13
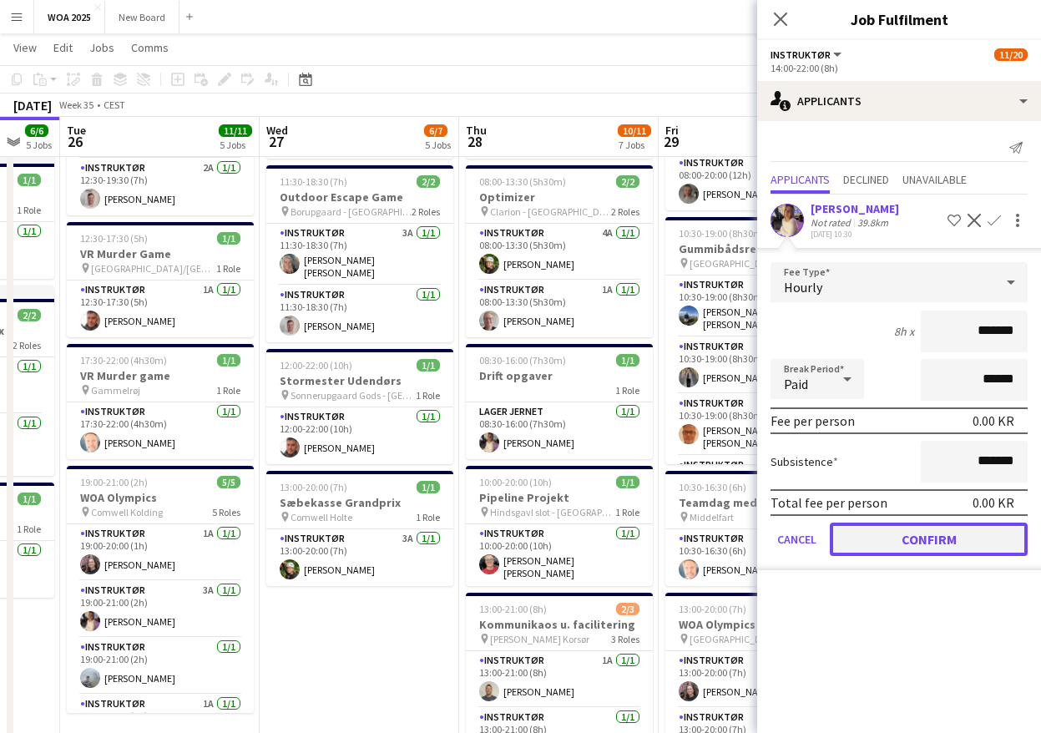
click at [930, 538] on button "Confirm" at bounding box center [929, 539] width 198 height 33
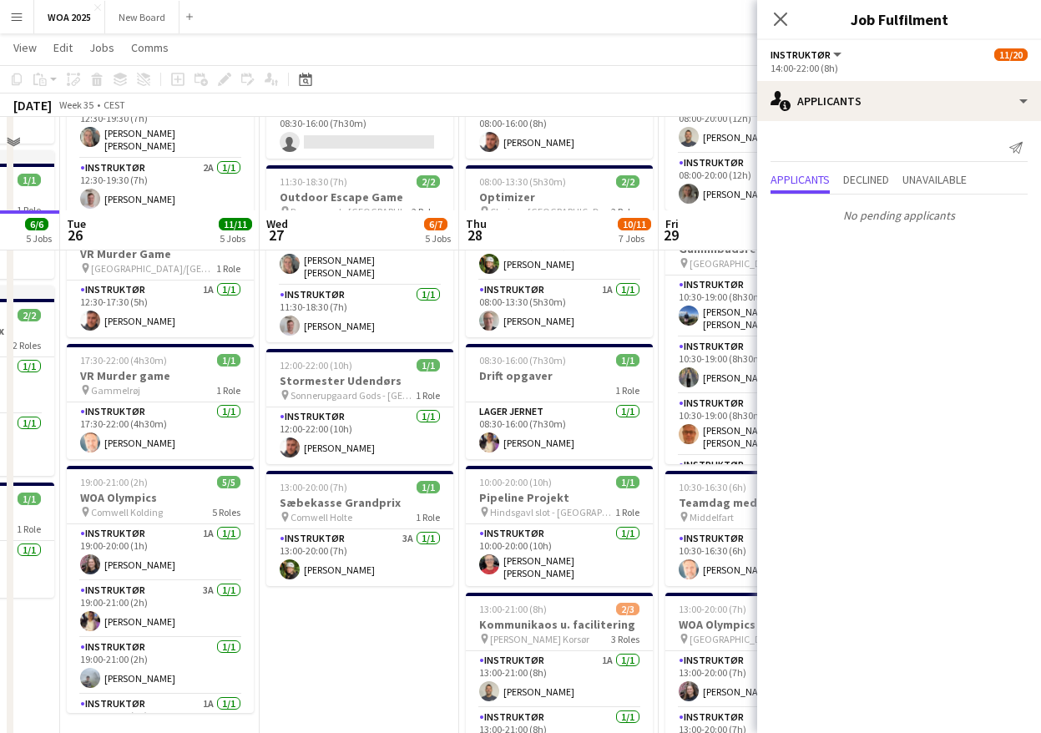
scroll to position [576, 0]
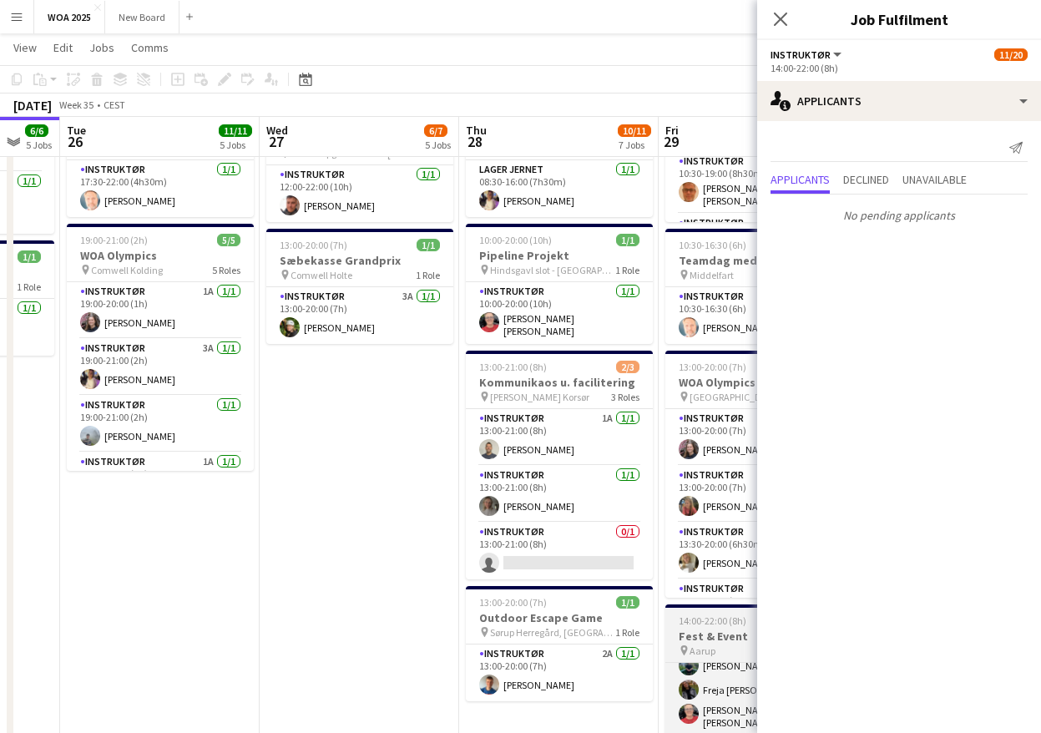
click at [720, 659] on app-job-card "14:00-22:00 (8h) 6/8 Fest & Event pin Aarup 1 Role Instruktør 2I [DATE] 14:00-2…" at bounding box center [758, 727] width 187 height 247
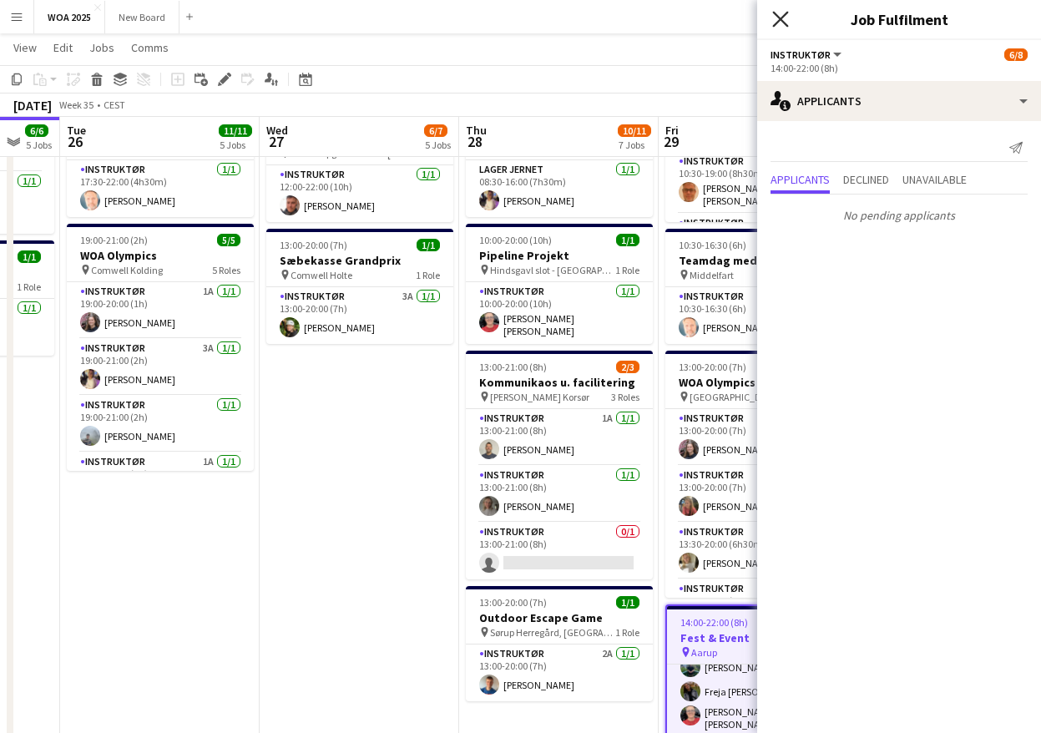
click at [784, 18] on icon "Close pop-in" at bounding box center [780, 19] width 16 height 16
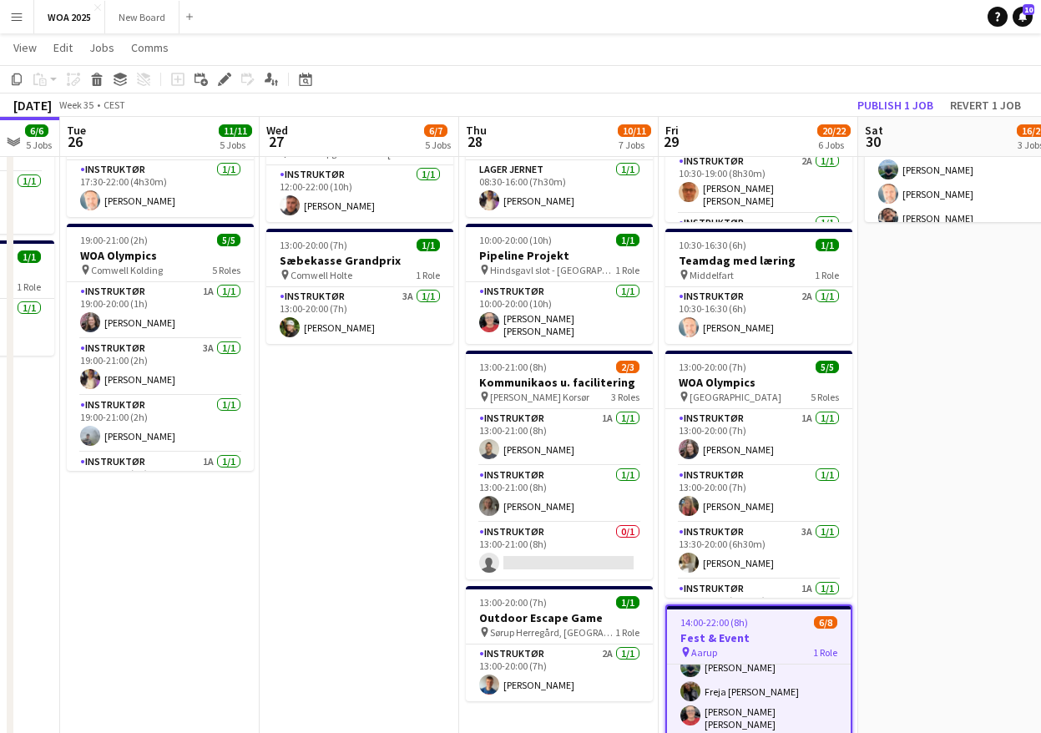
scroll to position [732, 0]
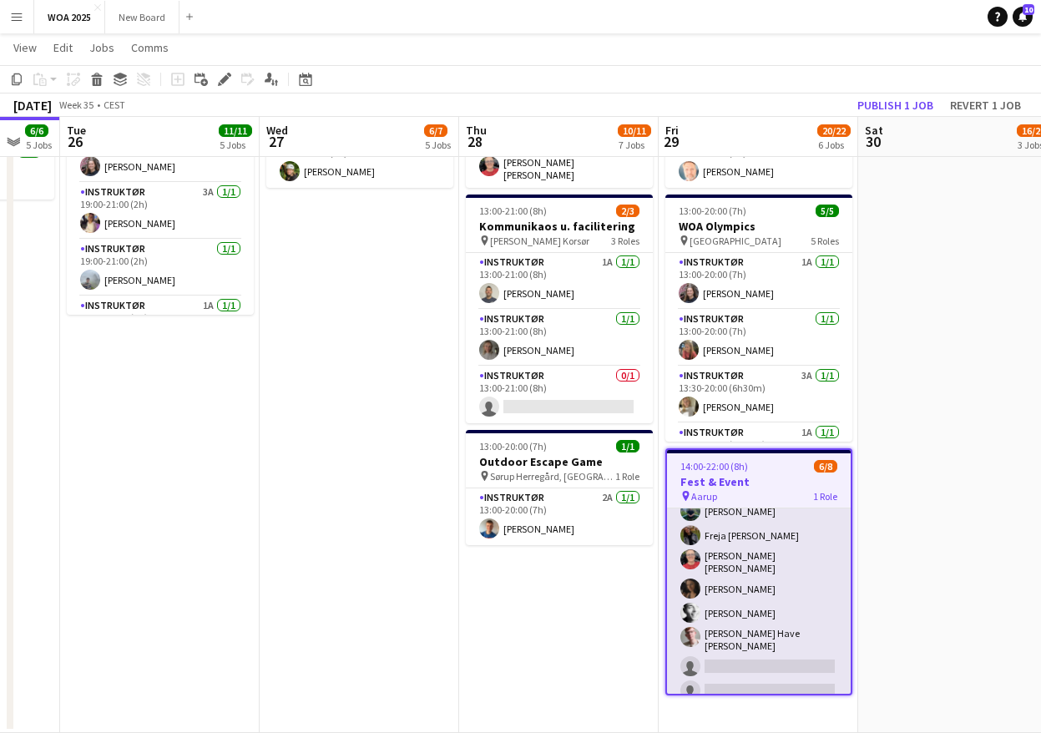
click at [787, 667] on app-card-role "Instruktør 2I [DATE] 14:00-22:00 (8h) [PERSON_NAME] [PERSON_NAME] [PERSON_NAME]…" at bounding box center [759, 589] width 184 height 236
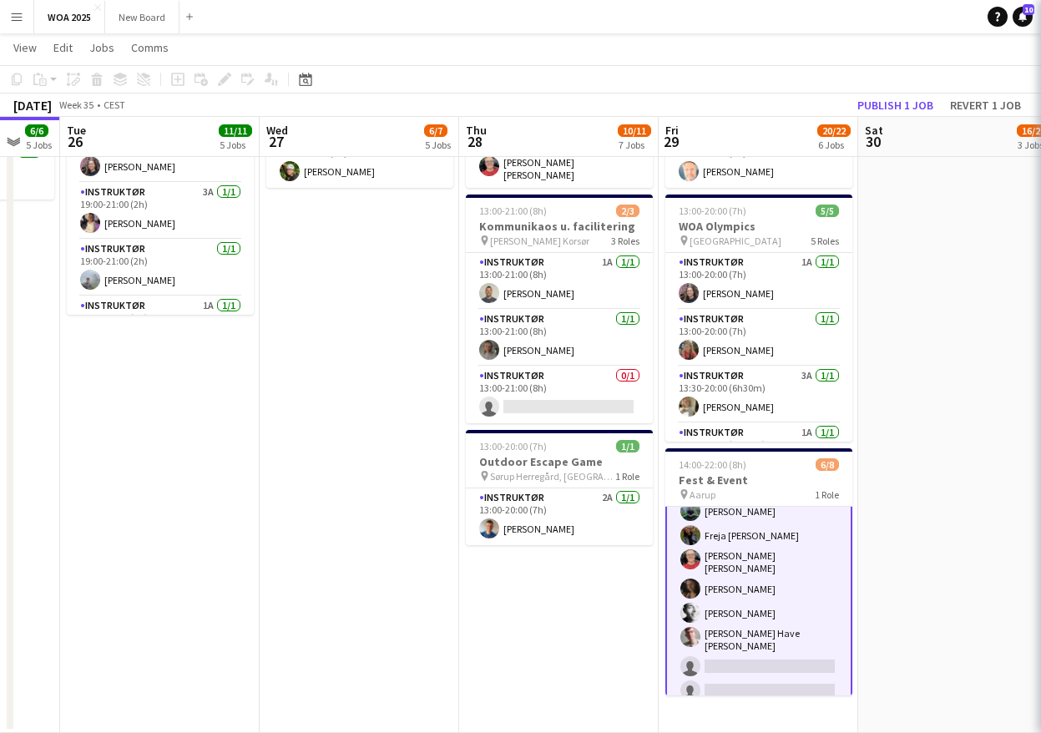
scroll to position [39, 0]
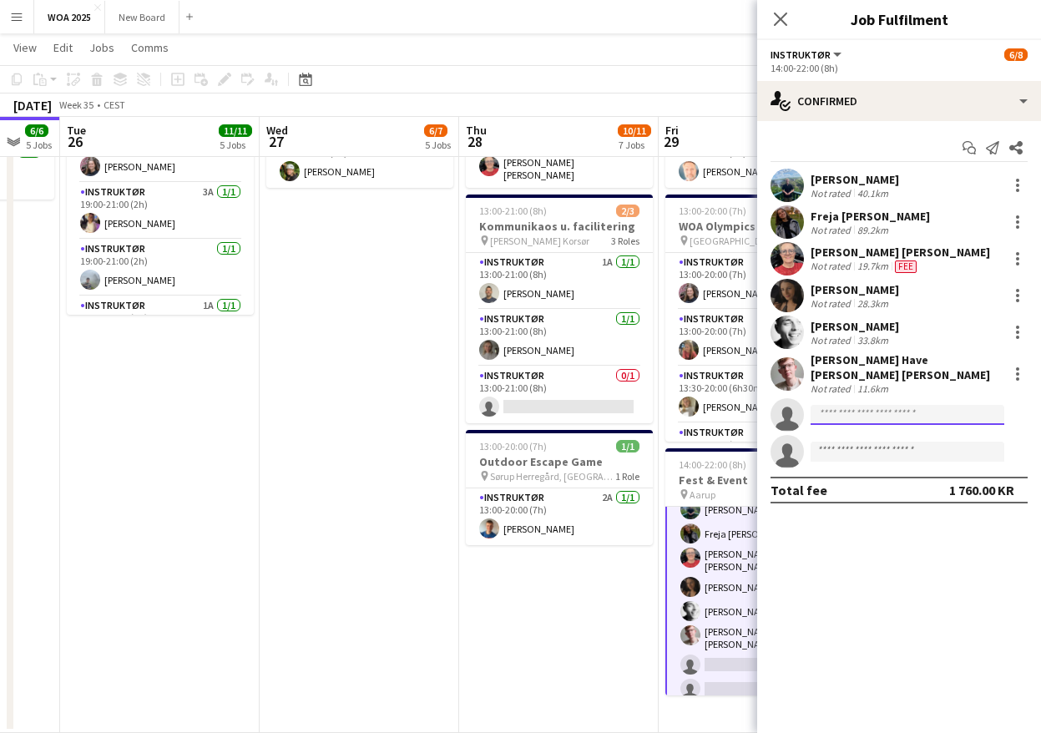
click at [849, 406] on input at bounding box center [908, 415] width 194 height 20
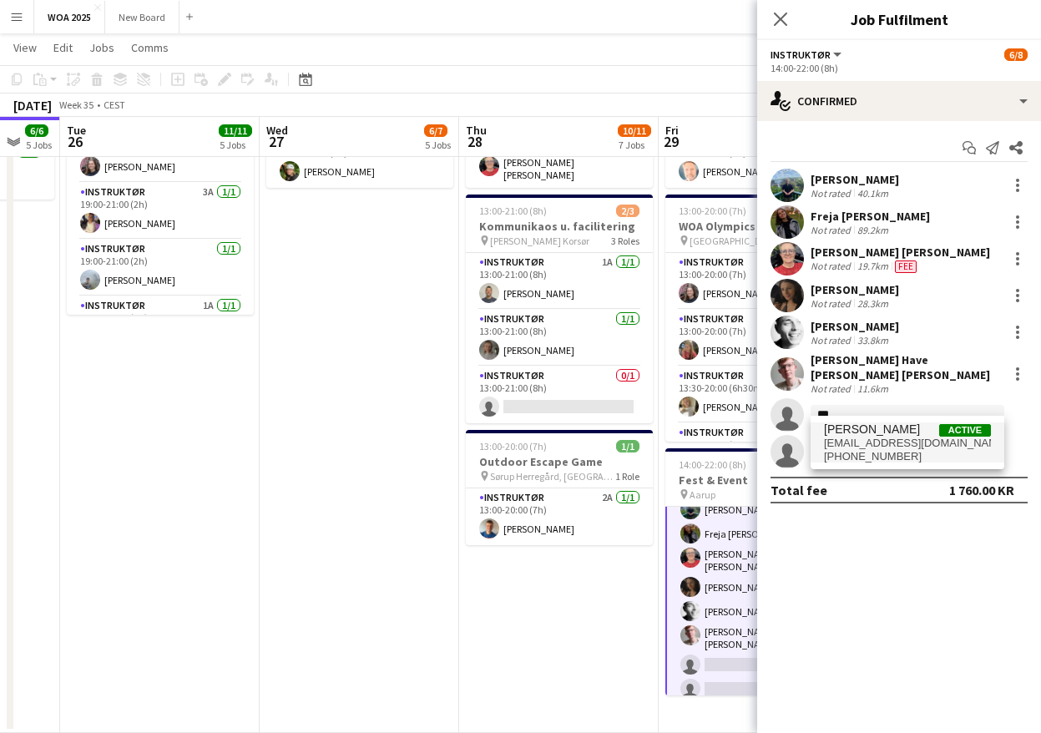
type input "***"
click at [853, 448] on span "[EMAIL_ADDRESS][DOMAIN_NAME]" at bounding box center [907, 443] width 167 height 13
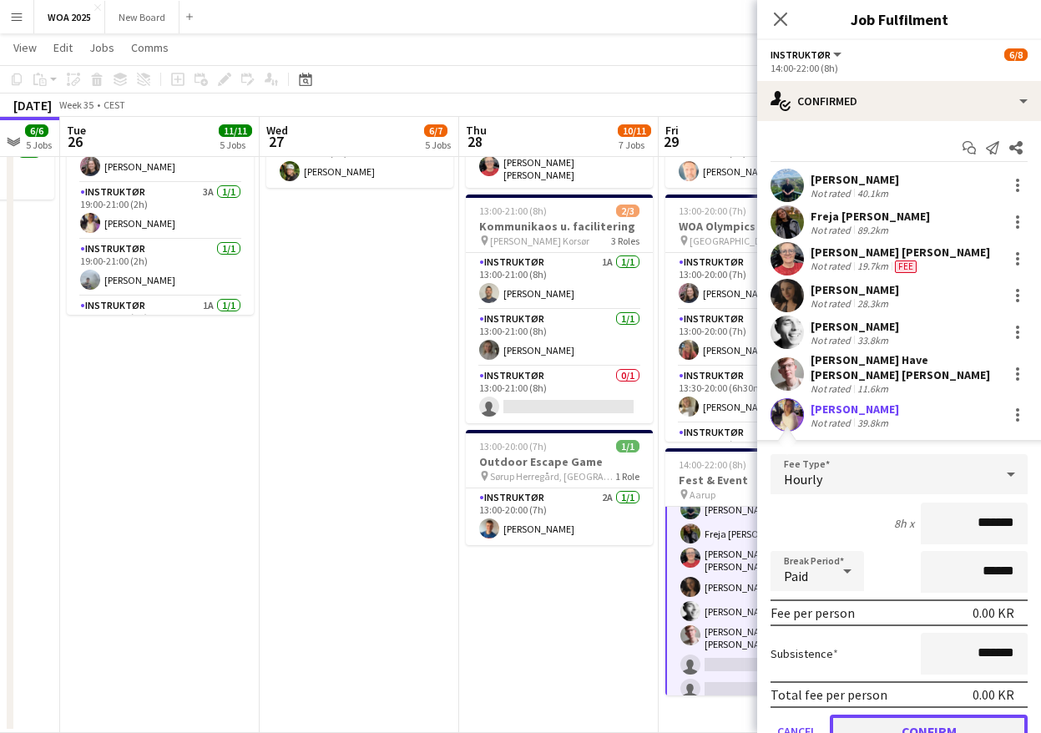
click at [903, 717] on button "Confirm" at bounding box center [929, 731] width 198 height 33
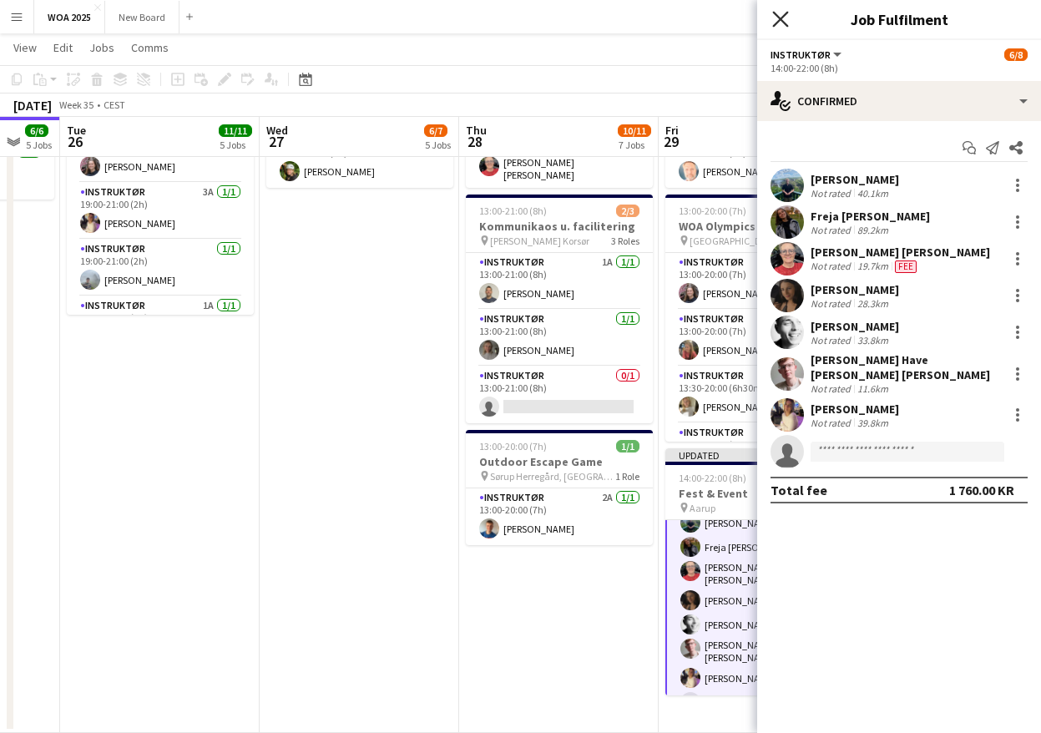
click at [778, 22] on icon at bounding box center [780, 19] width 16 height 16
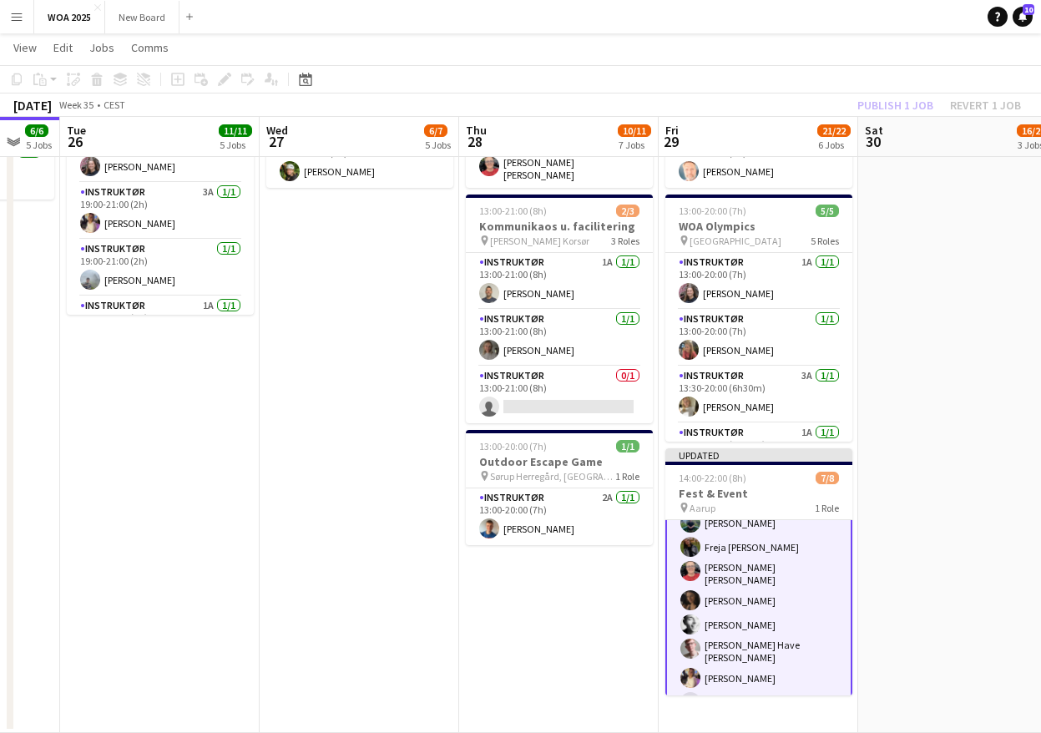
click at [883, 112] on div "Publish 1 job Revert 1 job" at bounding box center [939, 105] width 204 height 22
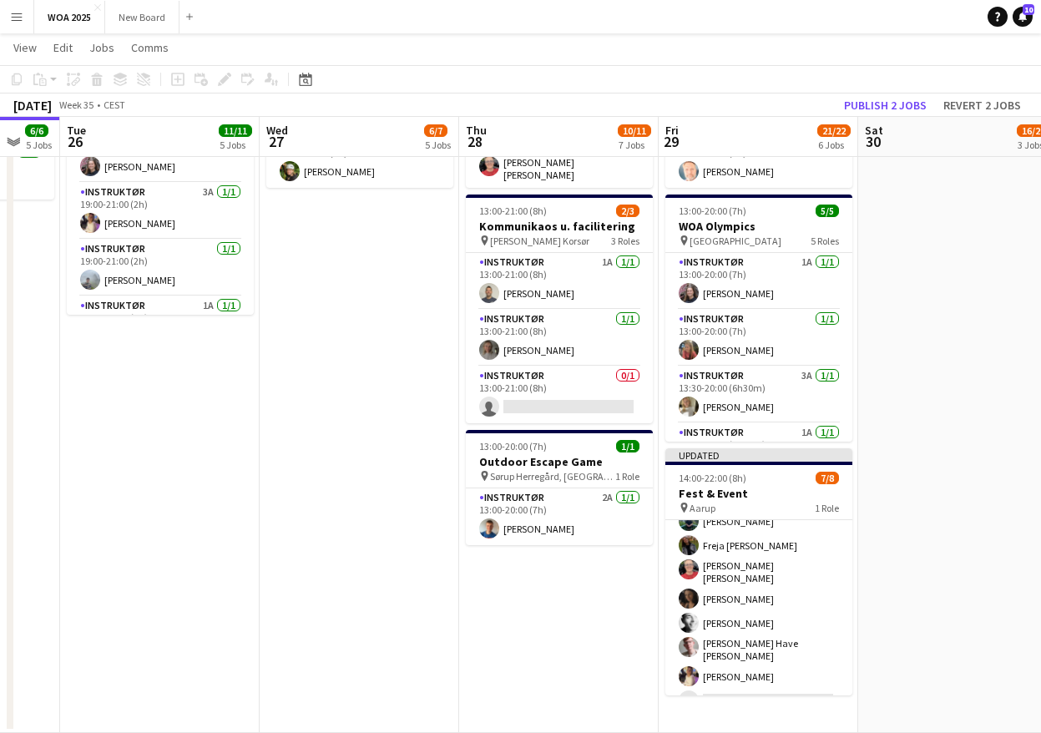
scroll to position [38, 0]
click at [893, 101] on button "Publish 2 jobs" at bounding box center [885, 105] width 96 height 22
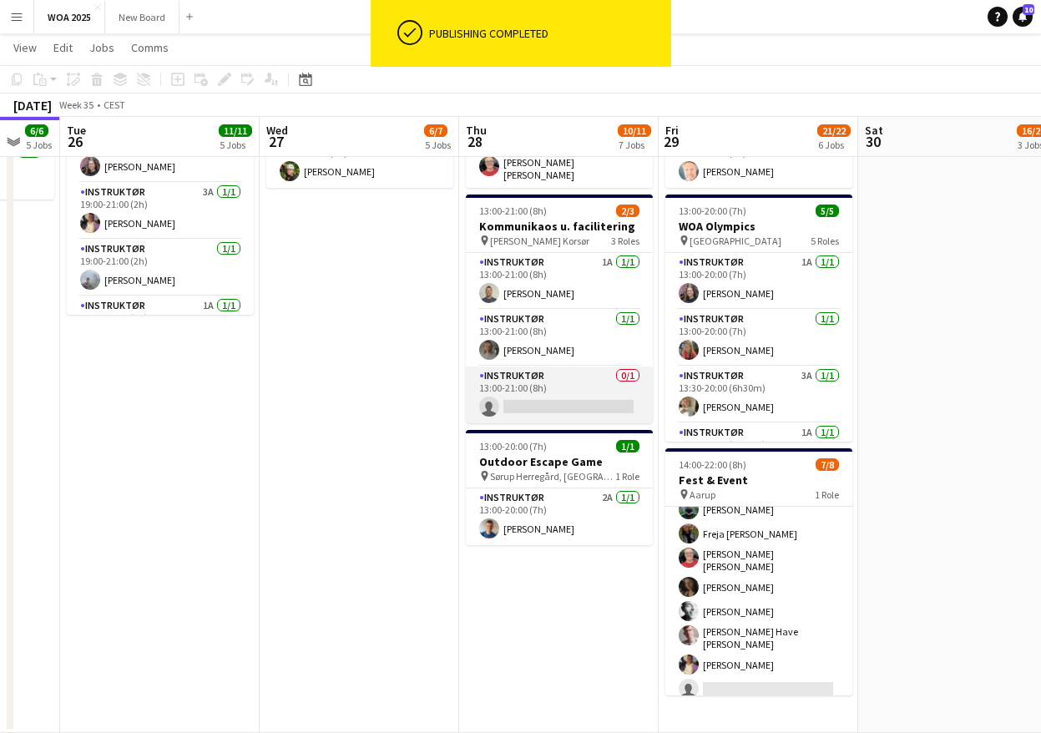
click at [563, 392] on app-card-role "Instruktør 0/1 13:00-21:00 (8h) single-neutral-actions" at bounding box center [559, 395] width 187 height 57
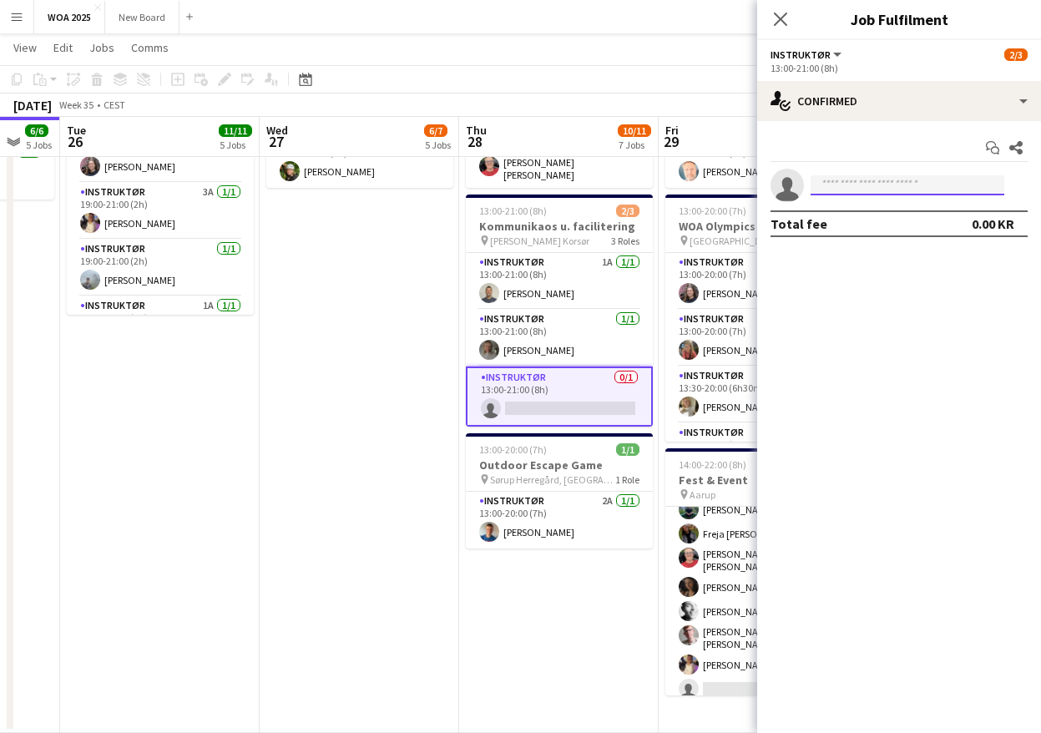
click at [862, 189] on input at bounding box center [908, 185] width 194 height 20
type input "***"
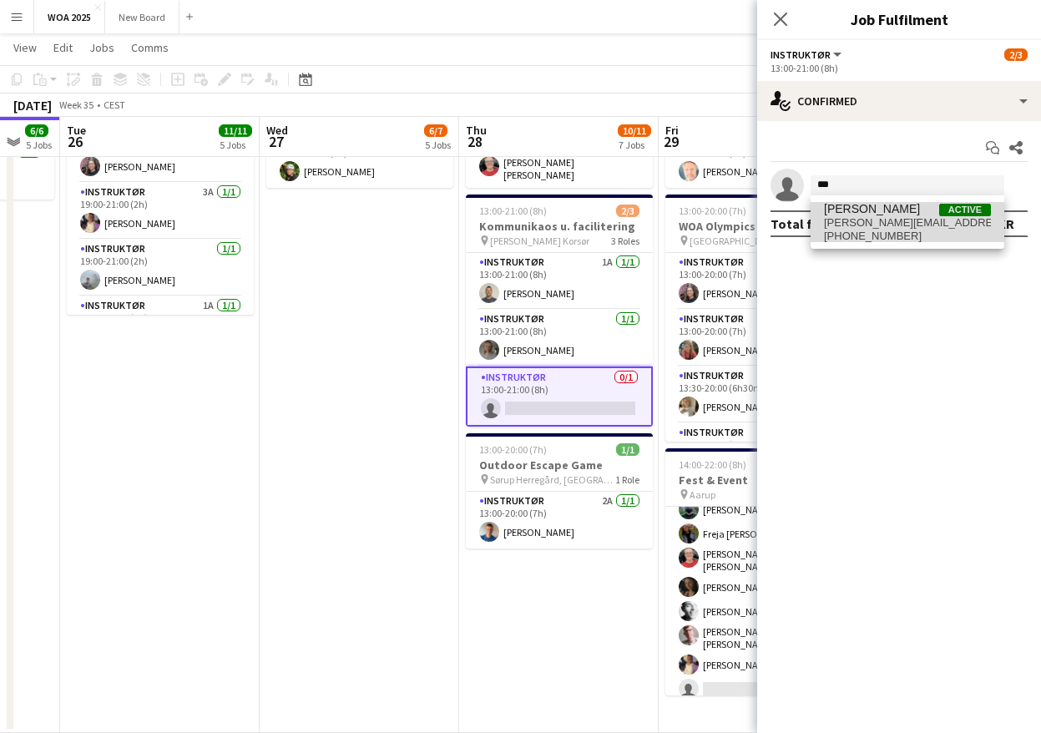
click at [868, 214] on span "[PERSON_NAME]" at bounding box center [872, 209] width 96 height 14
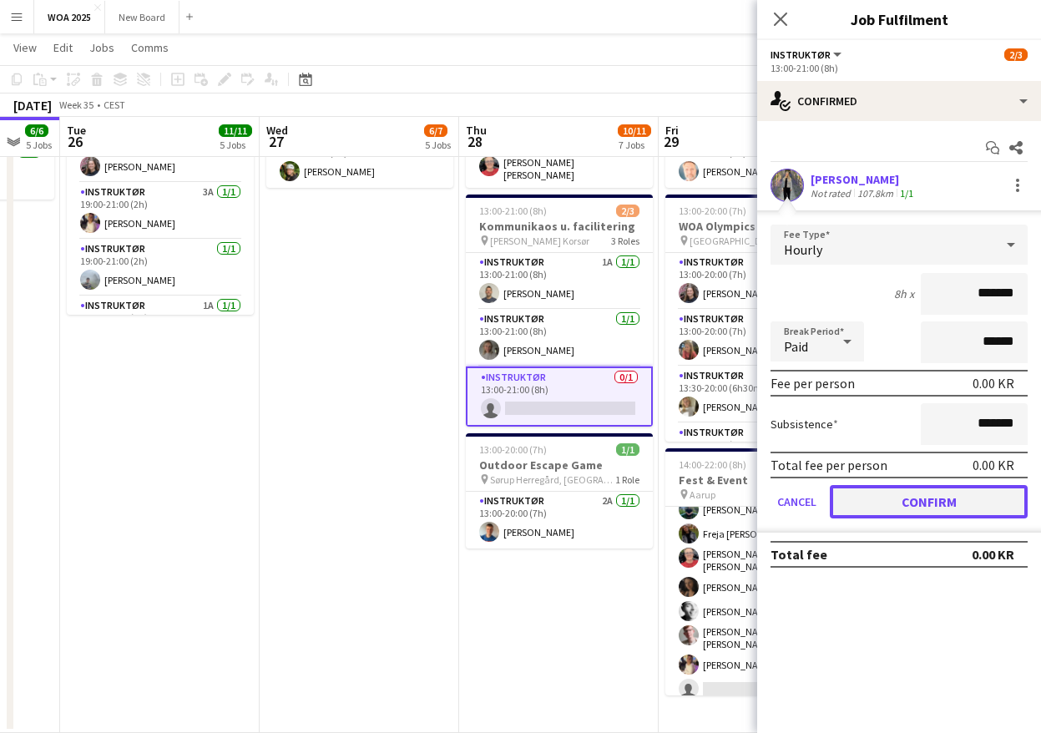
click at [938, 497] on button "Confirm" at bounding box center [929, 501] width 198 height 33
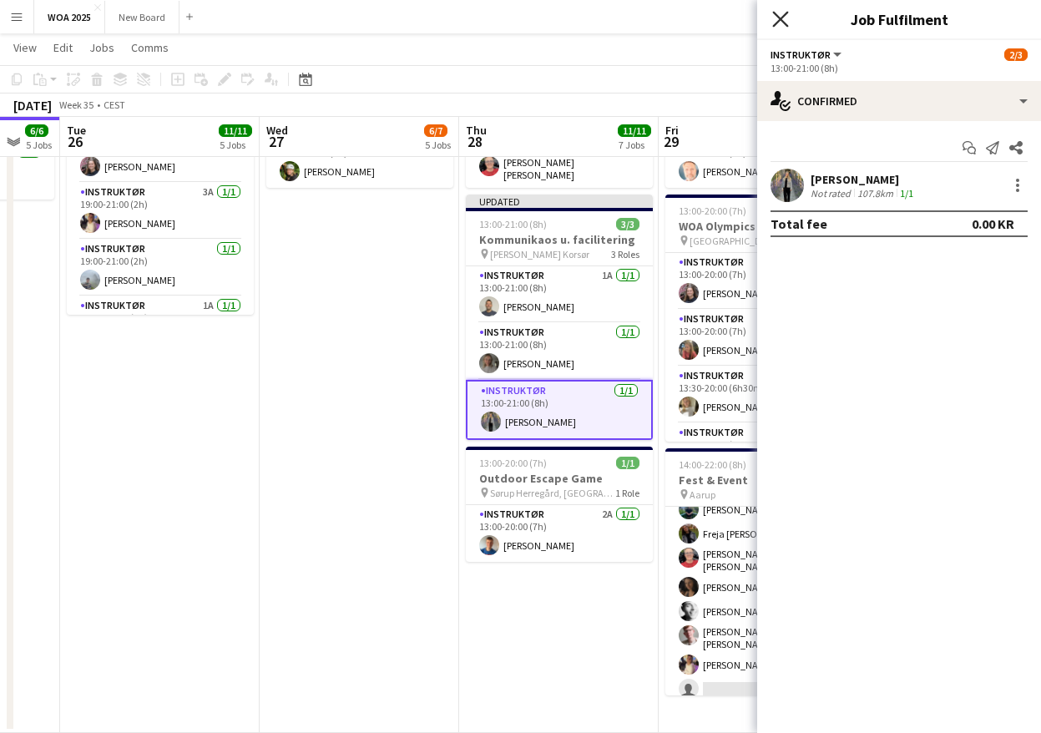
click at [782, 27] on icon "Close pop-in" at bounding box center [780, 19] width 16 height 16
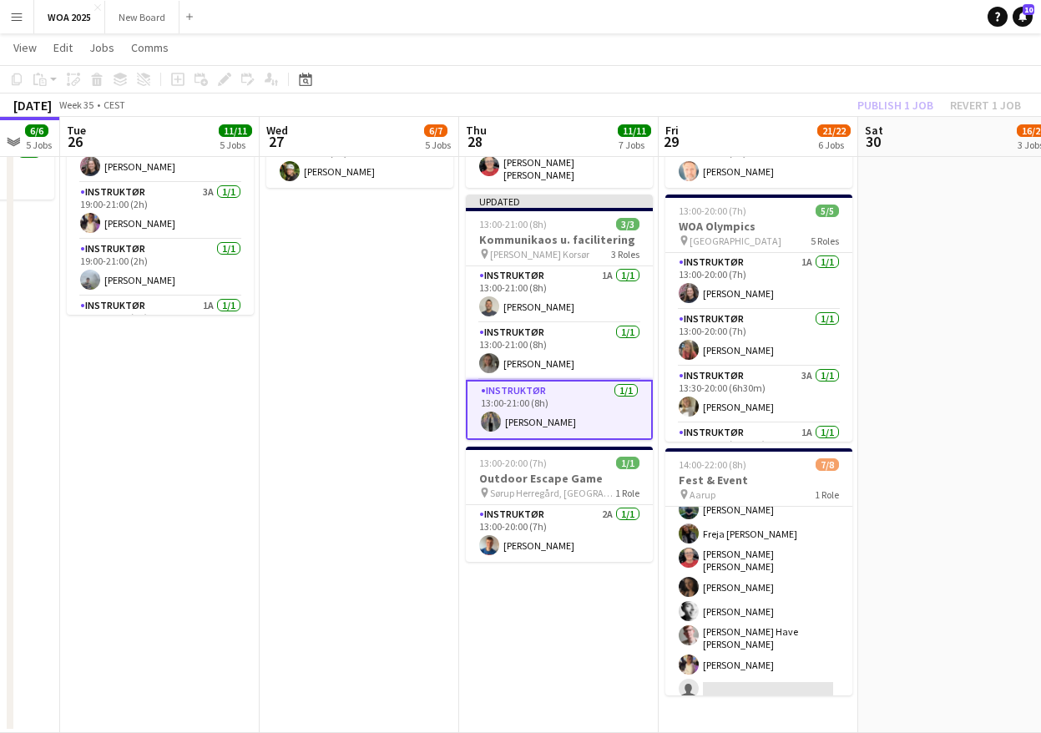
click at [898, 109] on div "Publish 1 job Revert 1 job" at bounding box center [939, 105] width 204 height 22
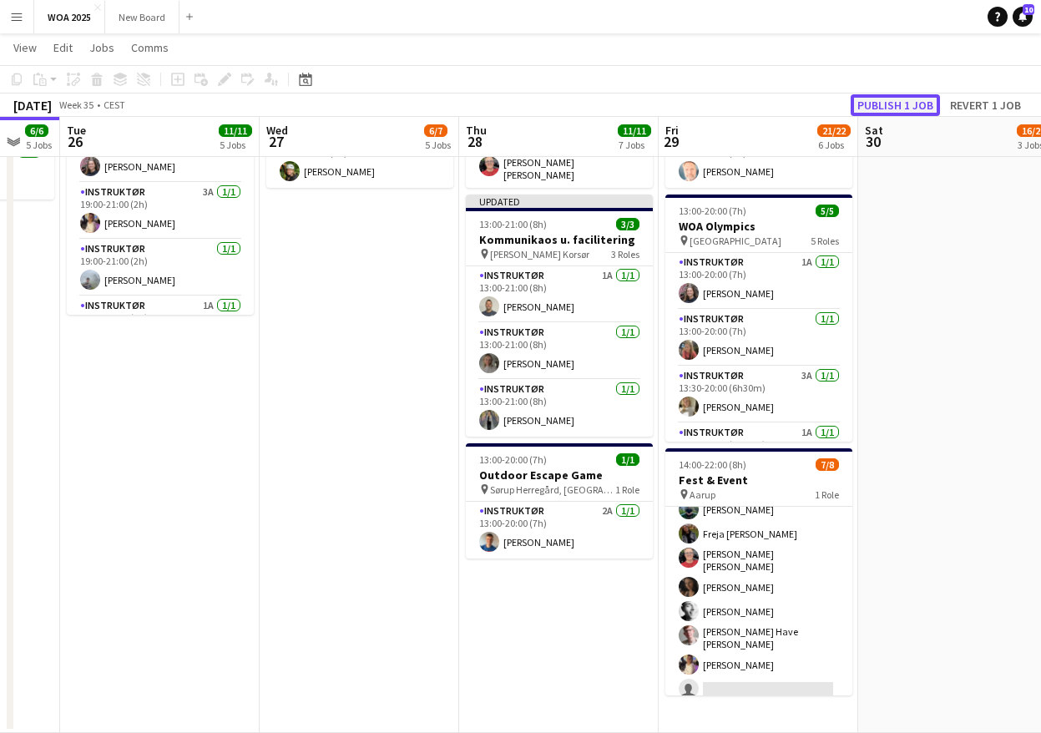
click at [898, 109] on button "Publish 1 job" at bounding box center [895, 105] width 89 height 22
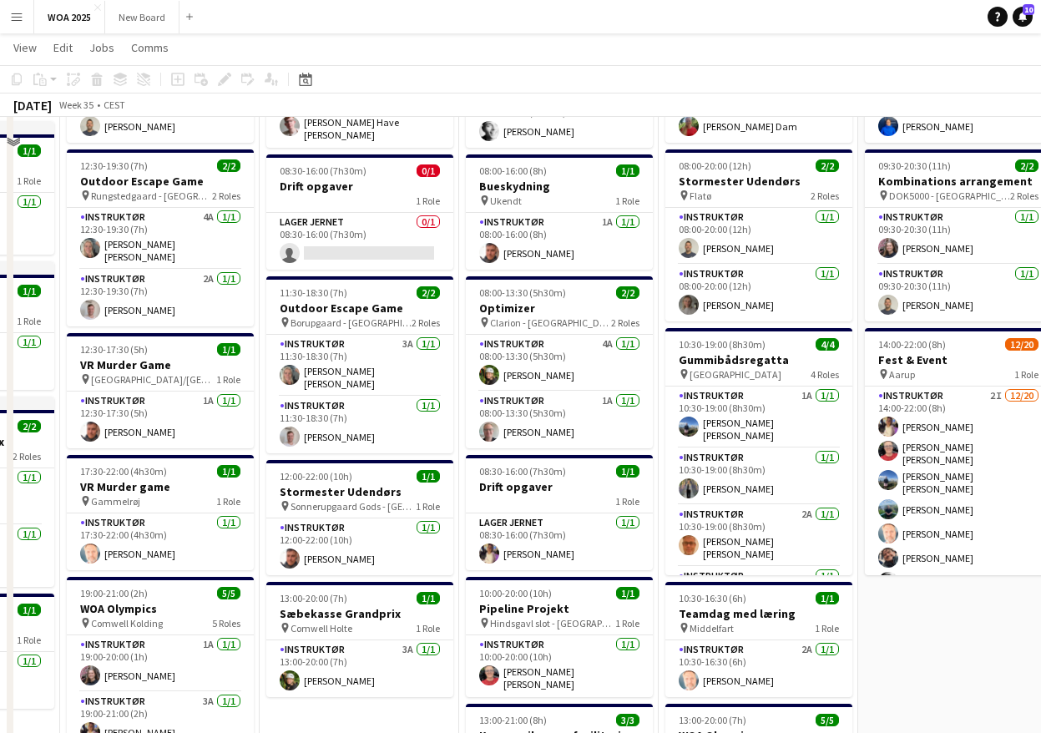
scroll to position [117, 0]
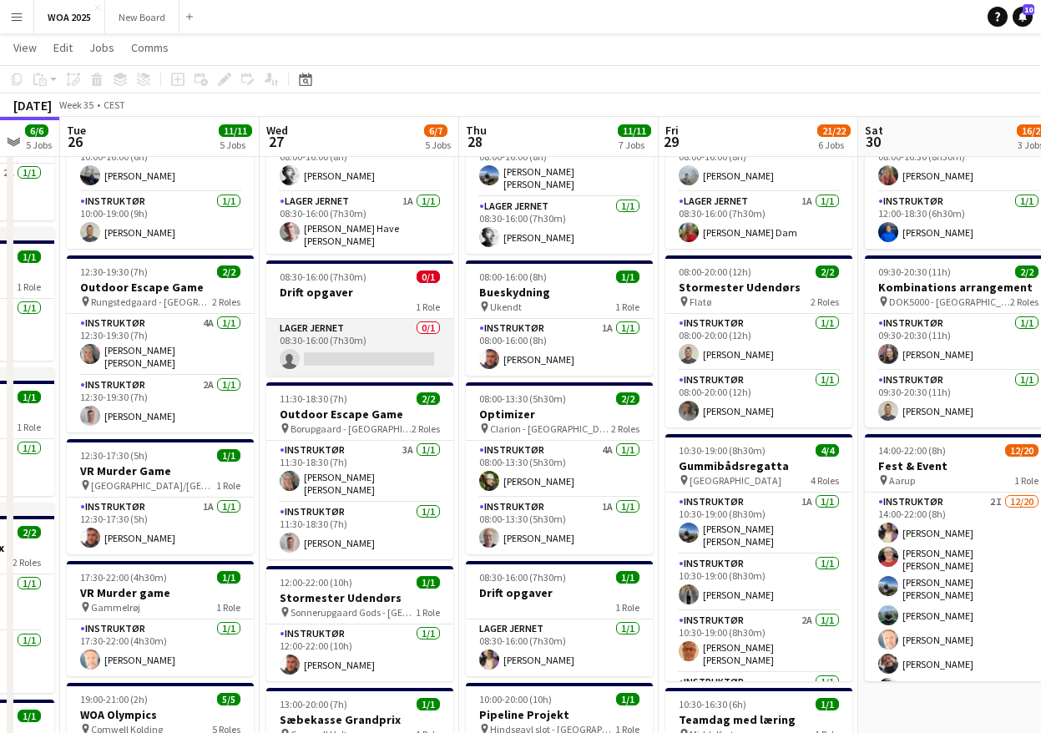
click at [360, 347] on app-card-role "Lager Jernet 0/1 08:30-16:00 (7h30m) single-neutral-actions" at bounding box center [359, 347] width 187 height 57
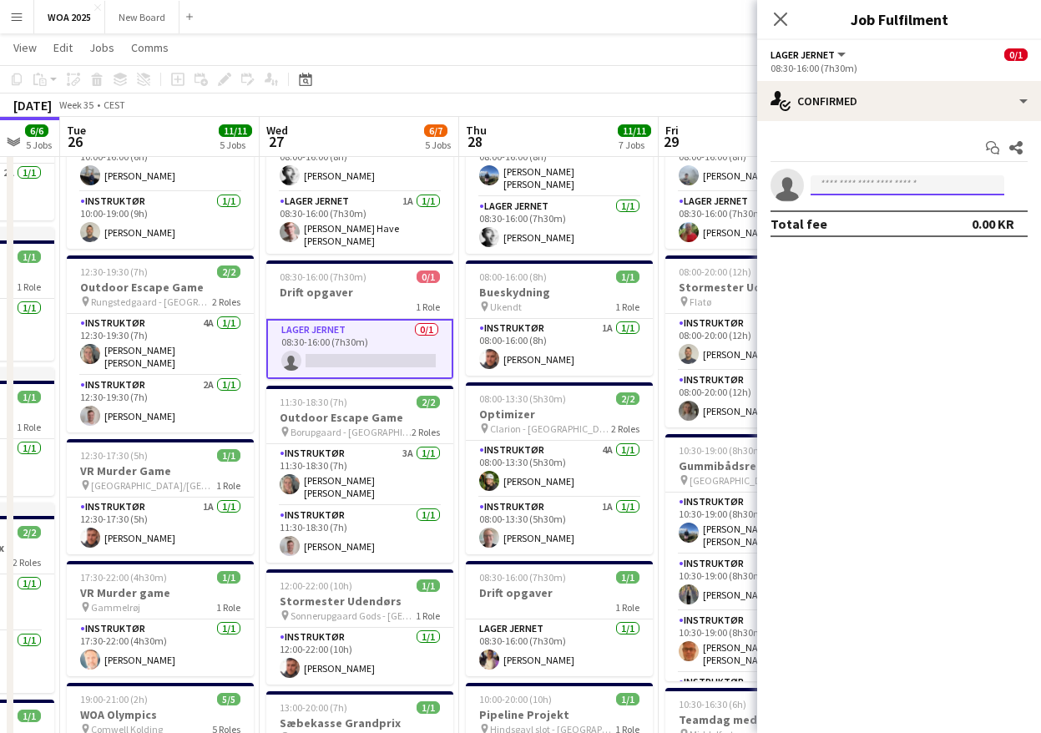
click at [877, 184] on input at bounding box center [908, 185] width 194 height 20
type input "***"
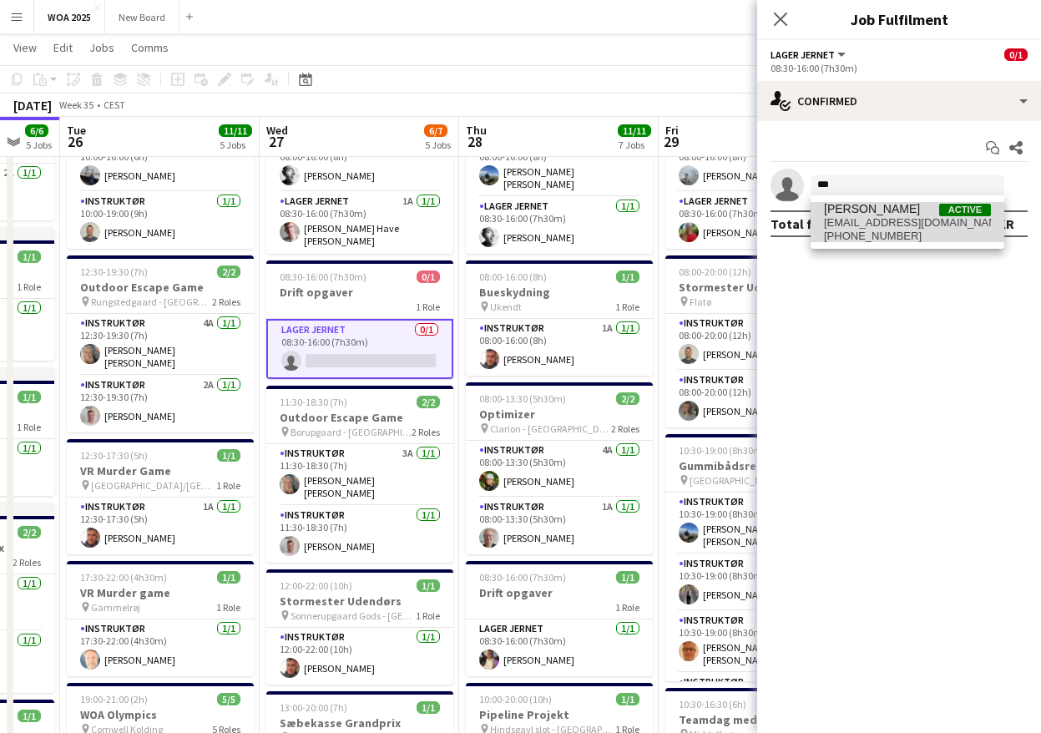
click at [878, 224] on span "[EMAIL_ADDRESS][DOMAIN_NAME]" at bounding box center [907, 222] width 167 height 13
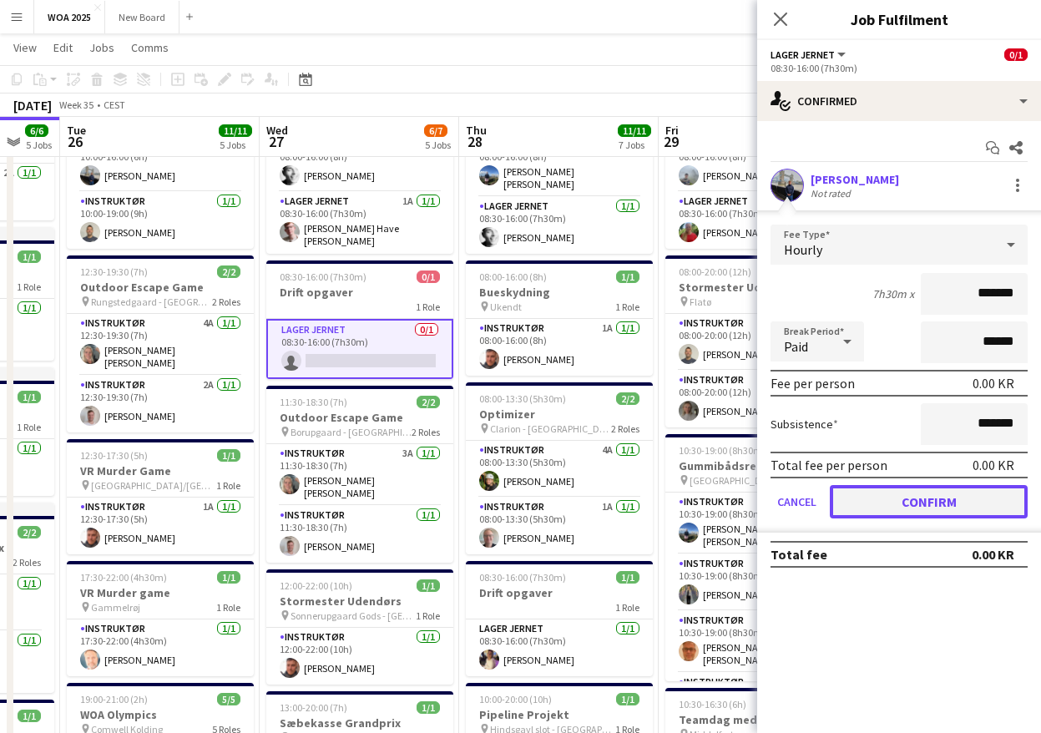
click at [960, 499] on button "Confirm" at bounding box center [929, 501] width 198 height 33
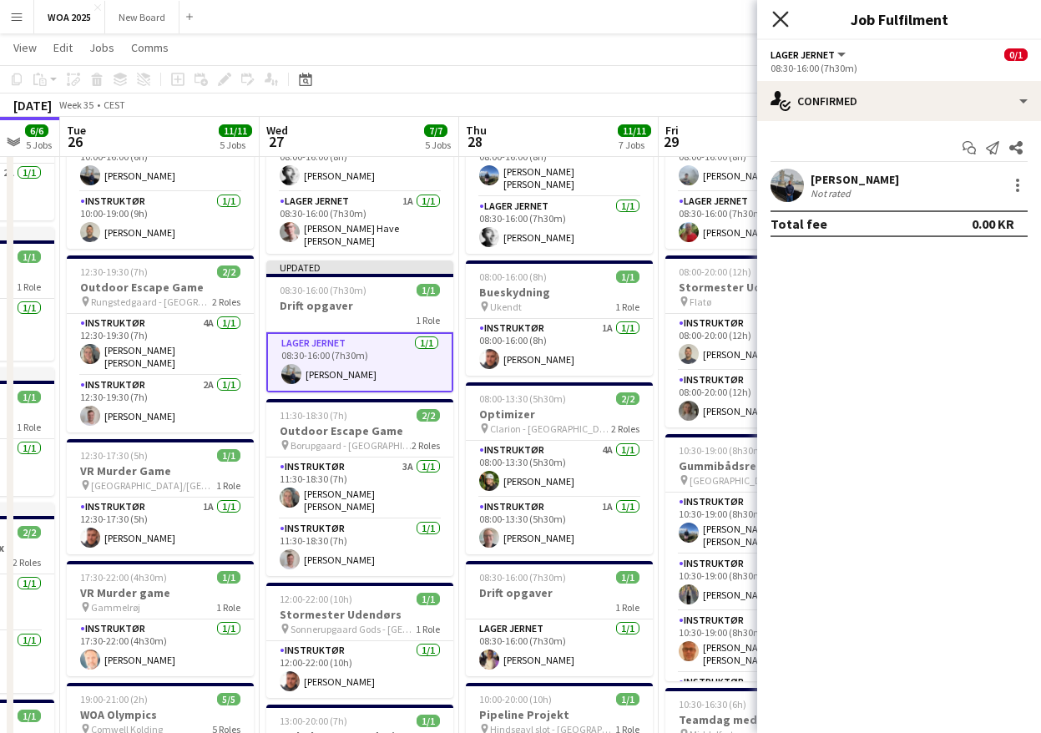
click at [782, 25] on icon "Close pop-in" at bounding box center [780, 19] width 16 height 16
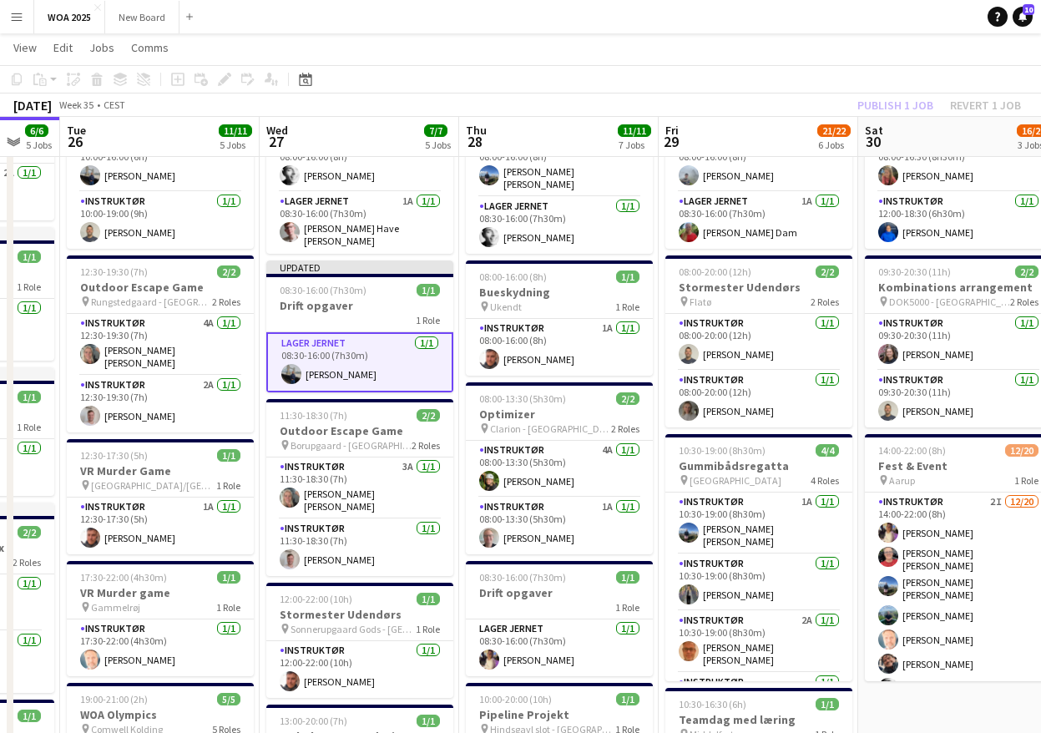
click at [896, 107] on div "Publish 1 job Revert 1 job" at bounding box center [939, 105] width 204 height 22
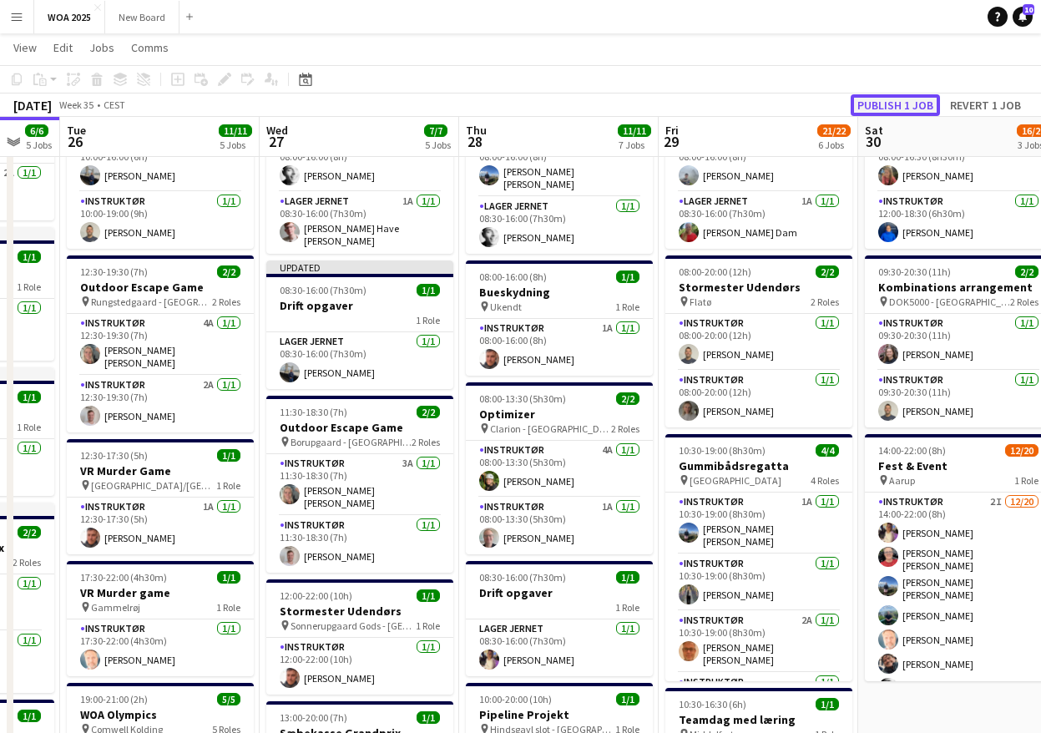
click at [896, 107] on button "Publish 1 job" at bounding box center [895, 105] width 89 height 22
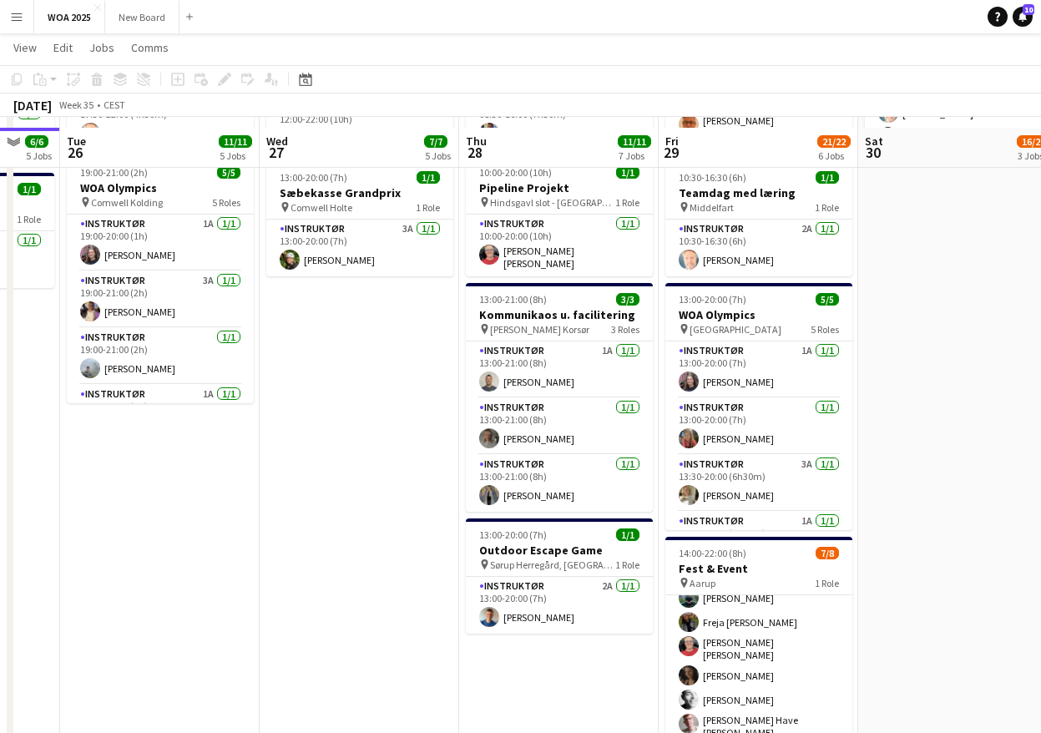
scroll to position [732, 0]
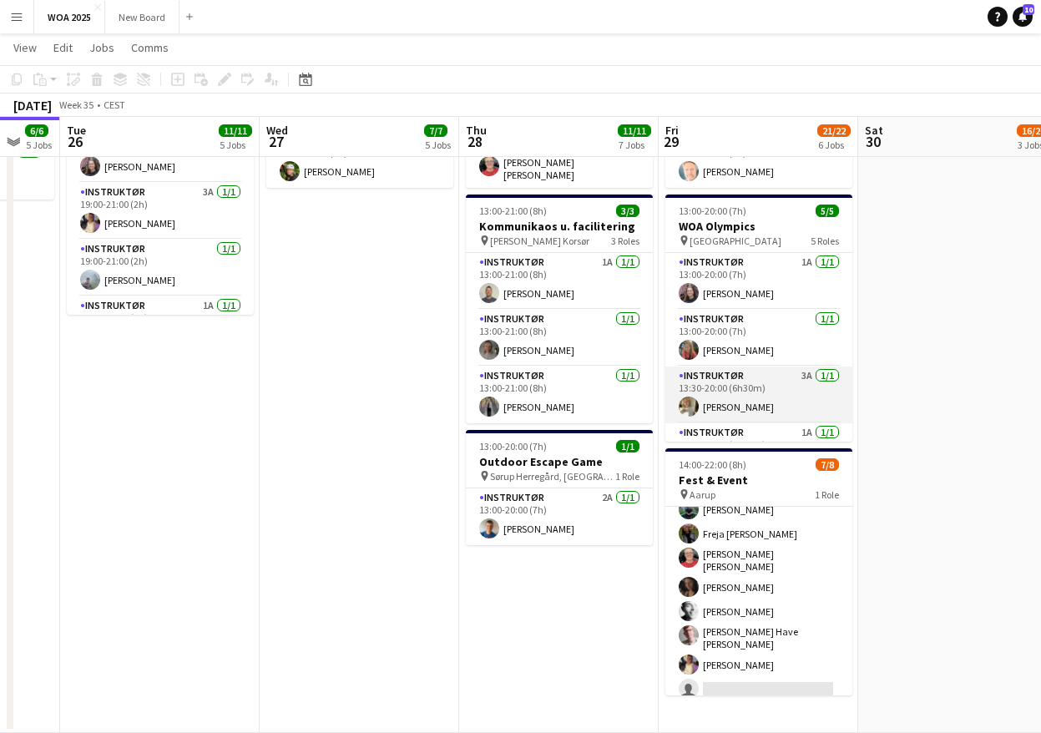
click at [793, 387] on app-card-role "Instruktør 3A [DATE] 13:30-20:00 (6h30m) [PERSON_NAME]" at bounding box center [758, 395] width 187 height 57
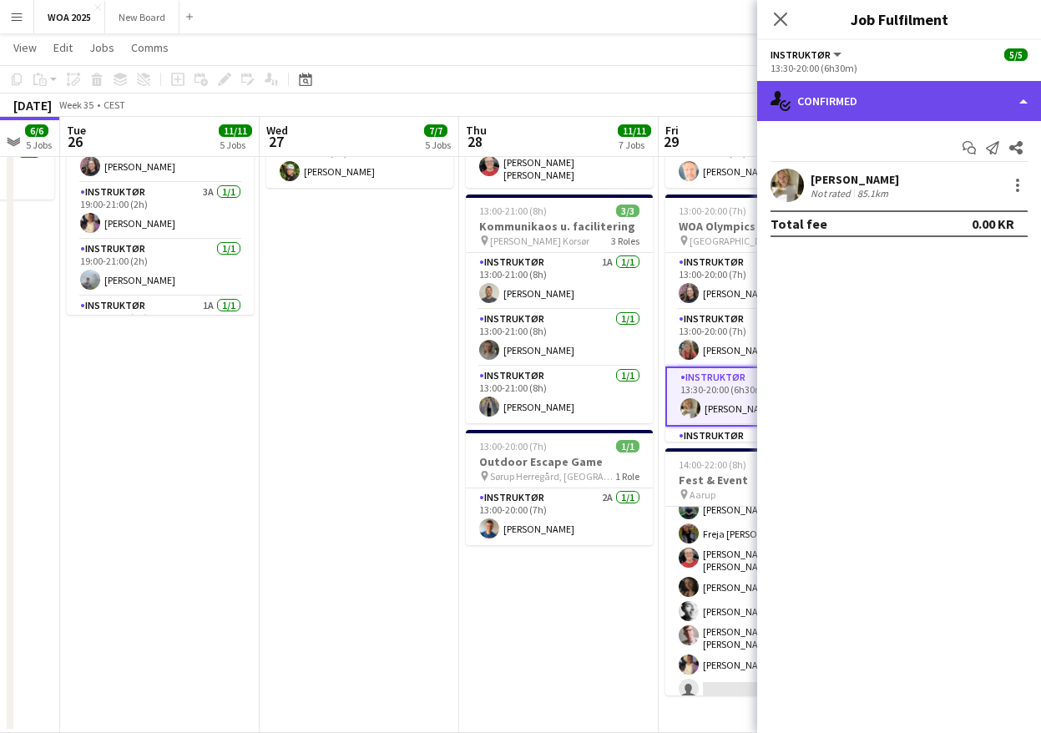
click at [990, 102] on div "single-neutral-actions-check-2 Confirmed" at bounding box center [899, 101] width 284 height 40
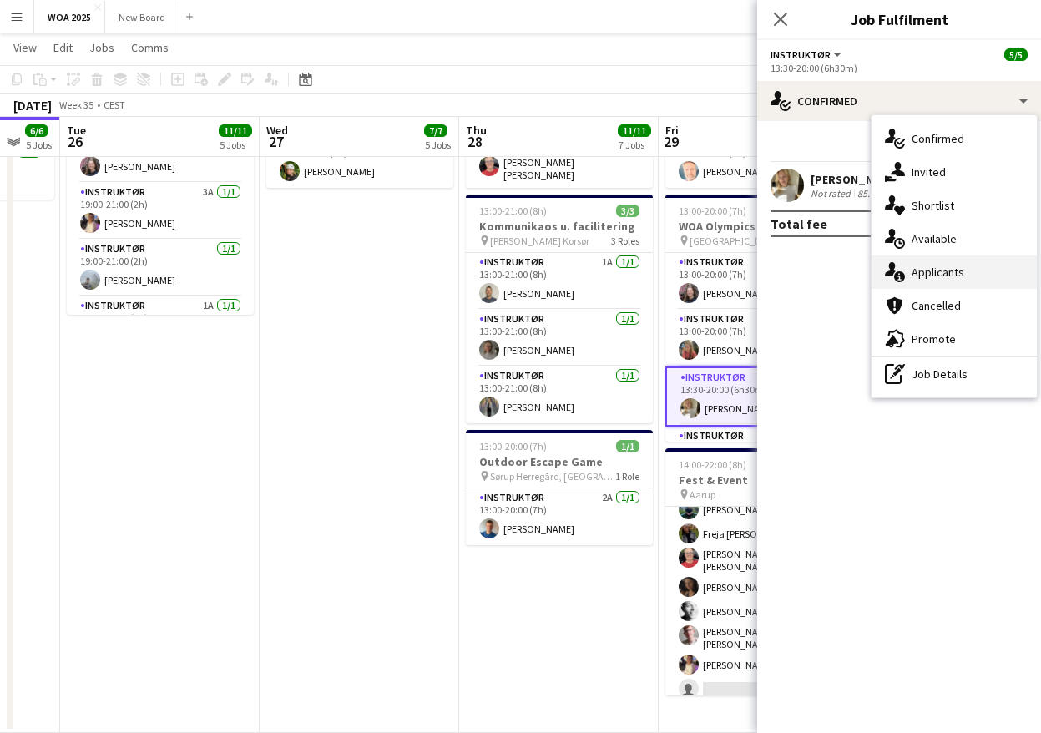
click at [991, 274] on div "single-neutral-actions-information Applicants" at bounding box center [954, 271] width 165 height 33
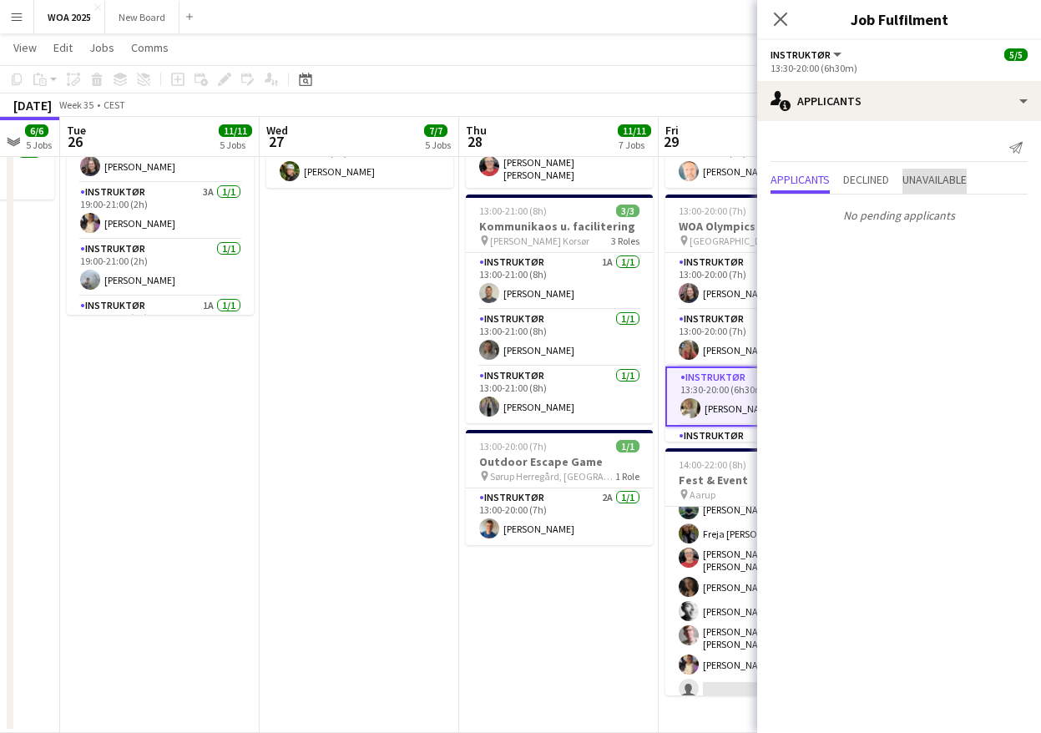
click at [942, 176] on span "Unavailable" at bounding box center [935, 180] width 64 height 12
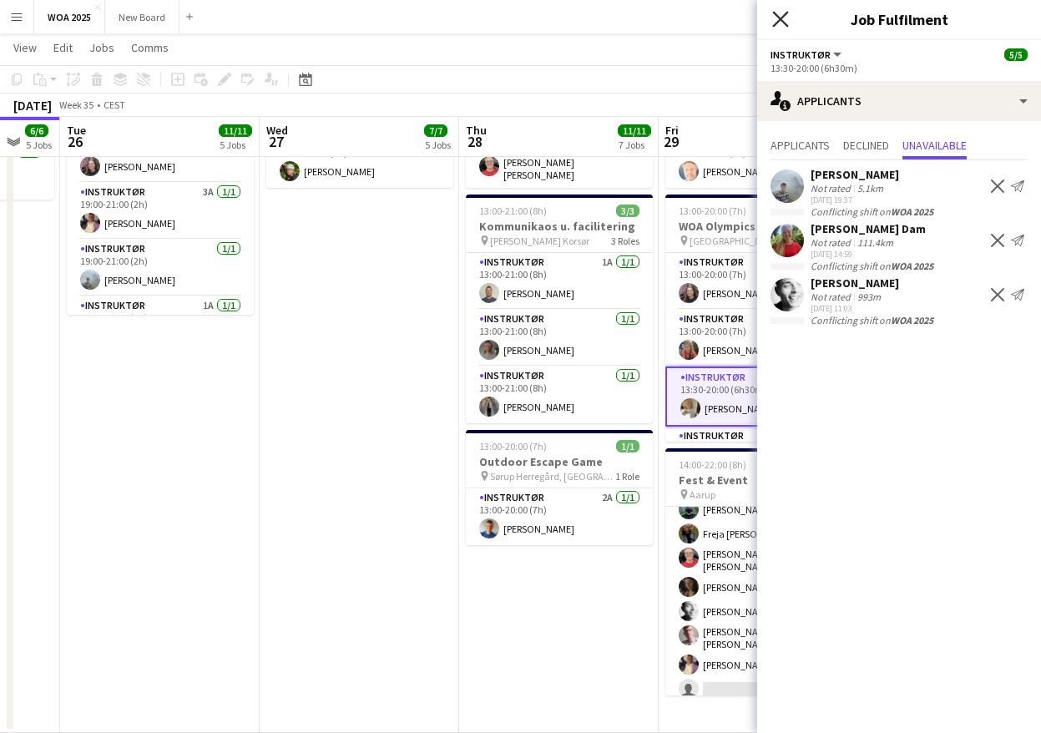
click at [780, 17] on icon "Close pop-in" at bounding box center [780, 19] width 16 height 16
